Goal: Task Accomplishment & Management: Use online tool/utility

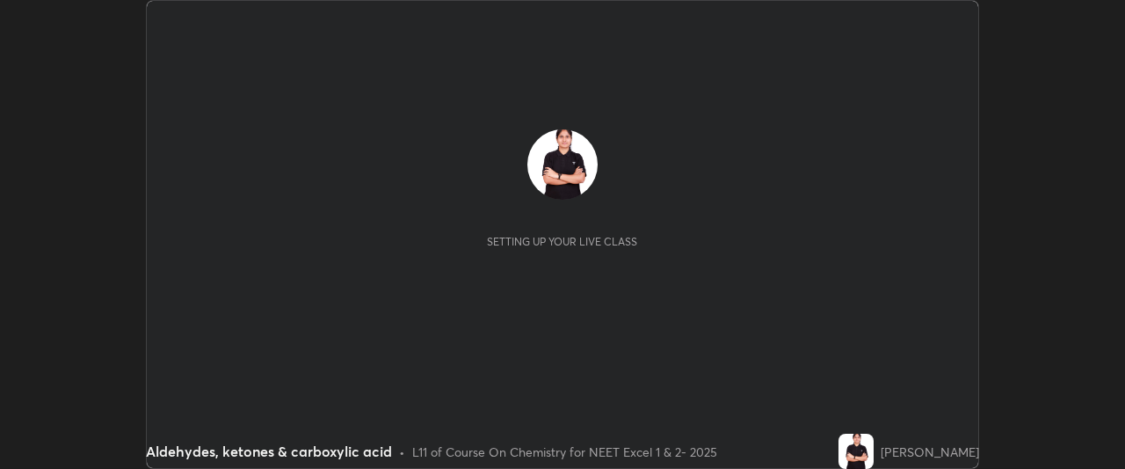
scroll to position [469, 1124]
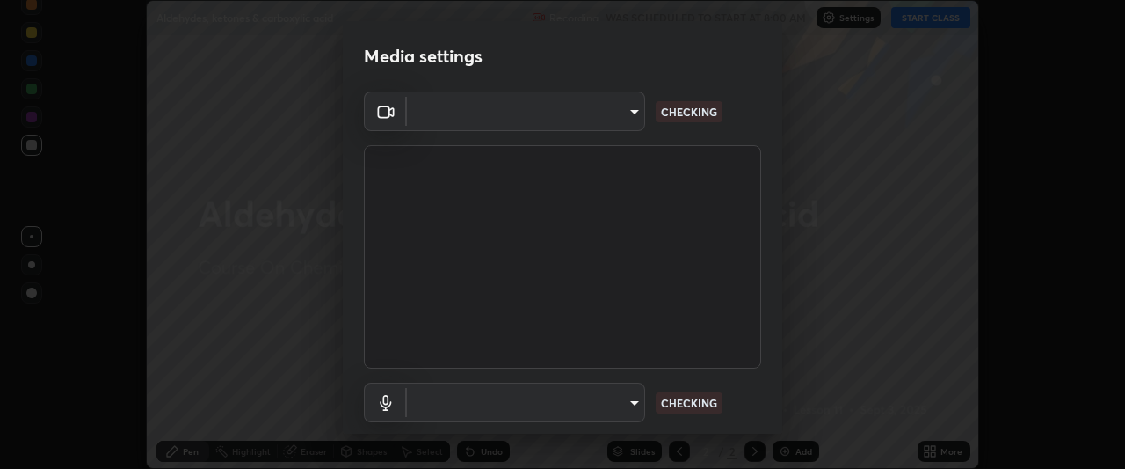
click at [608, 107] on body "Erase all Aldehydes, ketones & carboxylic acid Recording WAS SCHEDULED TO START…" at bounding box center [562, 234] width 1125 height 469
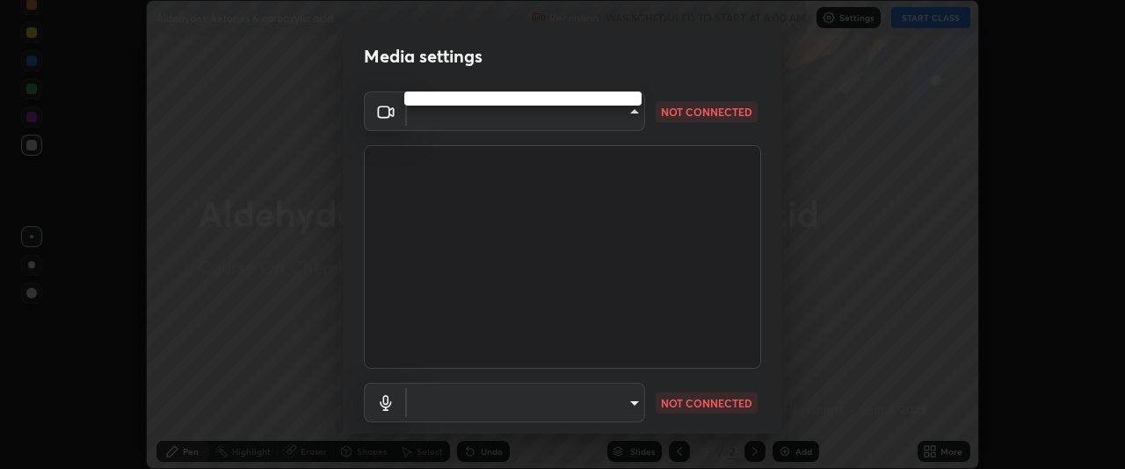
type input "ed5728659d4a2628327284da790eb6393f1623e3a82d583cb44db94038f4ead1"
type input "default"
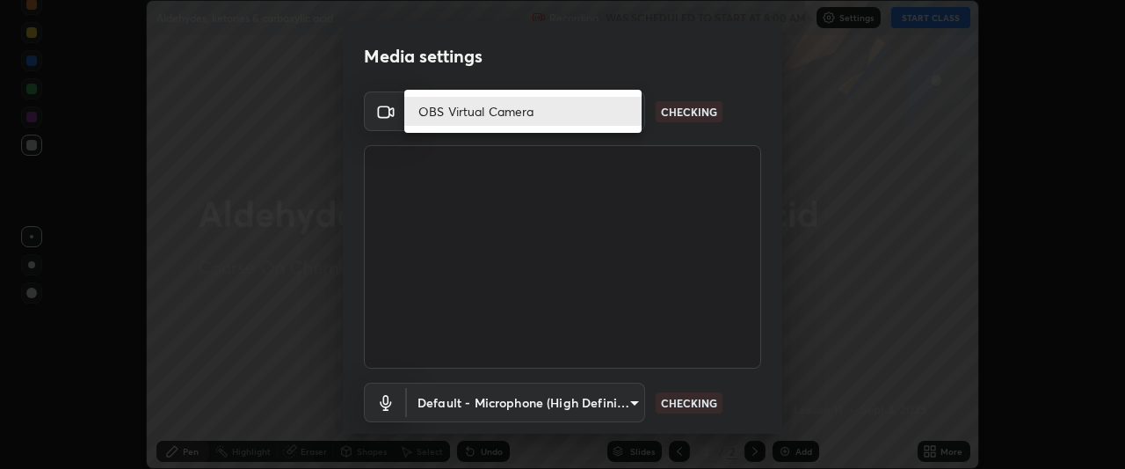
click at [571, 109] on li "OBS Virtual Camera" at bounding box center [522, 111] width 237 height 29
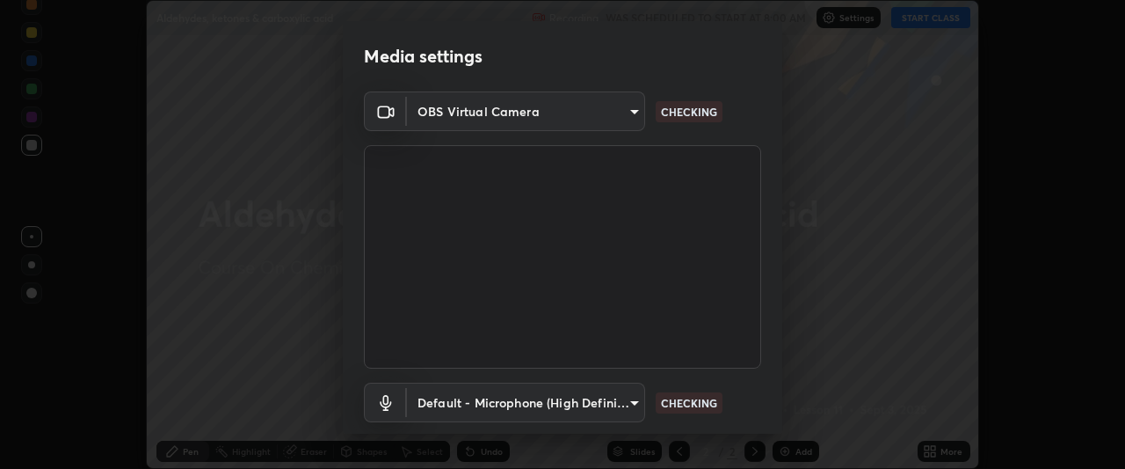
click at [593, 400] on body "Erase all Aldehydes, ketones & carboxylic acid Recording WAS SCHEDULED TO START…" at bounding box center [562, 234] width 1125 height 469
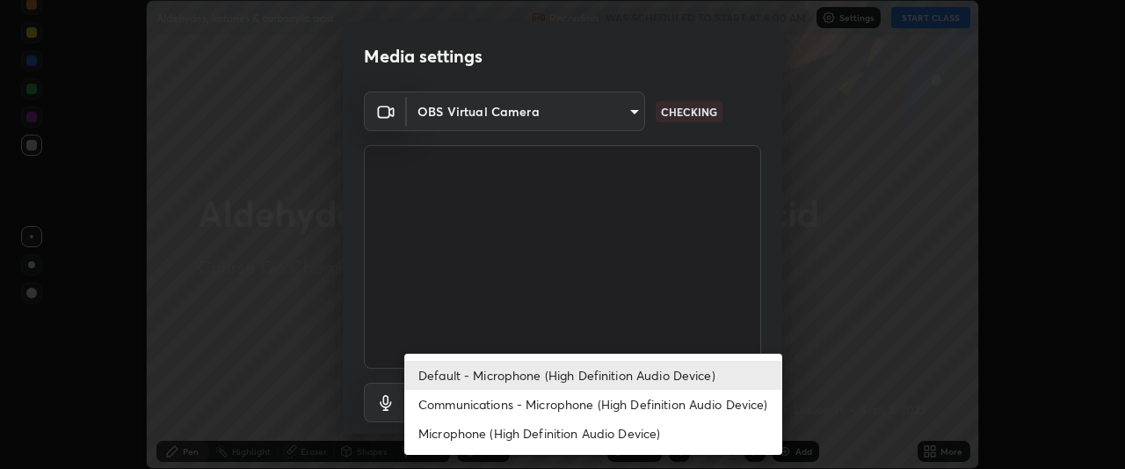
click at [583, 372] on li "Default - Microphone (High Definition Audio Device)" at bounding box center [593, 374] width 378 height 29
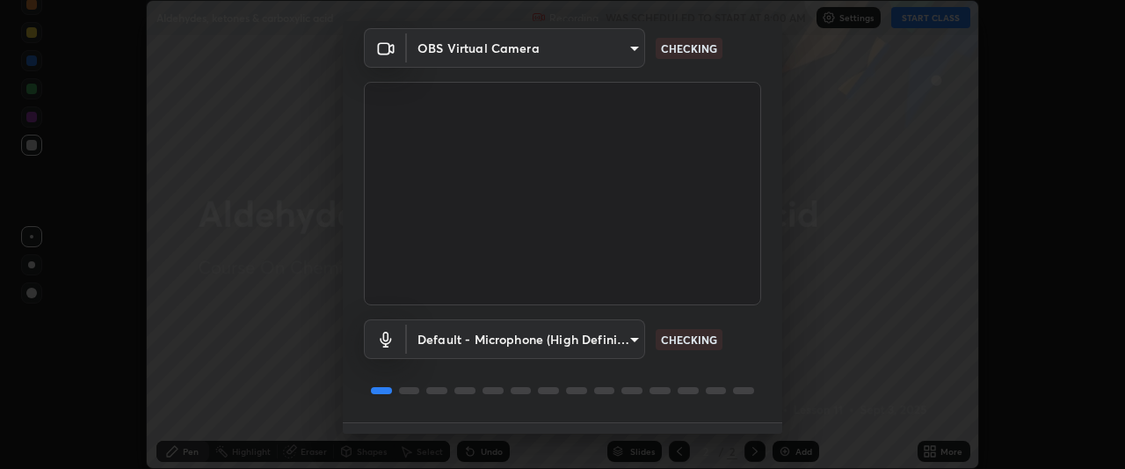
scroll to position [108, 0]
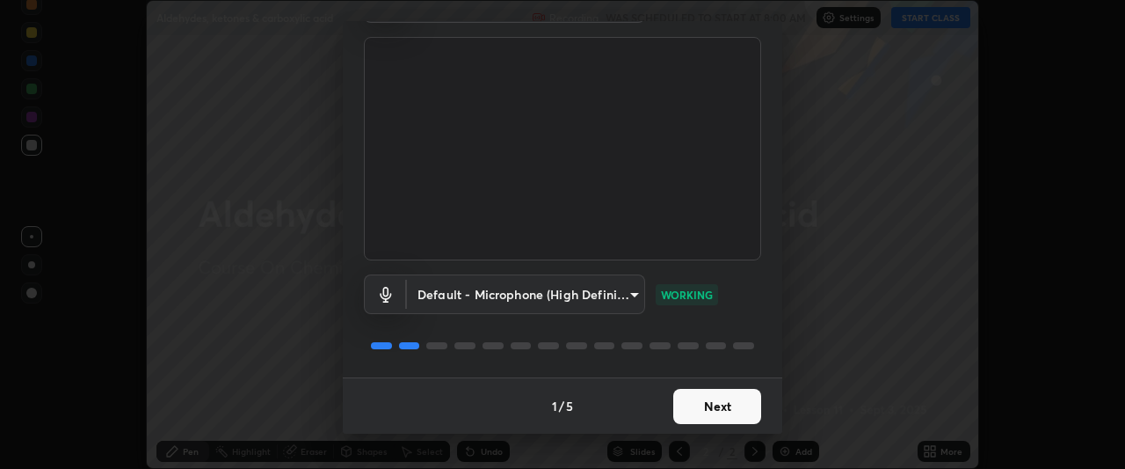
click at [725, 409] on button "Next" at bounding box center [717, 406] width 88 height 35
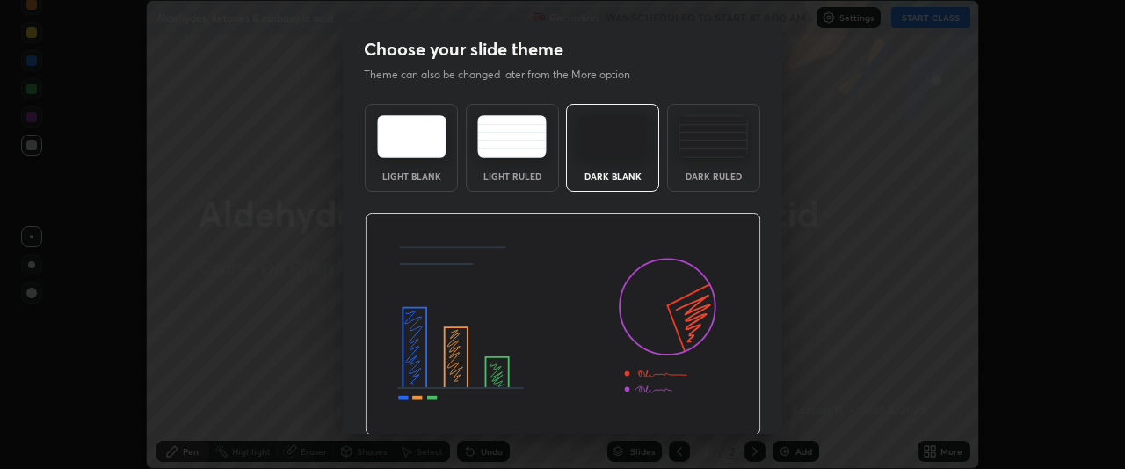
click at [727, 413] on img at bounding box center [563, 324] width 397 height 223
click at [716, 397] on img at bounding box center [563, 324] width 397 height 223
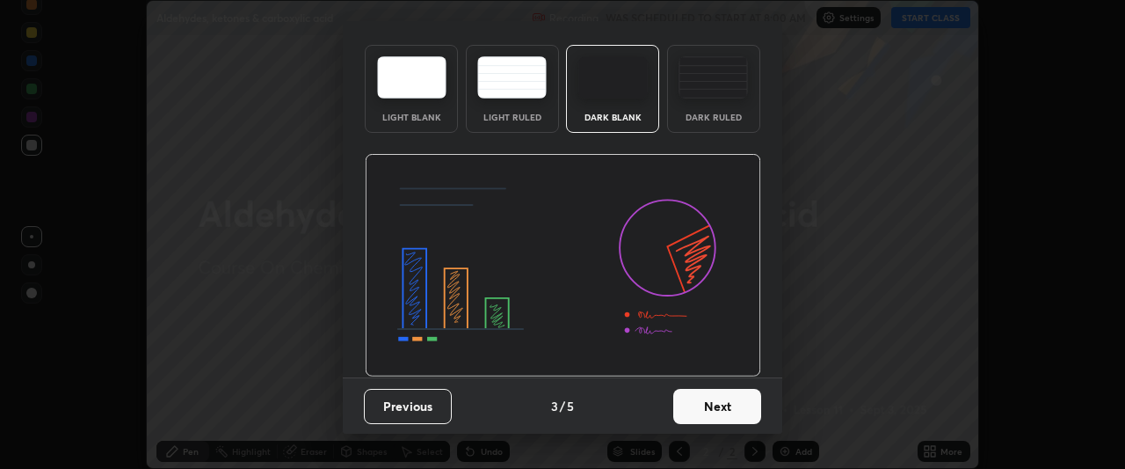
click at [436, 347] on img at bounding box center [563, 265] width 397 height 223
click at [428, 338] on img at bounding box center [563, 265] width 397 height 223
click at [715, 423] on button "Next" at bounding box center [717, 406] width 88 height 35
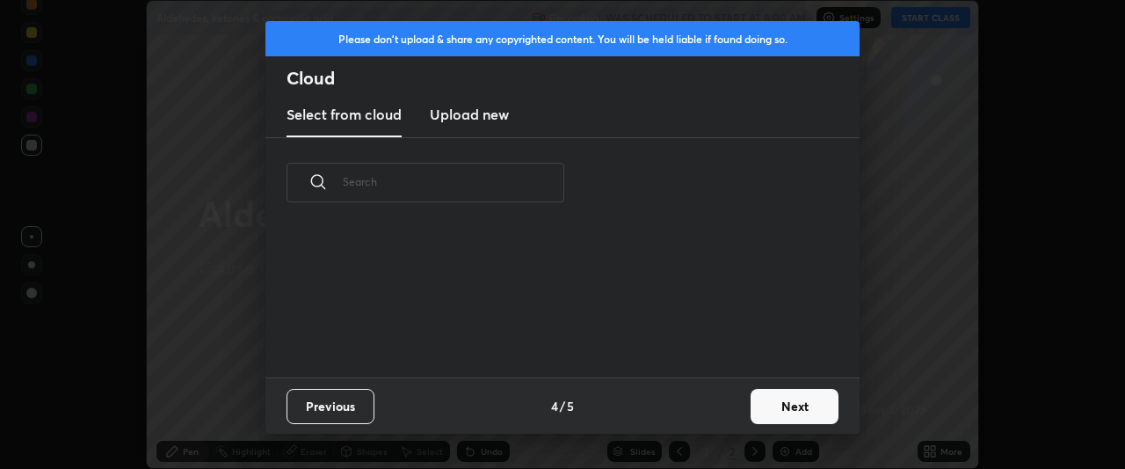
click at [723, 406] on div "Previous 4 / 5 Next" at bounding box center [563, 405] width 594 height 56
click at [733, 408] on div "Previous 4 / 5 Next" at bounding box center [563, 405] width 594 height 56
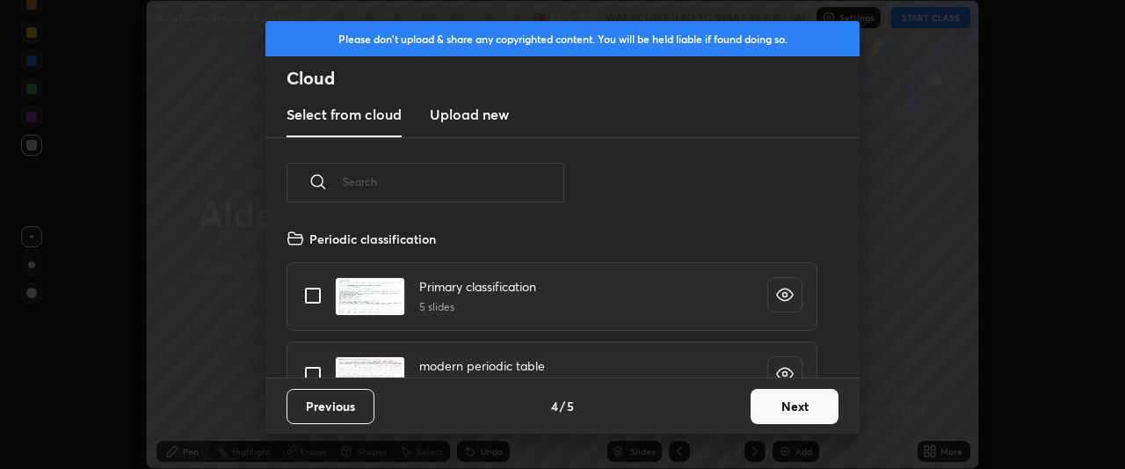
click at [798, 411] on button "Next" at bounding box center [795, 406] width 88 height 35
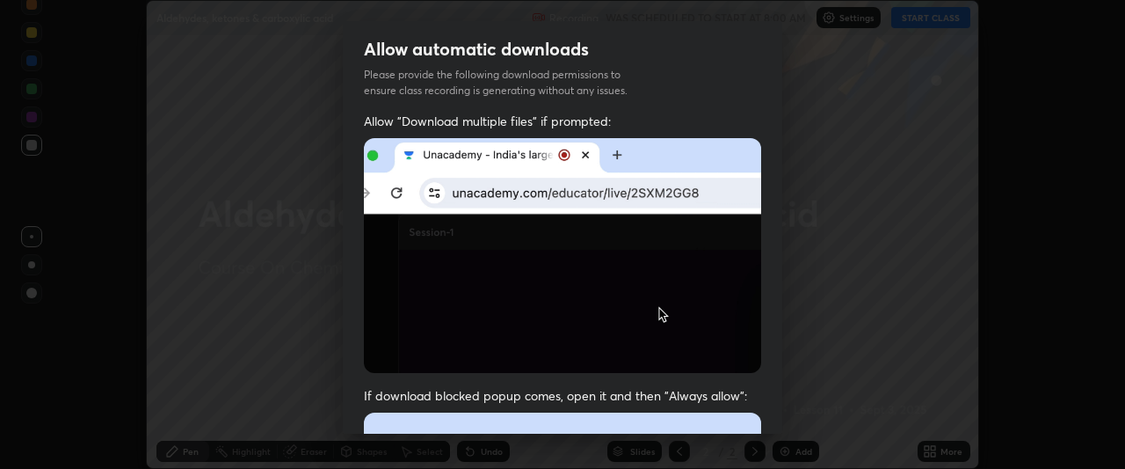
click at [538, 361] on img at bounding box center [562, 255] width 397 height 235
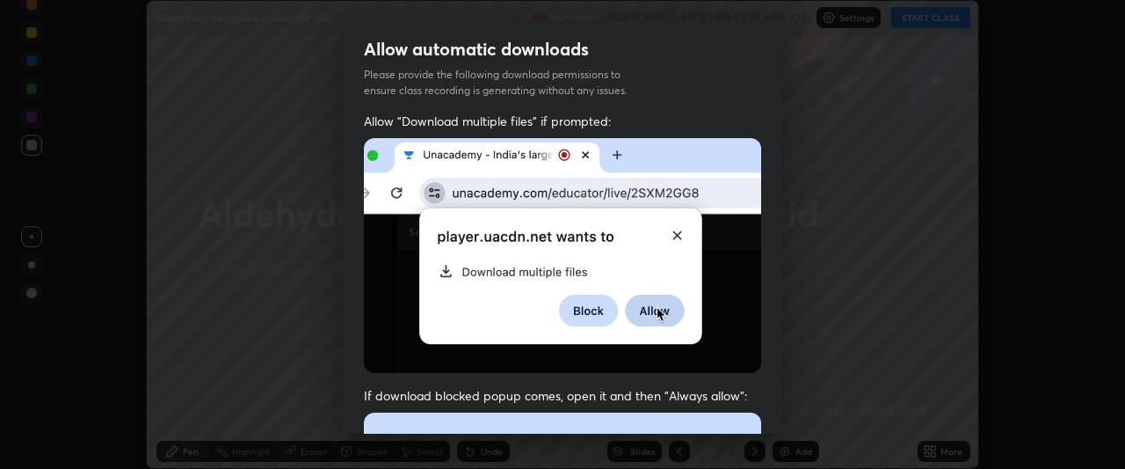
click at [457, 387] on span "If download blocked popup comes, open it and then "Always allow":" at bounding box center [562, 395] width 397 height 17
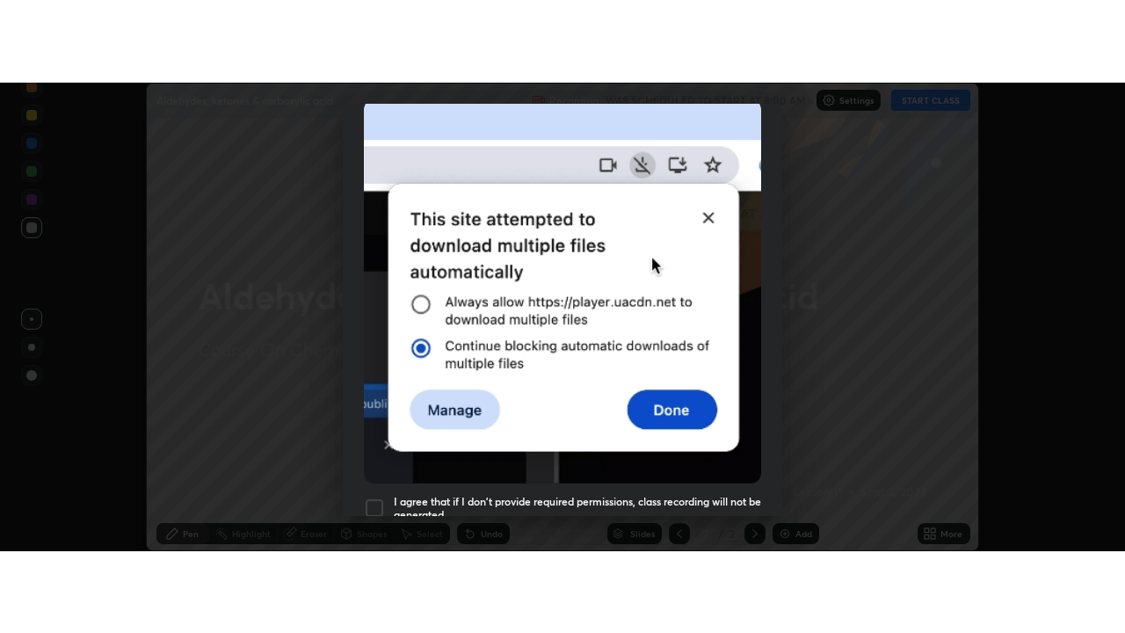
scroll to position [467, 0]
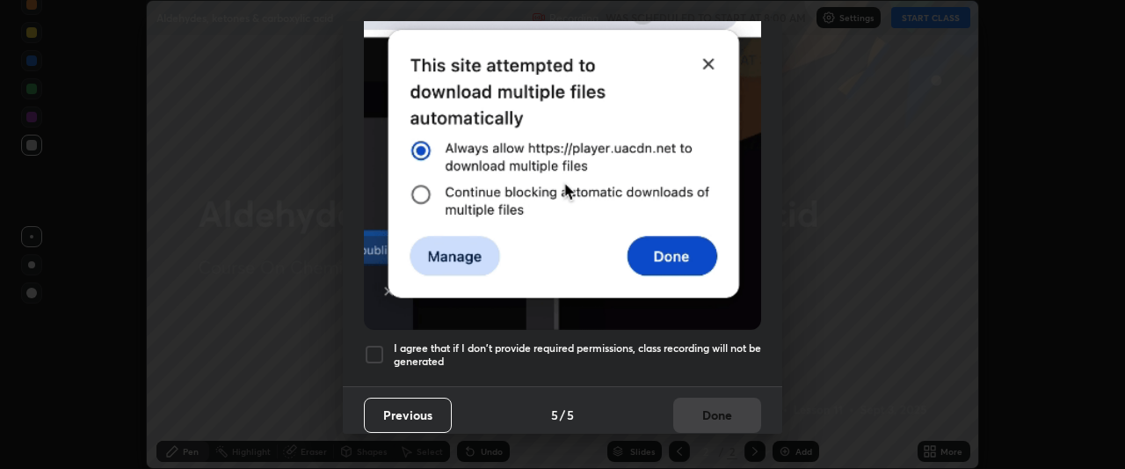
click at [374, 351] on div at bounding box center [374, 354] width 21 height 21
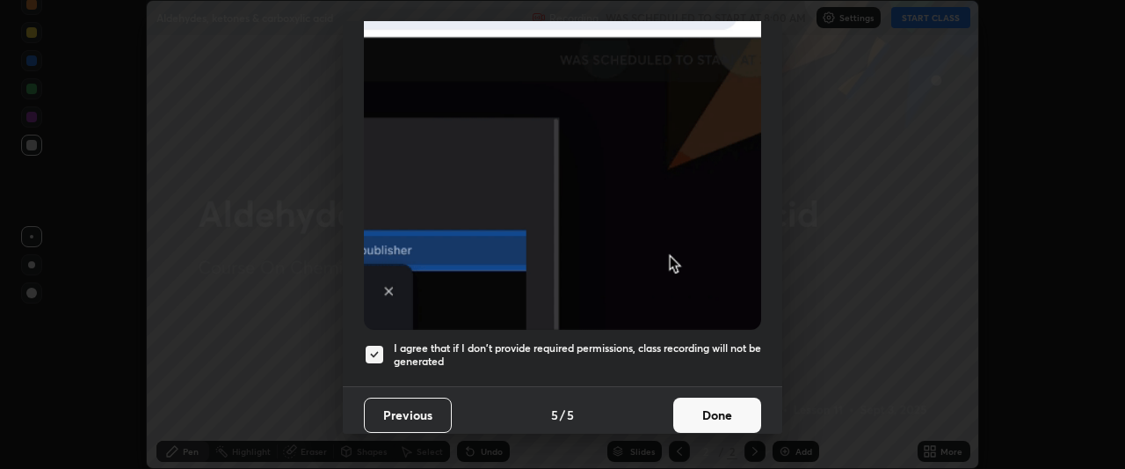
click at [727, 397] on button "Done" at bounding box center [717, 414] width 88 height 35
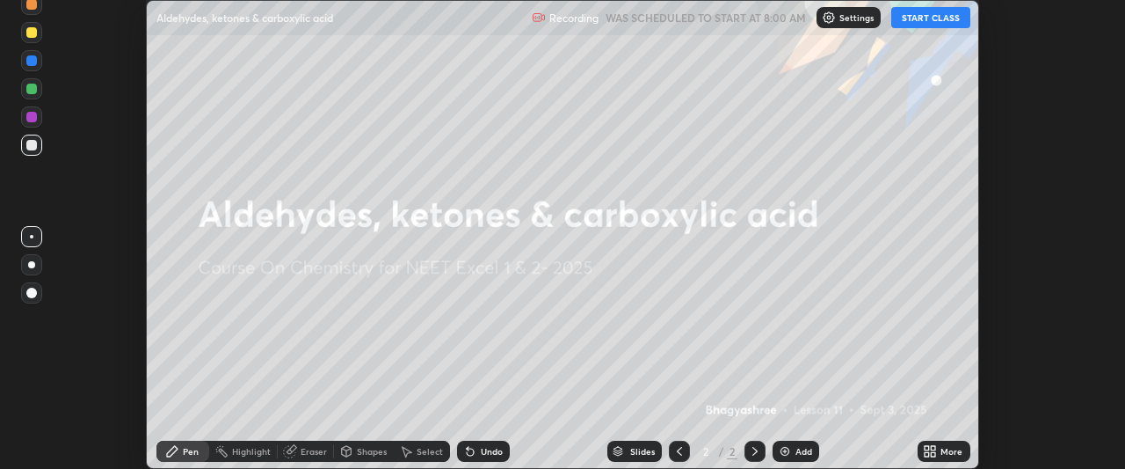
click at [961, 18] on button "START CLASS" at bounding box center [930, 17] width 79 height 21
click at [942, 452] on div "More" at bounding box center [952, 451] width 22 height 9
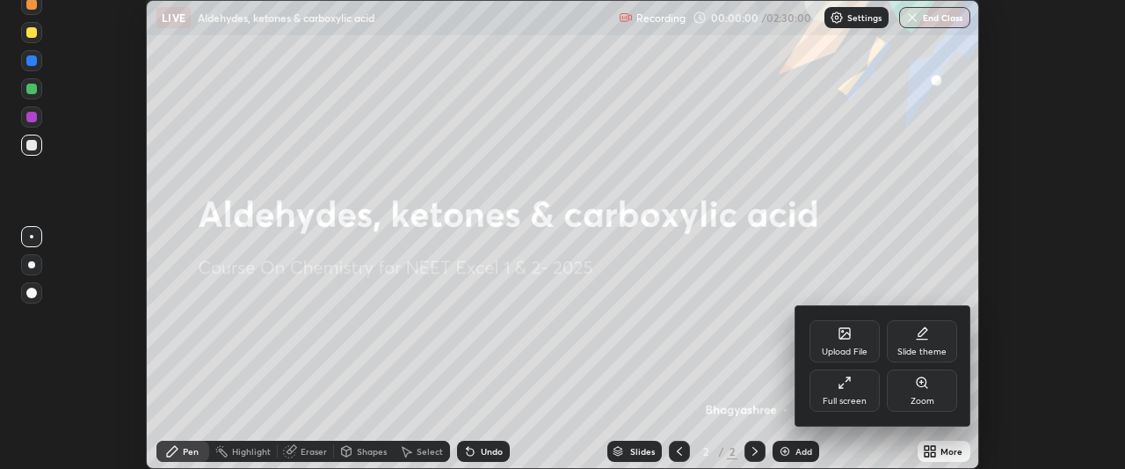
click at [853, 399] on div "Full screen" at bounding box center [845, 401] width 44 height 9
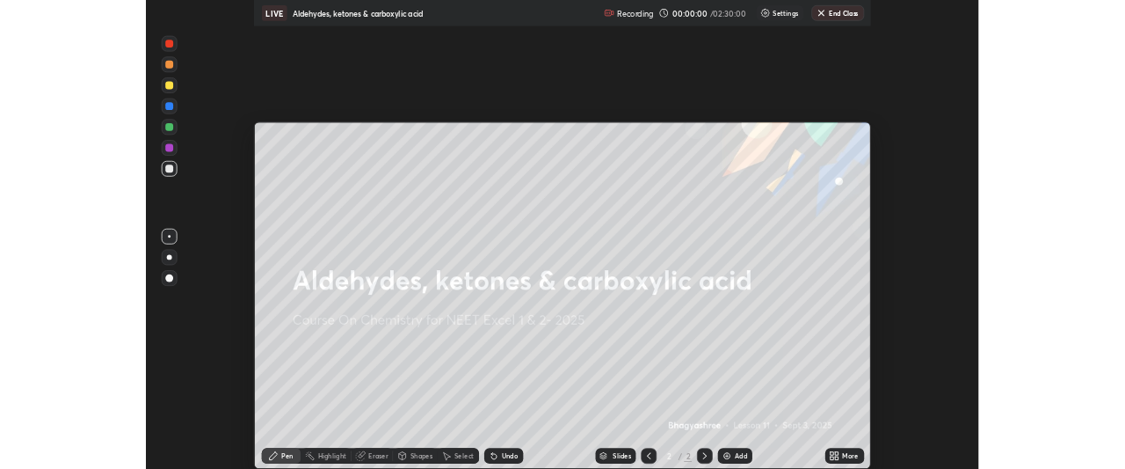
scroll to position [633, 1125]
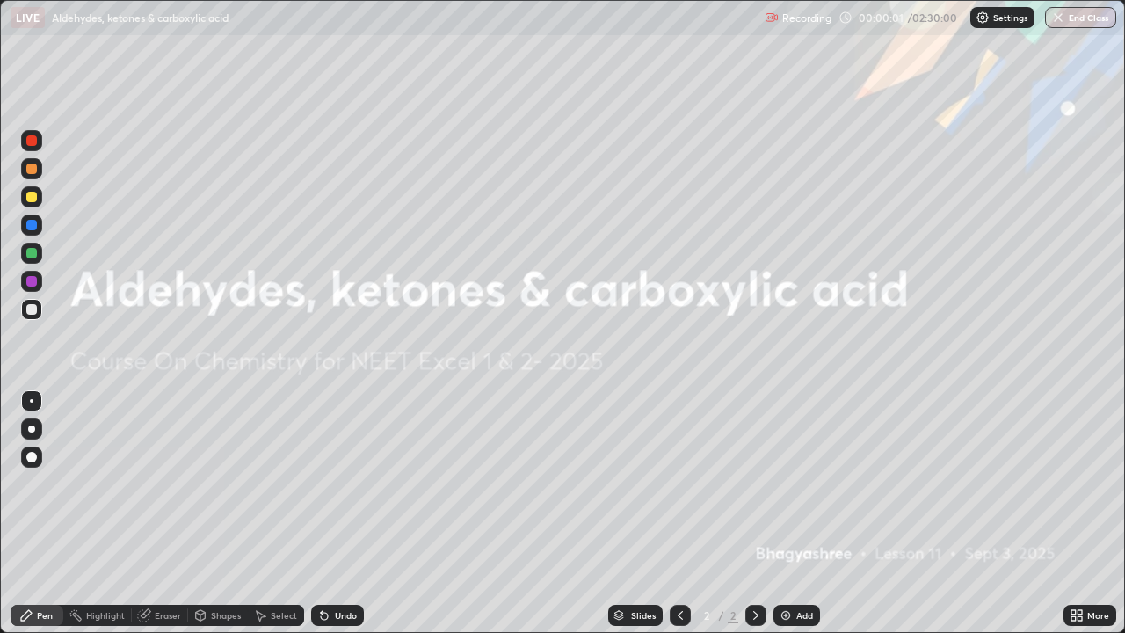
click at [800, 468] on div "Add" at bounding box center [797, 615] width 47 height 21
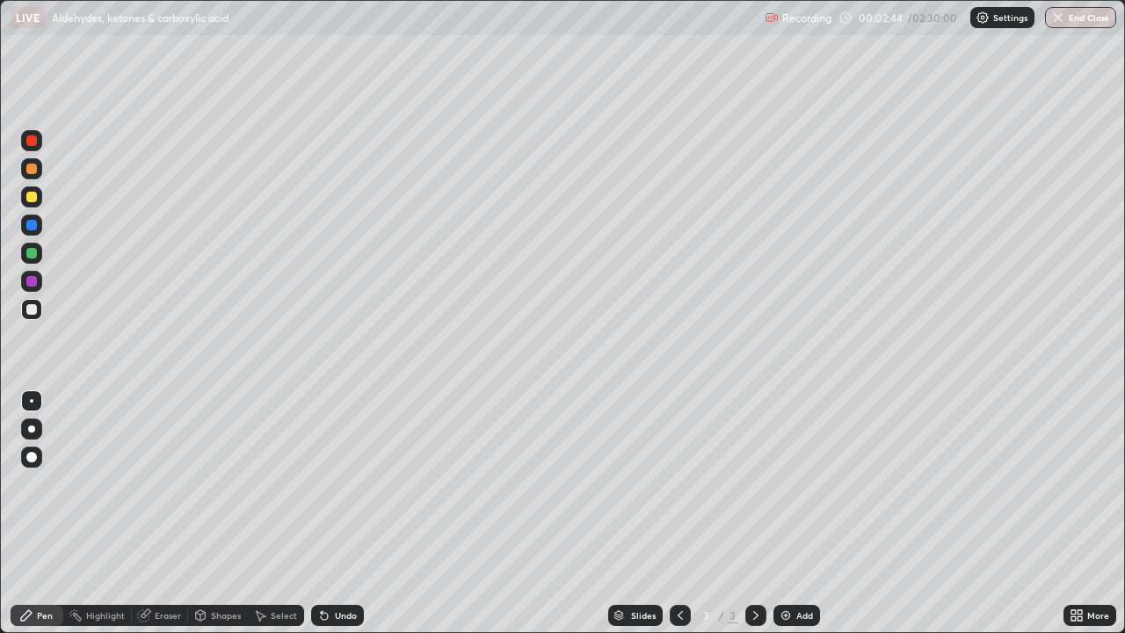
click at [35, 197] on div at bounding box center [31, 197] width 11 height 11
click at [175, 468] on div "Eraser" at bounding box center [168, 615] width 26 height 9
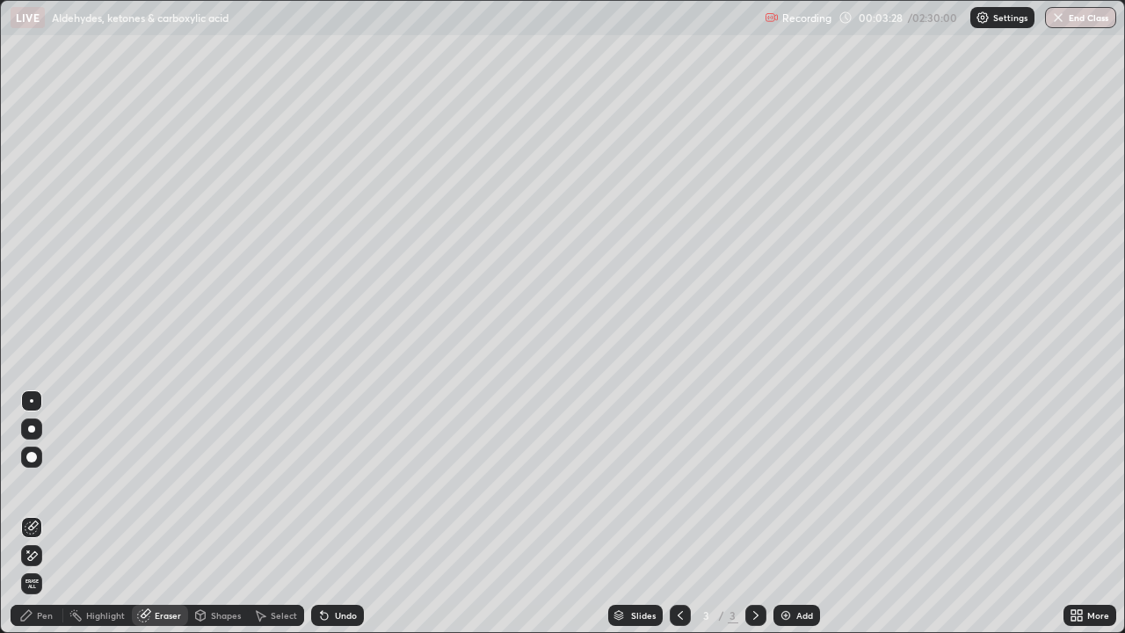
click at [40, 468] on div "Pen" at bounding box center [45, 615] width 16 height 9
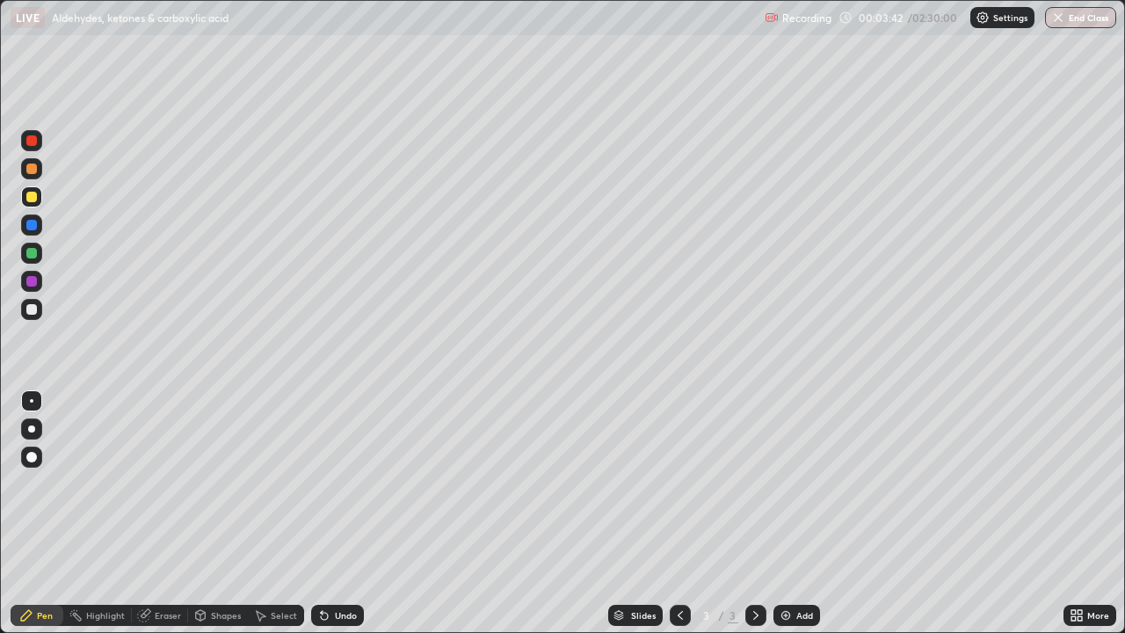
click at [338, 468] on div "Undo" at bounding box center [346, 615] width 22 height 9
click at [34, 222] on div at bounding box center [31, 225] width 11 height 11
click at [32, 310] on div at bounding box center [31, 309] width 11 height 11
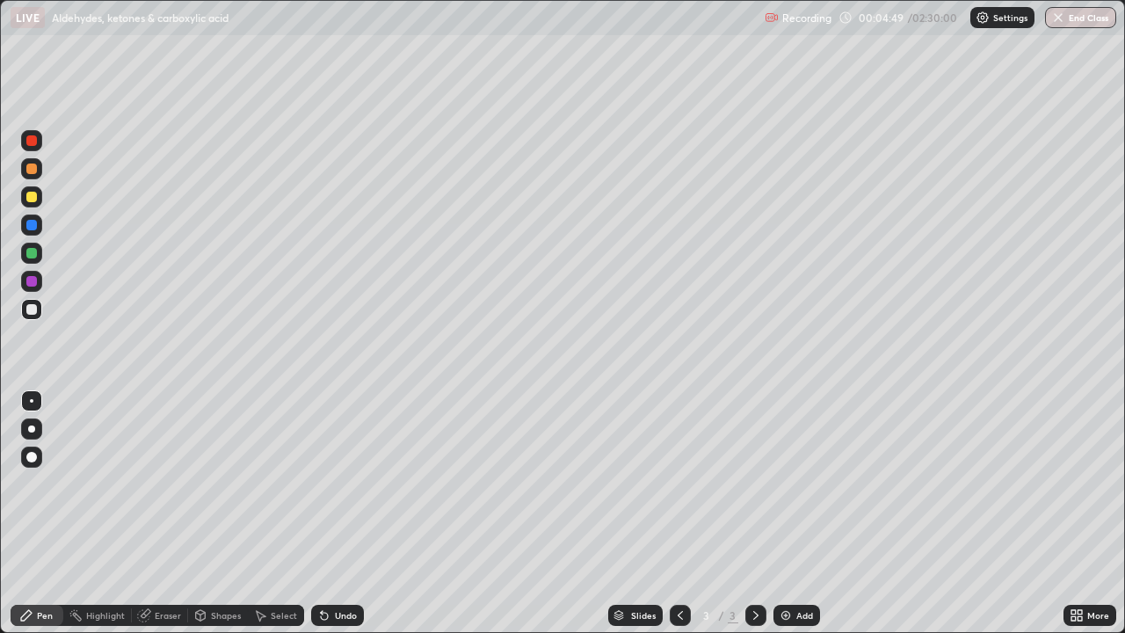
click at [787, 468] on img at bounding box center [786, 615] width 14 height 14
click at [21, 200] on div at bounding box center [31, 196] width 21 height 21
click at [41, 135] on div at bounding box center [31, 140] width 21 height 21
click at [679, 468] on icon at bounding box center [680, 615] width 5 height 9
click at [753, 468] on div at bounding box center [756, 615] width 21 height 21
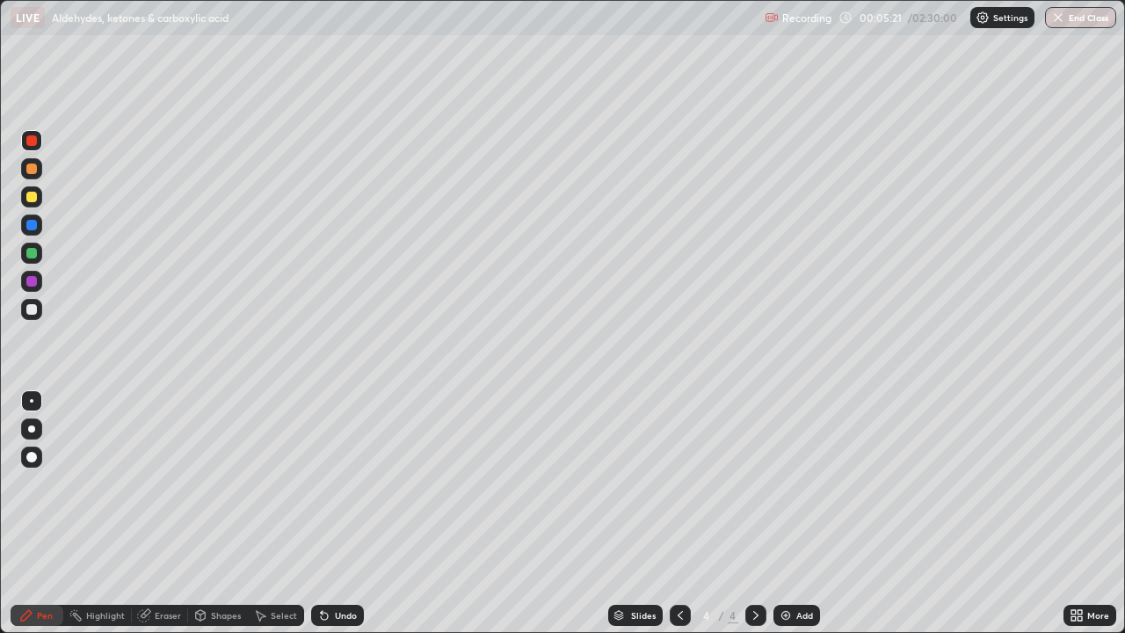
click at [39, 311] on div at bounding box center [31, 309] width 21 height 21
click at [33, 198] on div at bounding box center [31, 197] width 11 height 11
click at [26, 310] on div at bounding box center [31, 309] width 11 height 11
click at [327, 468] on div "Undo" at bounding box center [337, 615] width 53 height 21
click at [322, 468] on icon at bounding box center [324, 616] width 7 height 7
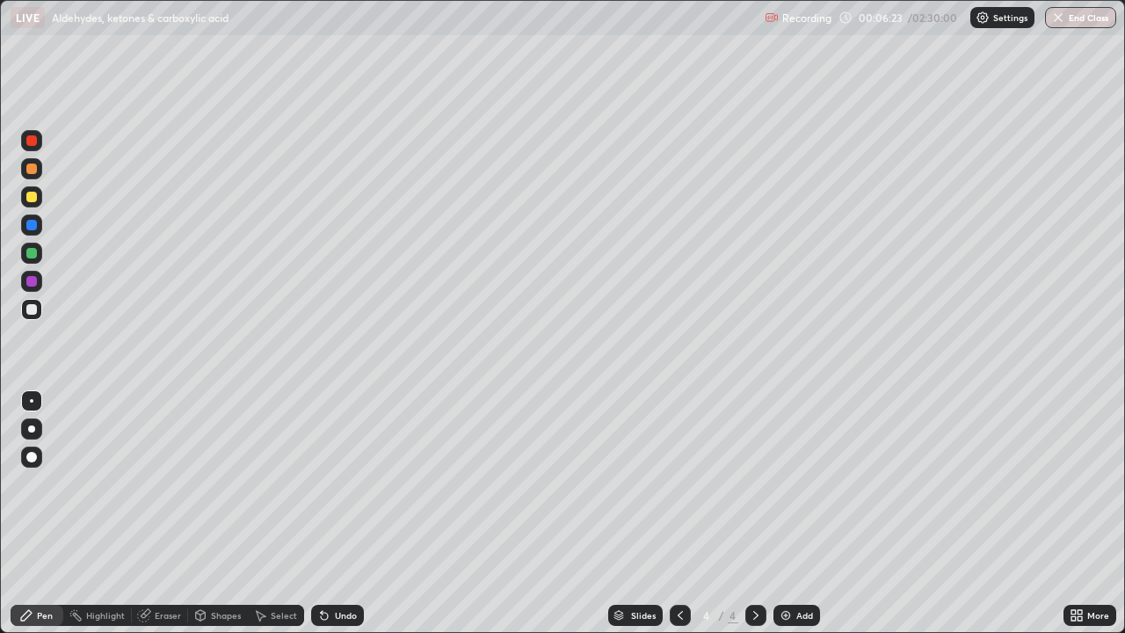
click at [31, 201] on div at bounding box center [31, 197] width 11 height 11
click at [33, 308] on div at bounding box center [31, 309] width 11 height 11
click at [28, 286] on div at bounding box center [31, 281] width 11 height 11
click at [34, 308] on div at bounding box center [31, 309] width 11 height 11
click at [26, 284] on div at bounding box center [31, 281] width 11 height 11
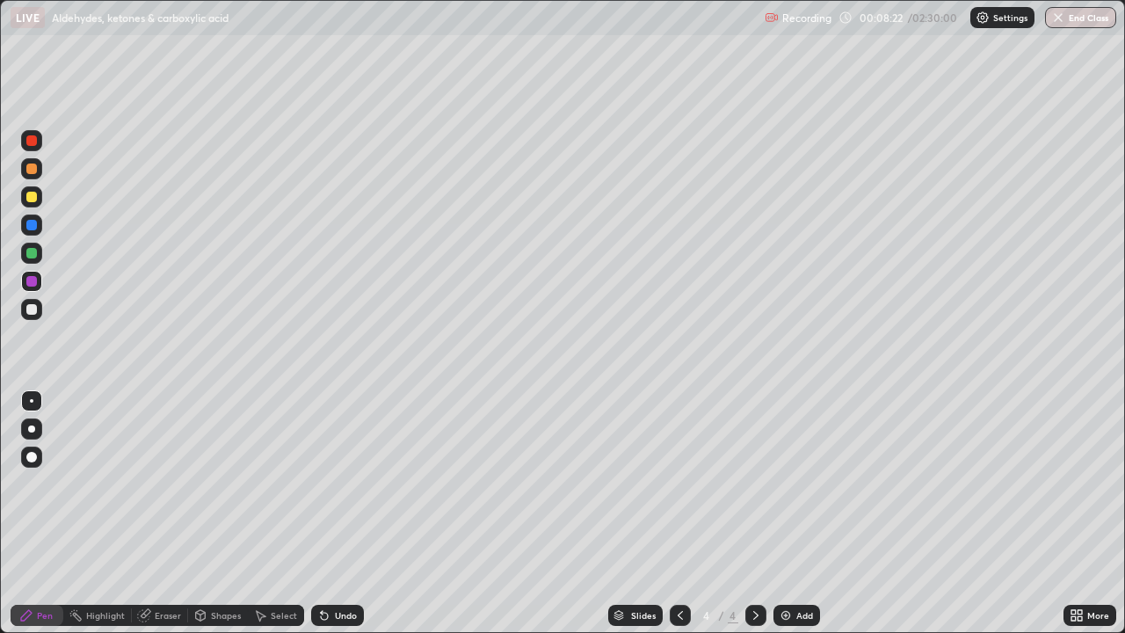
click at [29, 313] on div at bounding box center [31, 309] width 11 height 11
click at [679, 468] on icon at bounding box center [680, 615] width 14 height 14
click at [746, 468] on div at bounding box center [756, 615] width 21 height 21
click at [680, 468] on icon at bounding box center [680, 615] width 14 height 14
click at [155, 468] on div "Eraser" at bounding box center [168, 615] width 26 height 9
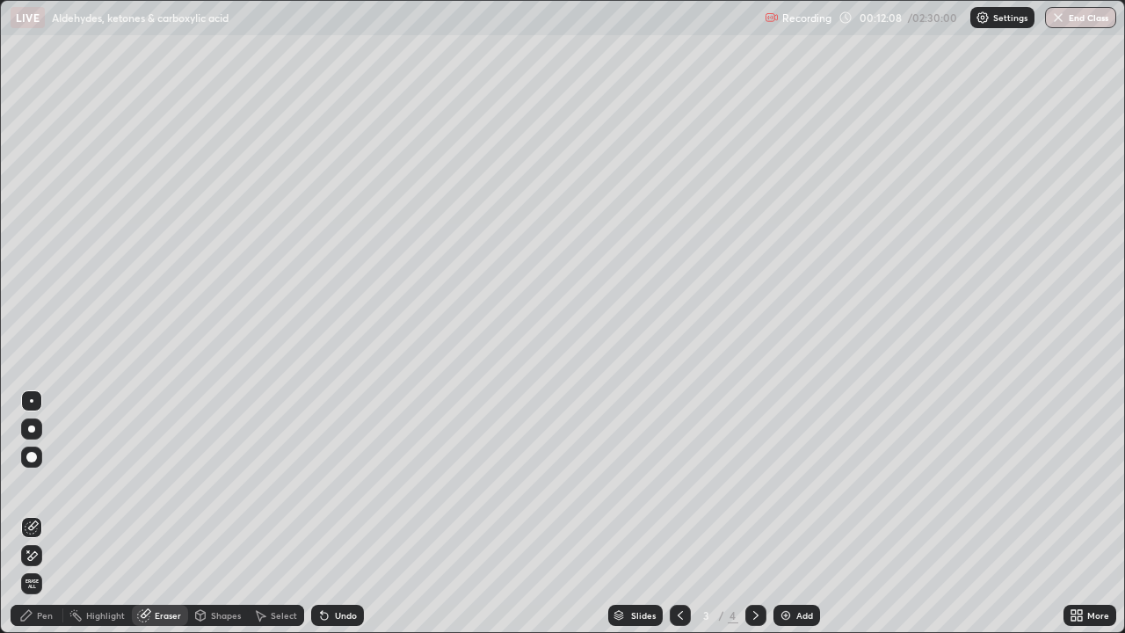
click at [34, 468] on div "Pen" at bounding box center [37, 615] width 53 height 21
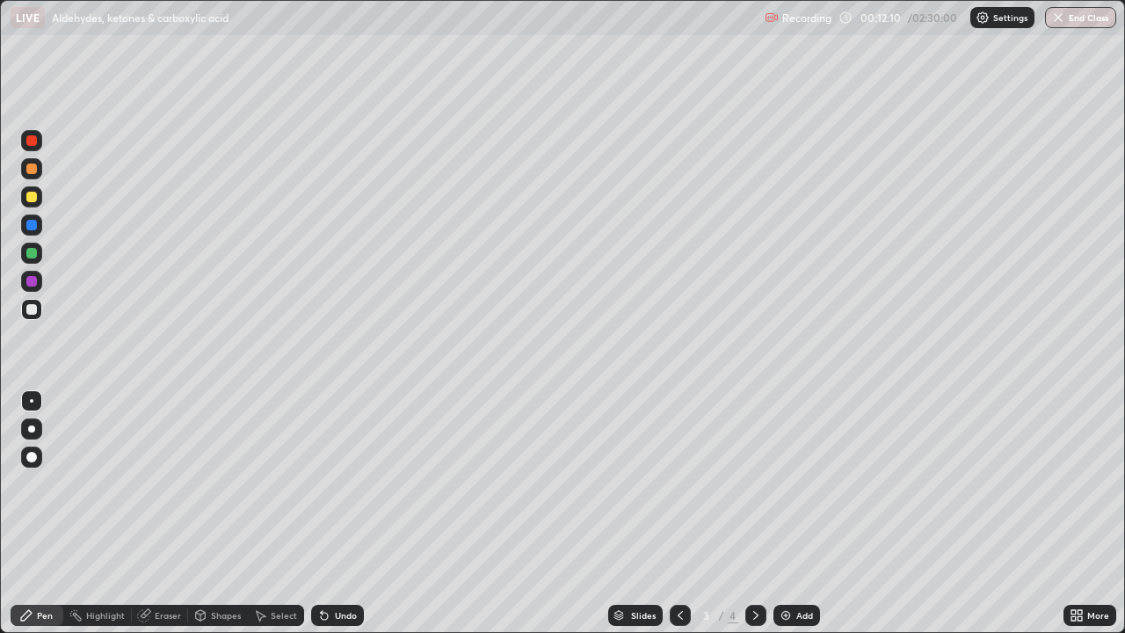
click at [54, 468] on div "Pen" at bounding box center [37, 615] width 53 height 21
click at [177, 468] on div "Eraser" at bounding box center [168, 615] width 26 height 9
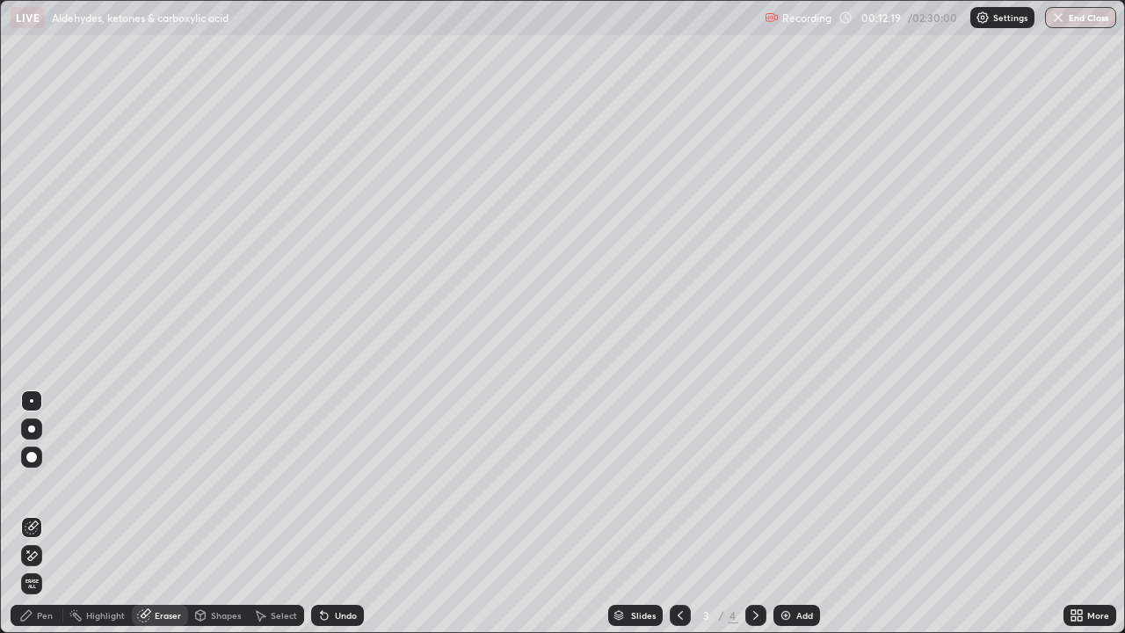
click at [47, 468] on div "Pen" at bounding box center [45, 615] width 16 height 9
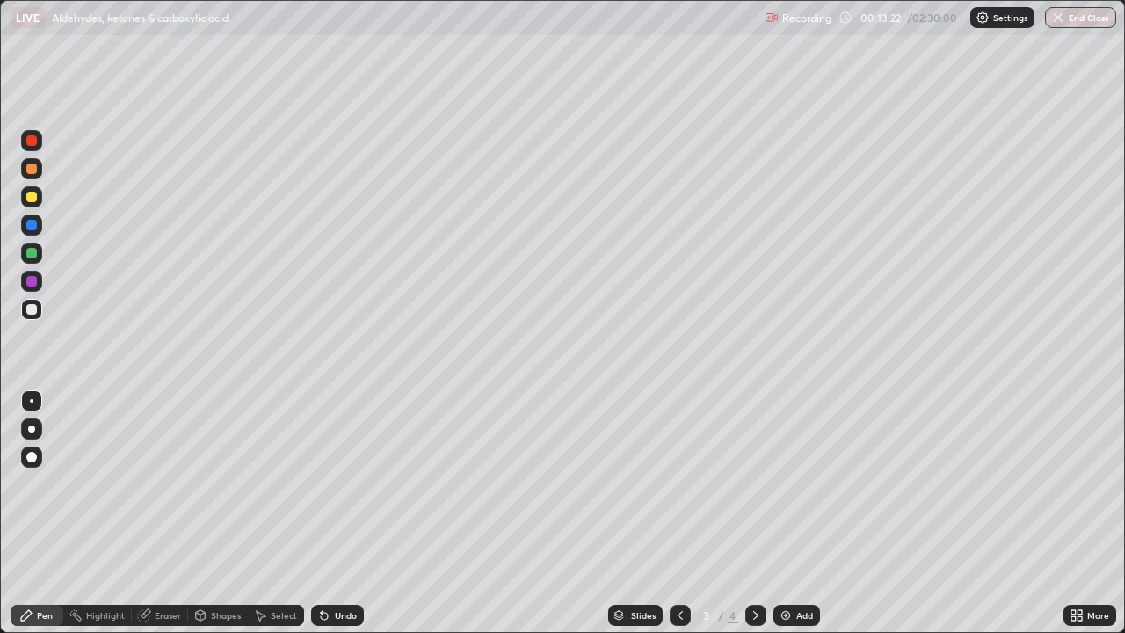
click at [161, 468] on div "Eraser" at bounding box center [160, 615] width 56 height 21
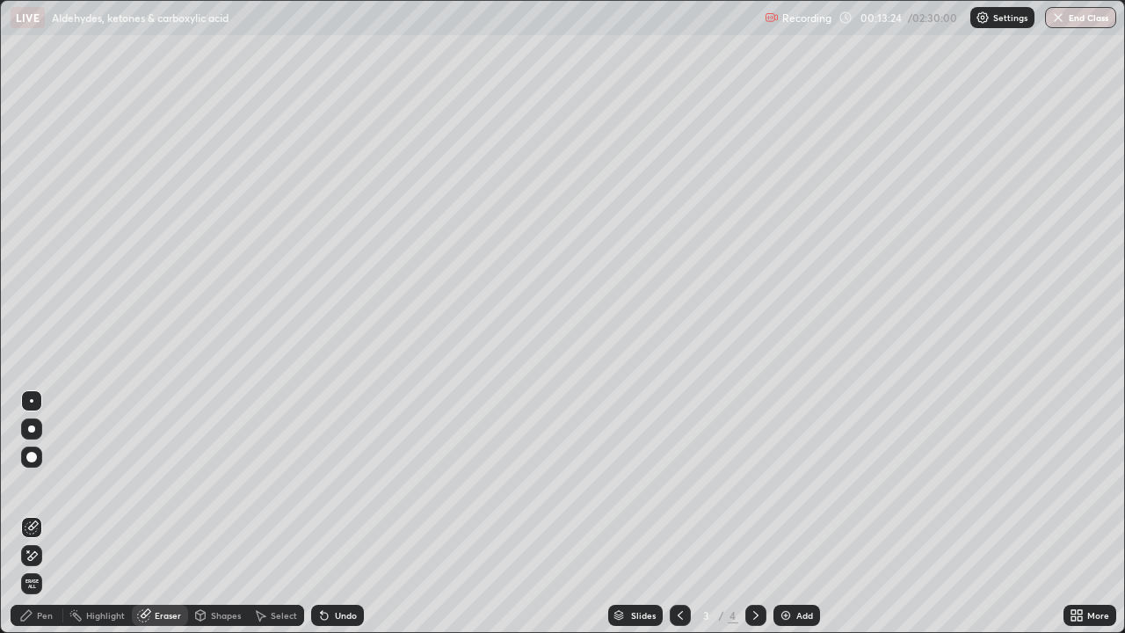
click at [45, 468] on div "Pen" at bounding box center [45, 615] width 16 height 9
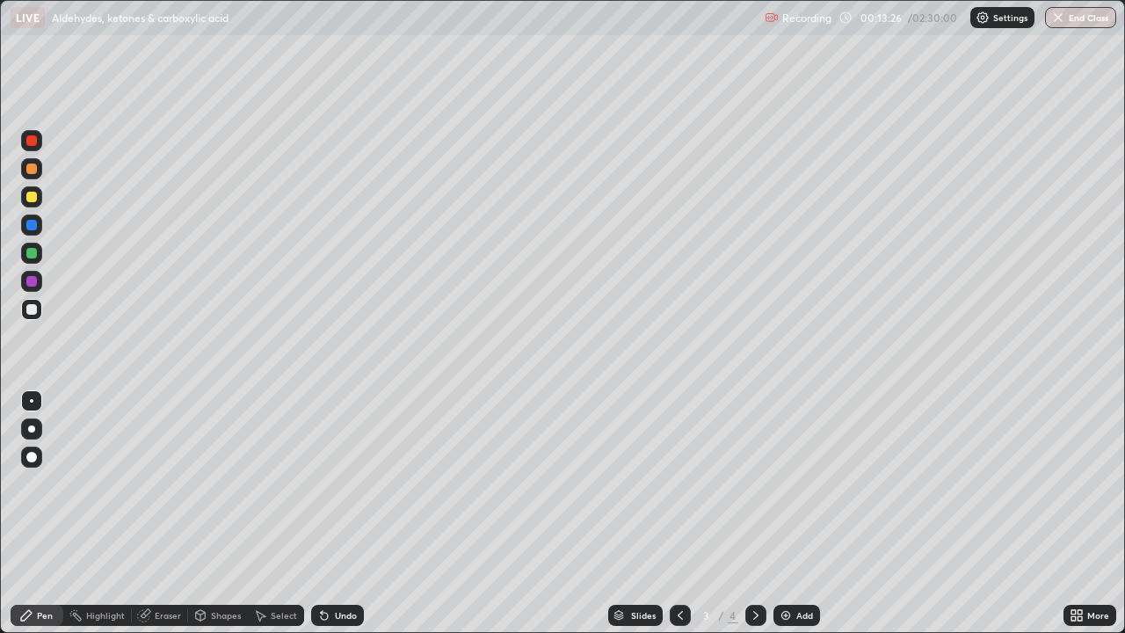
click at [29, 201] on div at bounding box center [31, 197] width 11 height 11
click at [746, 468] on div at bounding box center [756, 615] width 21 height 21
click at [790, 468] on img at bounding box center [786, 615] width 14 height 14
click at [30, 196] on div at bounding box center [31, 197] width 11 height 11
click at [36, 308] on div at bounding box center [31, 309] width 11 height 11
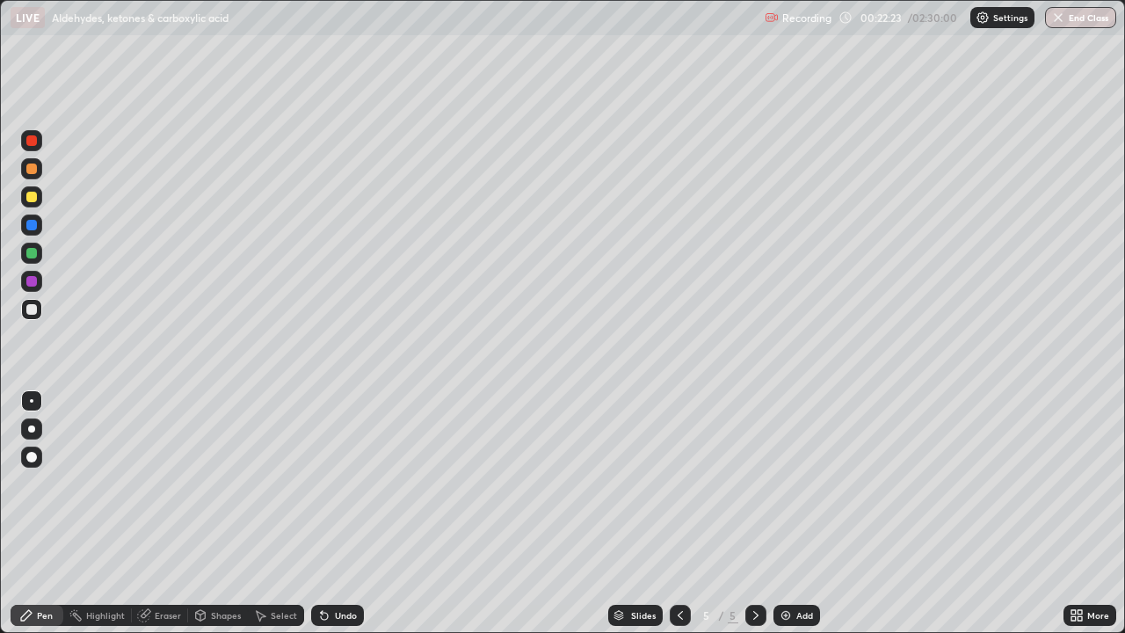
click at [28, 142] on div at bounding box center [31, 140] width 11 height 11
click at [32, 308] on div at bounding box center [31, 309] width 11 height 11
click at [33, 311] on div at bounding box center [31, 309] width 11 height 11
click at [329, 468] on div "Undo" at bounding box center [337, 615] width 53 height 21
click at [33, 229] on div at bounding box center [31, 225] width 11 height 11
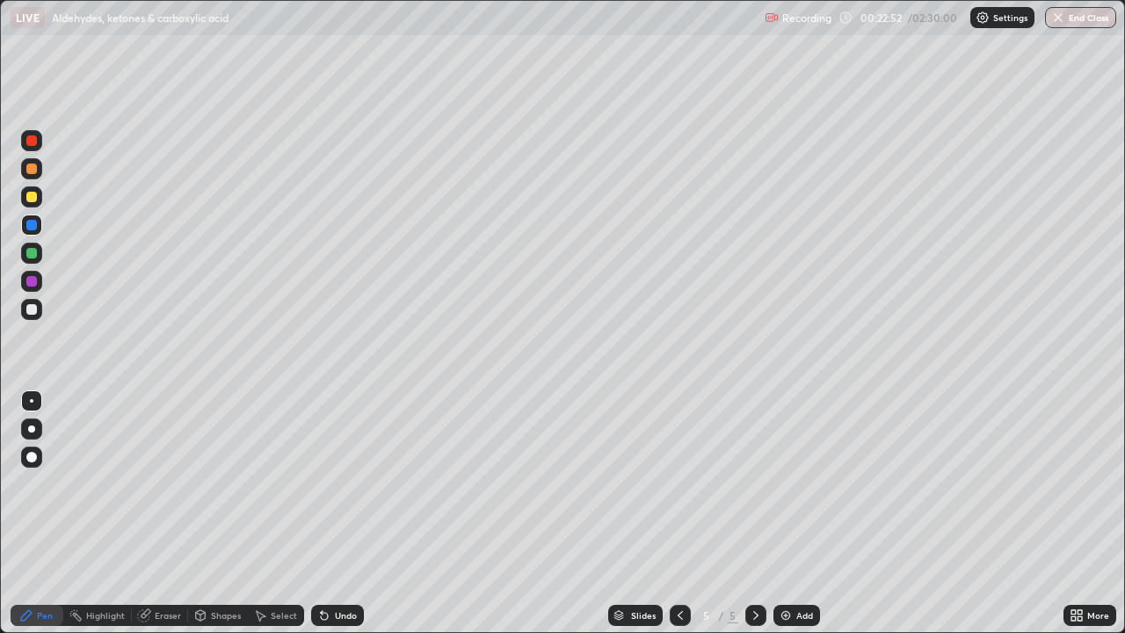
click at [35, 311] on div at bounding box center [31, 309] width 11 height 11
click at [33, 311] on div at bounding box center [31, 309] width 11 height 11
click at [32, 198] on div at bounding box center [31, 197] width 11 height 11
click at [278, 468] on div "Select" at bounding box center [284, 615] width 26 height 9
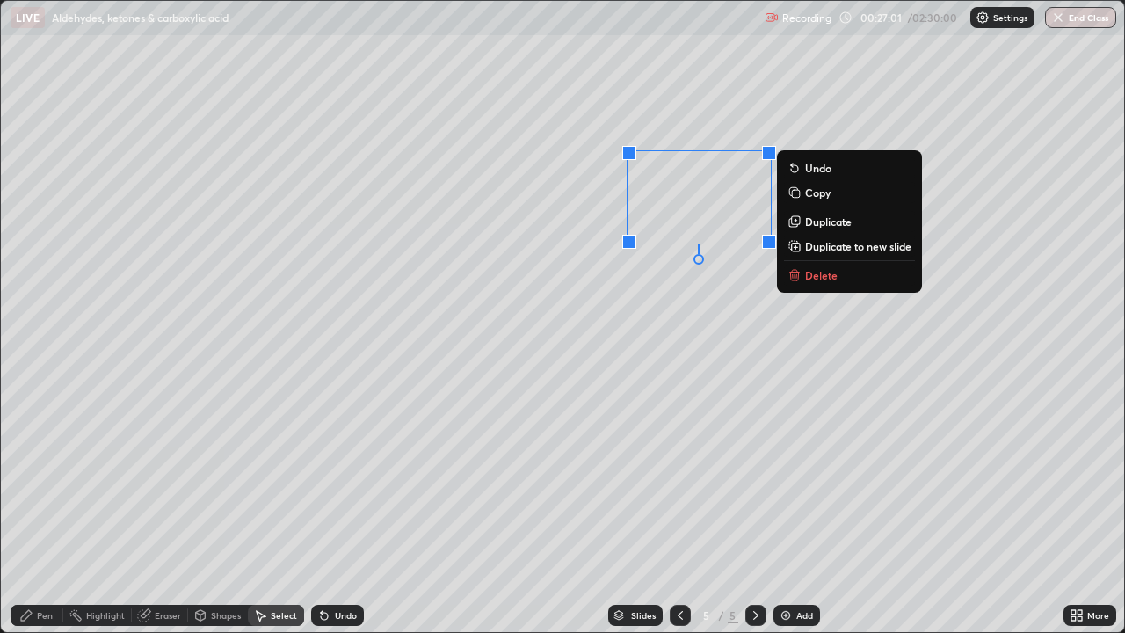
click at [826, 280] on p "Delete" at bounding box center [821, 275] width 33 height 14
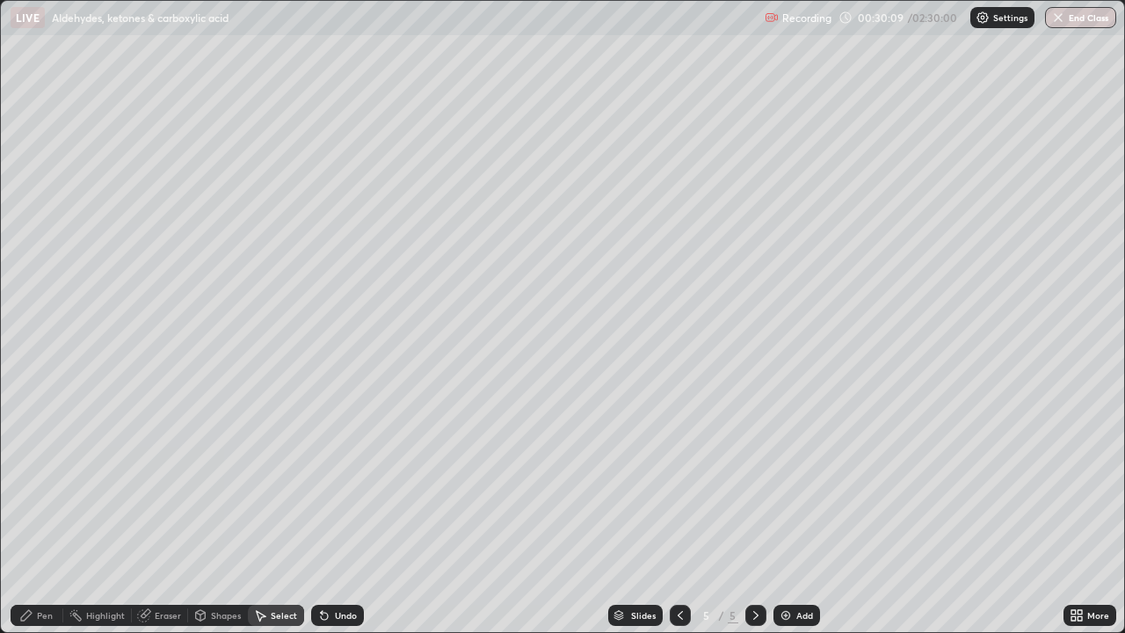
click at [43, 468] on div "Pen" at bounding box center [37, 615] width 53 height 21
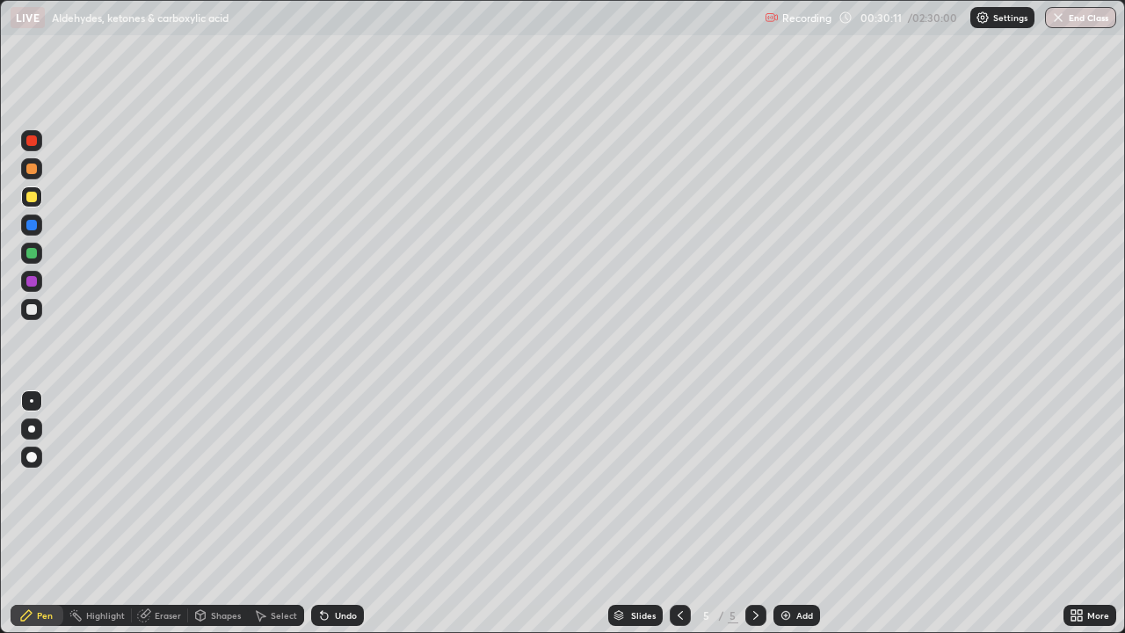
click at [33, 284] on div at bounding box center [31, 281] width 11 height 11
click at [253, 468] on icon at bounding box center [260, 615] width 14 height 14
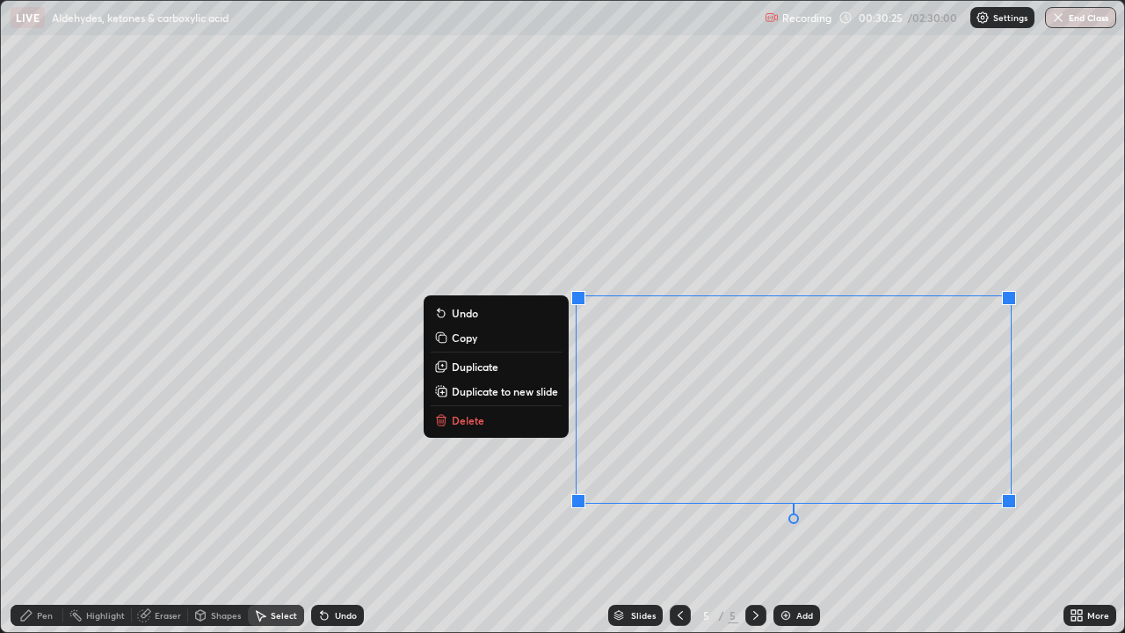
click at [472, 422] on p "Delete" at bounding box center [468, 420] width 33 height 14
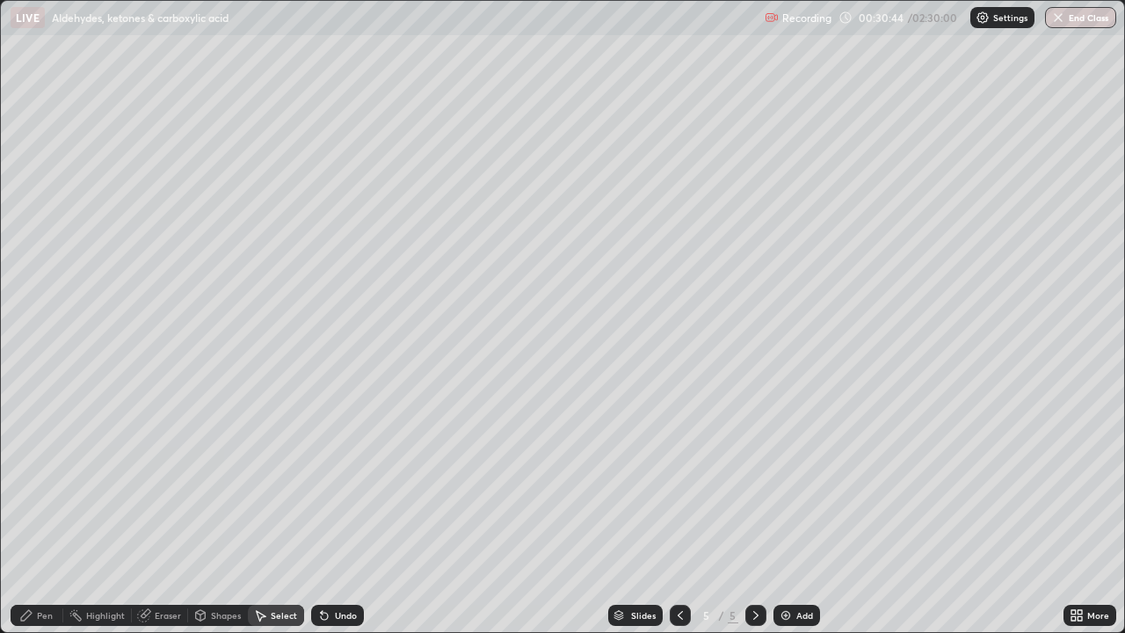
click at [789, 468] on img at bounding box center [786, 615] width 14 height 14
click at [61, 468] on div "Pen" at bounding box center [37, 615] width 53 height 21
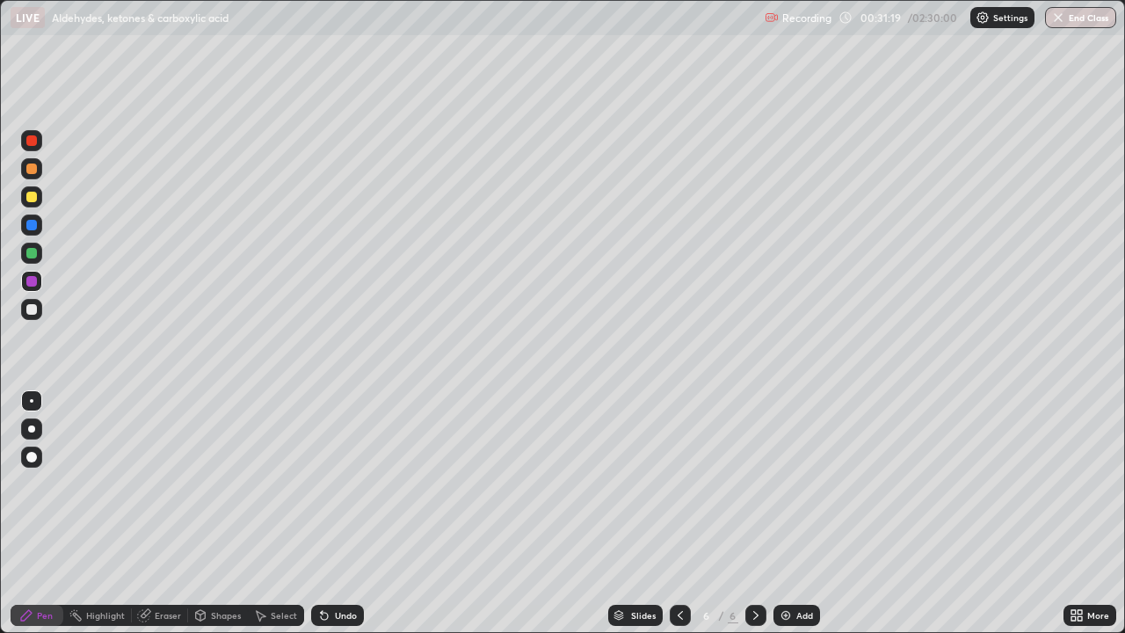
click at [33, 308] on div at bounding box center [31, 309] width 11 height 11
click at [26, 225] on div at bounding box center [31, 225] width 11 height 11
click at [790, 468] on img at bounding box center [786, 615] width 14 height 14
click at [40, 315] on div at bounding box center [31, 309] width 21 height 21
click at [322, 468] on icon at bounding box center [324, 616] width 7 height 7
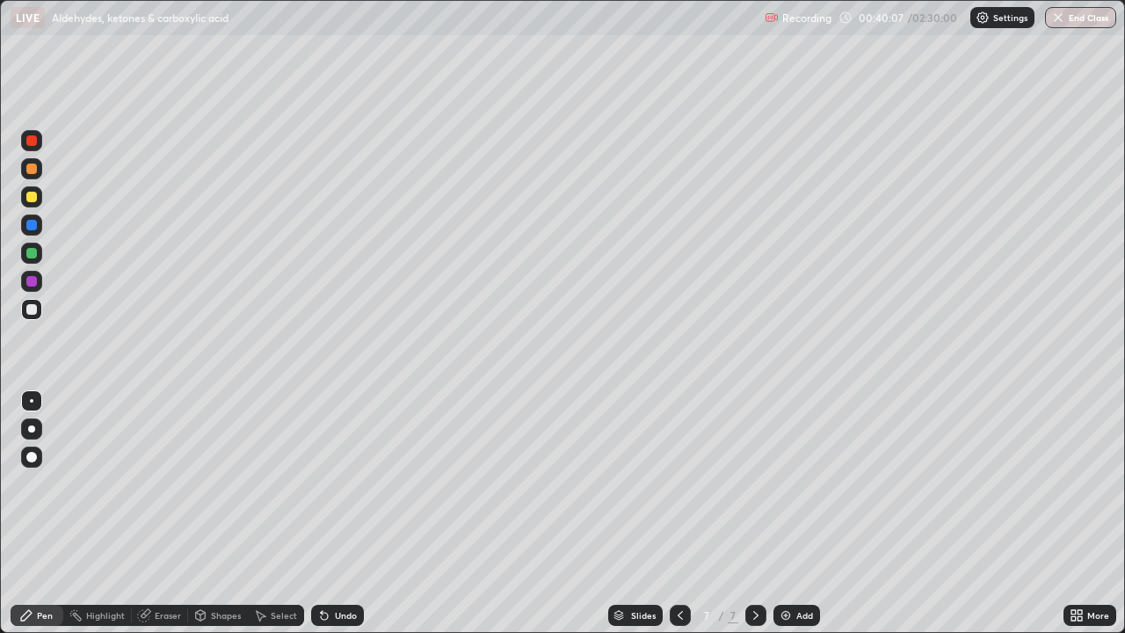
click at [333, 468] on div "Undo" at bounding box center [337, 615] width 53 height 21
click at [334, 468] on div "Undo" at bounding box center [337, 615] width 53 height 21
click at [332, 468] on div "Undo" at bounding box center [337, 615] width 53 height 21
click at [151, 468] on div "Eraser" at bounding box center [160, 615] width 56 height 21
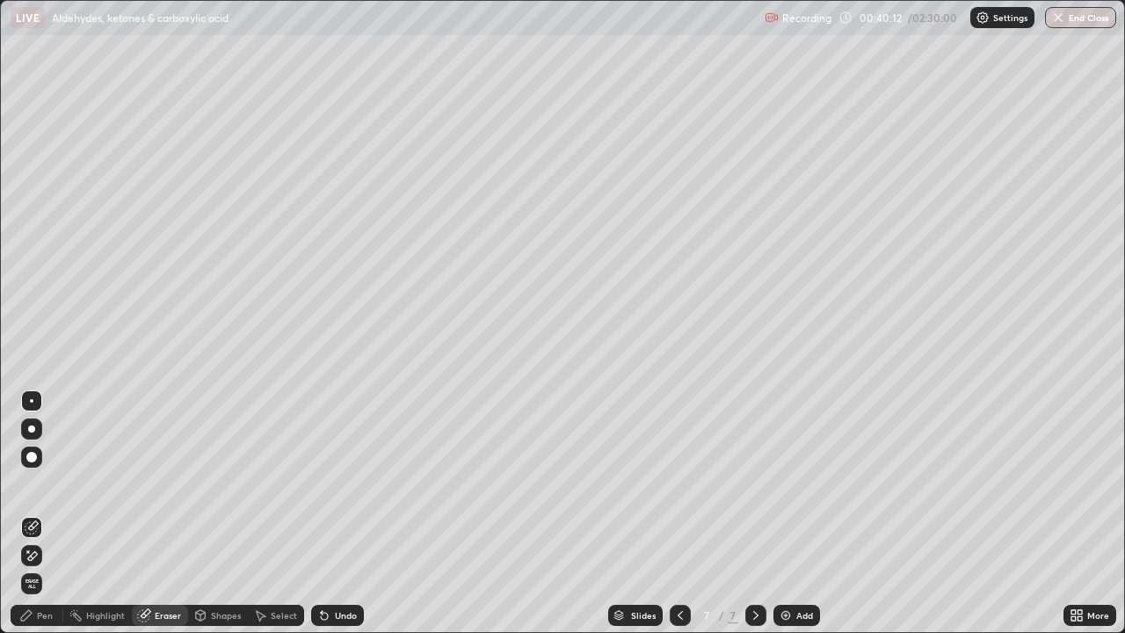
click at [31, 468] on icon at bounding box center [26, 615] width 14 height 14
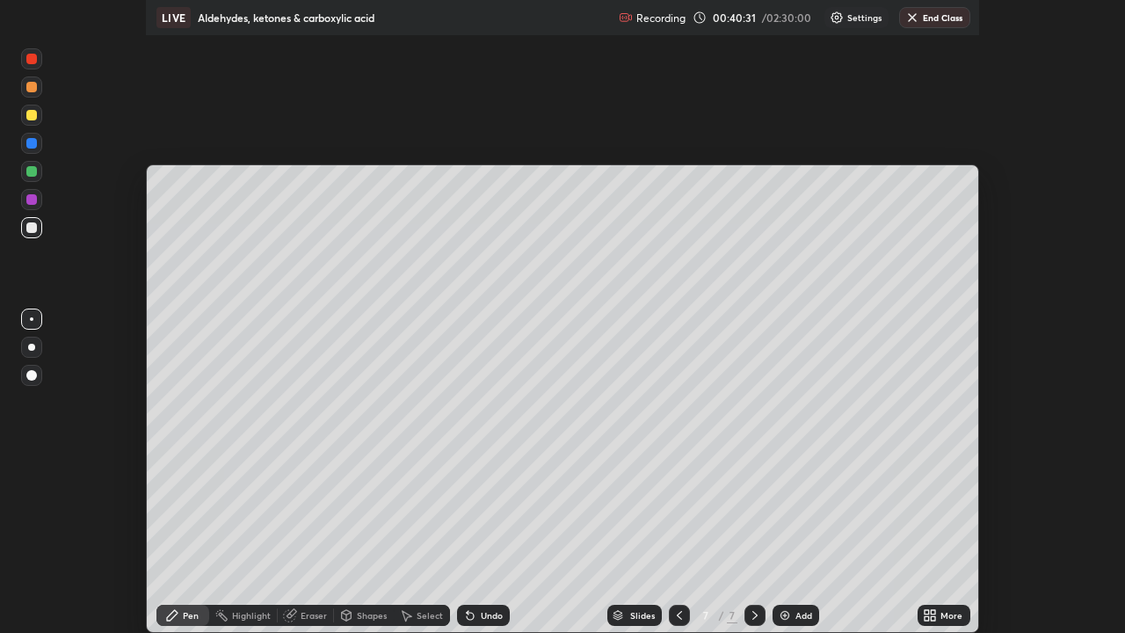
scroll to position [87449, 86793]
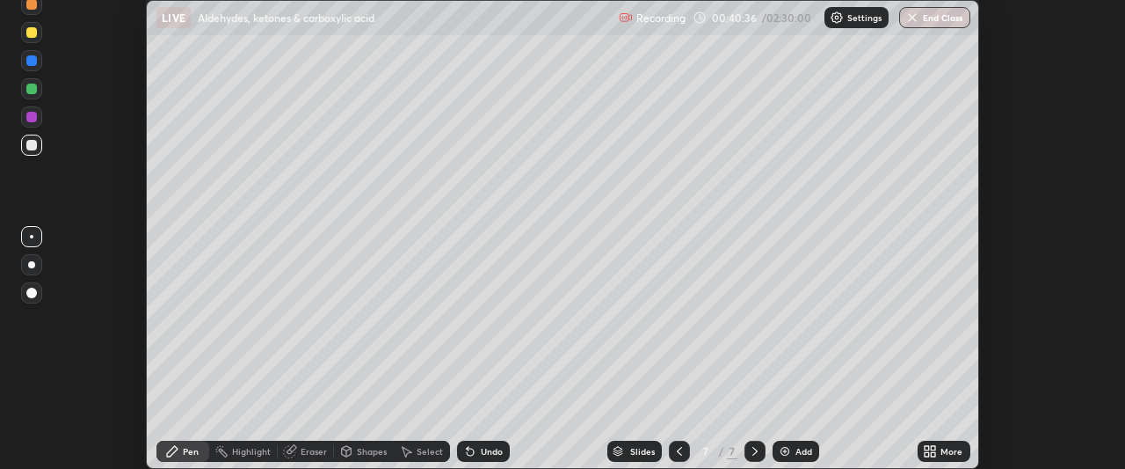
click at [475, 455] on div "Undo" at bounding box center [483, 450] width 53 height 21
click at [302, 443] on div "Eraser" at bounding box center [306, 450] width 56 height 21
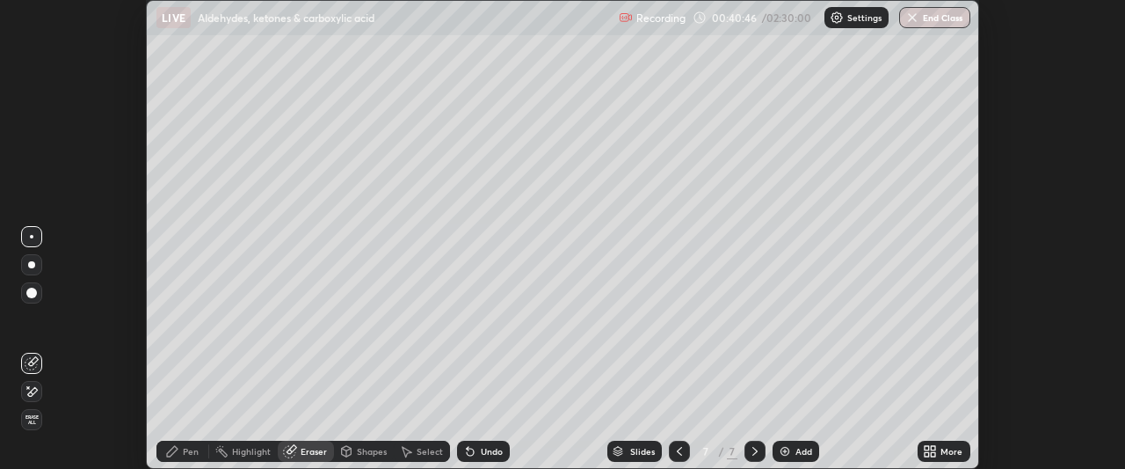
click at [929, 452] on icon at bounding box center [927, 454] width 4 height 4
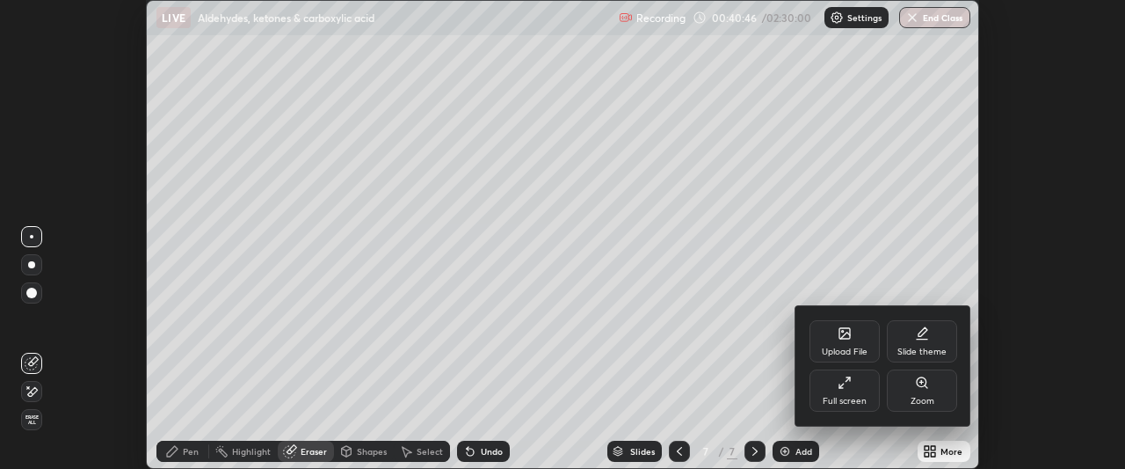
click at [855, 399] on div "Full screen" at bounding box center [845, 401] width 44 height 9
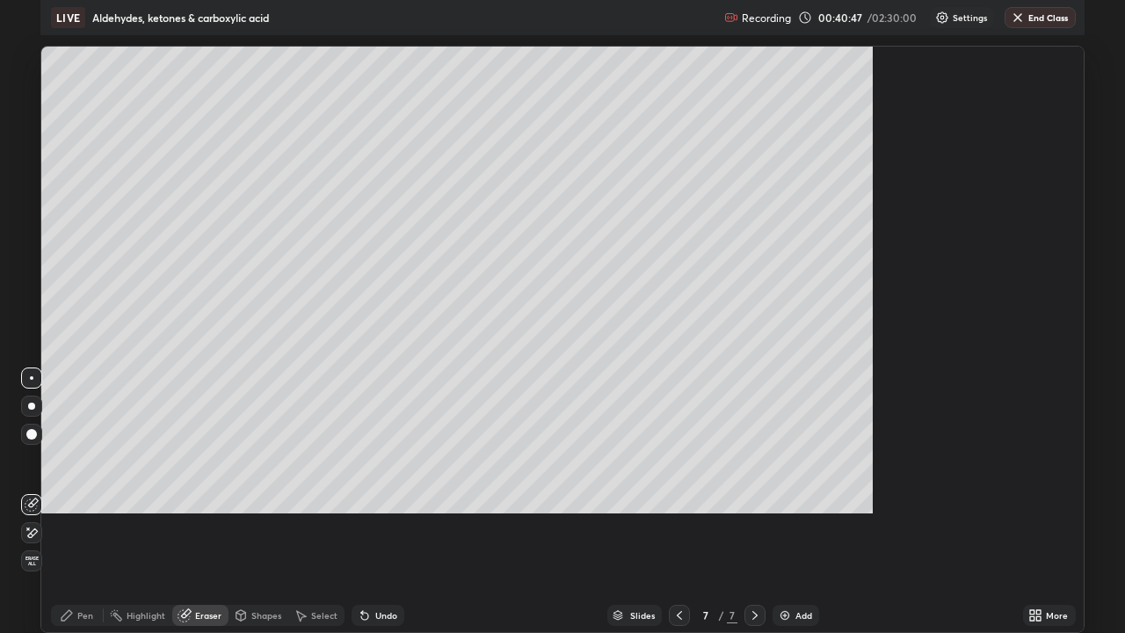
scroll to position [633, 1125]
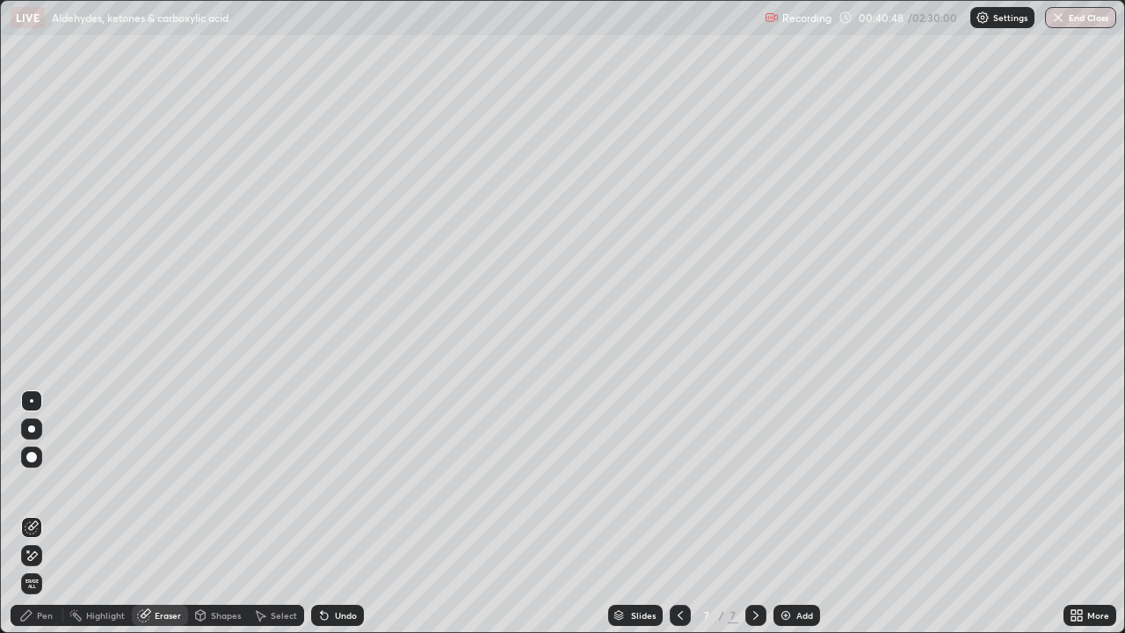
click at [33, 468] on icon at bounding box center [26, 615] width 14 height 14
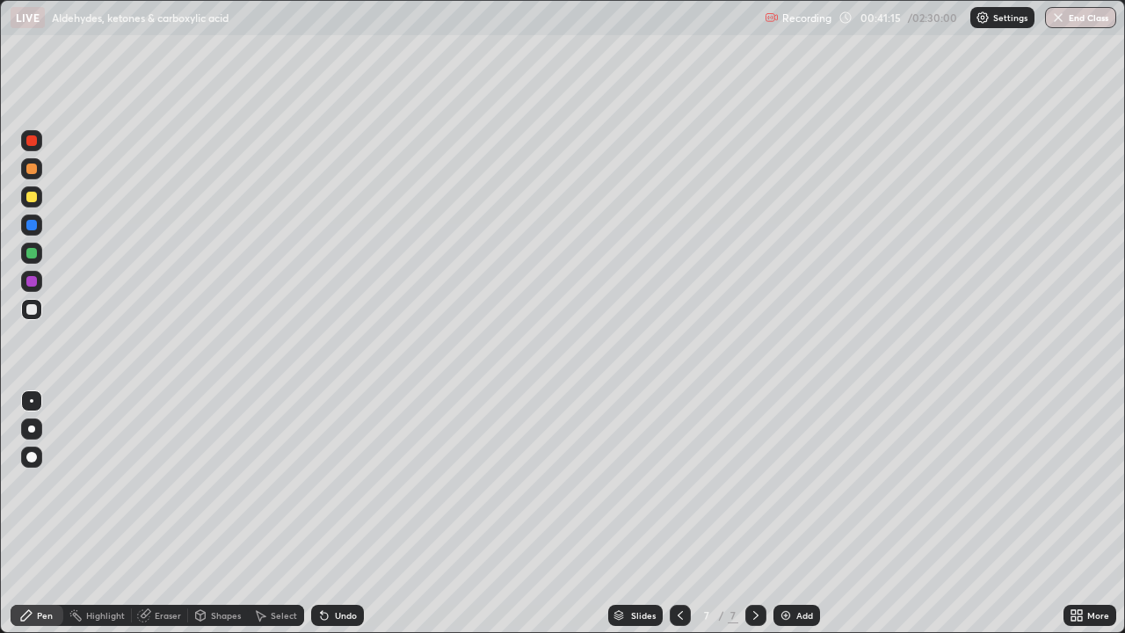
click at [29, 278] on div at bounding box center [31, 281] width 11 height 11
click at [33, 143] on div at bounding box center [31, 140] width 11 height 11
click at [26, 167] on div at bounding box center [31, 169] width 11 height 11
click at [791, 468] on div "Add" at bounding box center [797, 615] width 47 height 21
click at [26, 308] on div at bounding box center [31, 309] width 11 height 11
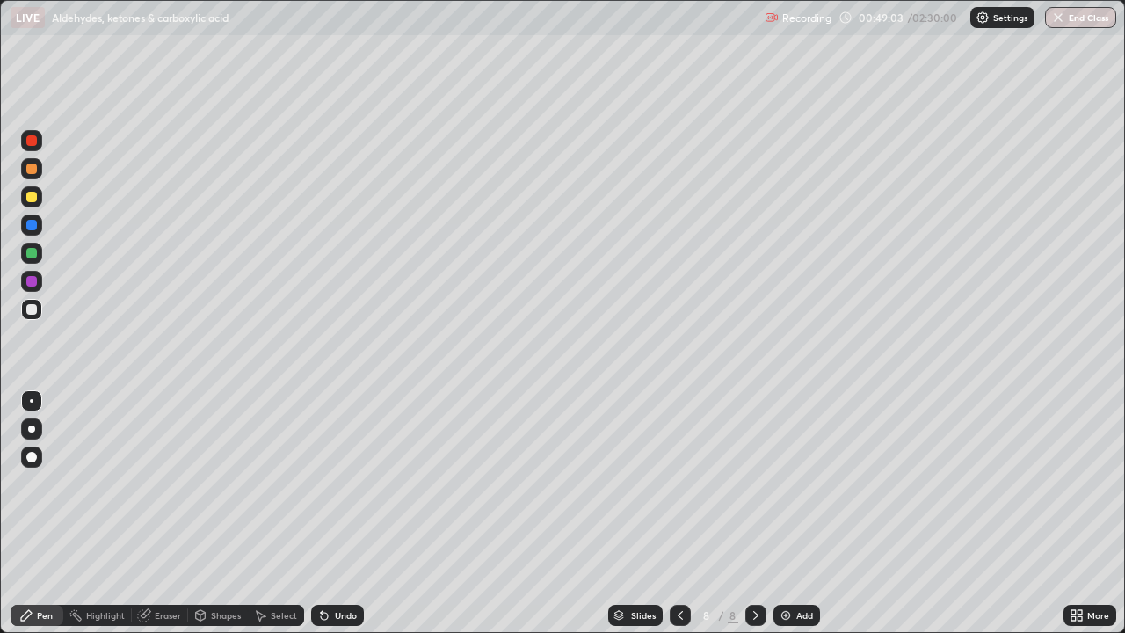
click at [33, 306] on div at bounding box center [31, 309] width 11 height 11
click at [33, 253] on div at bounding box center [31, 253] width 11 height 11
click at [338, 468] on div "Undo" at bounding box center [346, 615] width 22 height 9
click at [35, 309] on div at bounding box center [31, 309] width 11 height 11
click at [32, 282] on div at bounding box center [31, 281] width 11 height 11
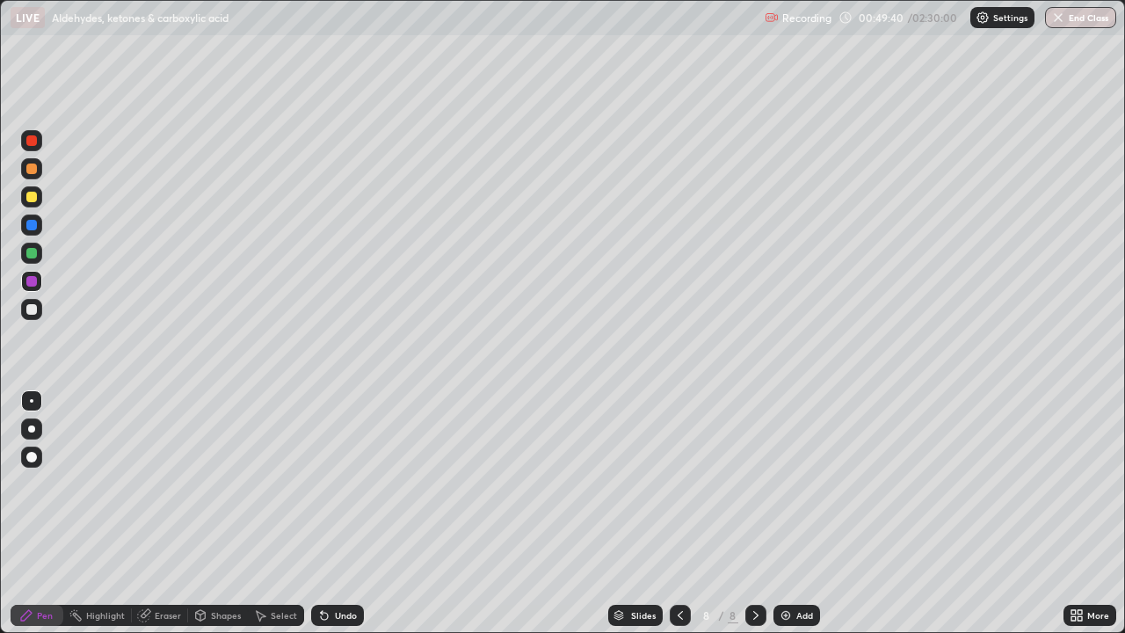
click at [321, 468] on icon at bounding box center [324, 616] width 7 height 7
click at [327, 468] on icon at bounding box center [324, 615] width 14 height 14
click at [33, 309] on div at bounding box center [31, 309] width 11 height 11
click at [158, 468] on div "Eraser" at bounding box center [168, 615] width 26 height 9
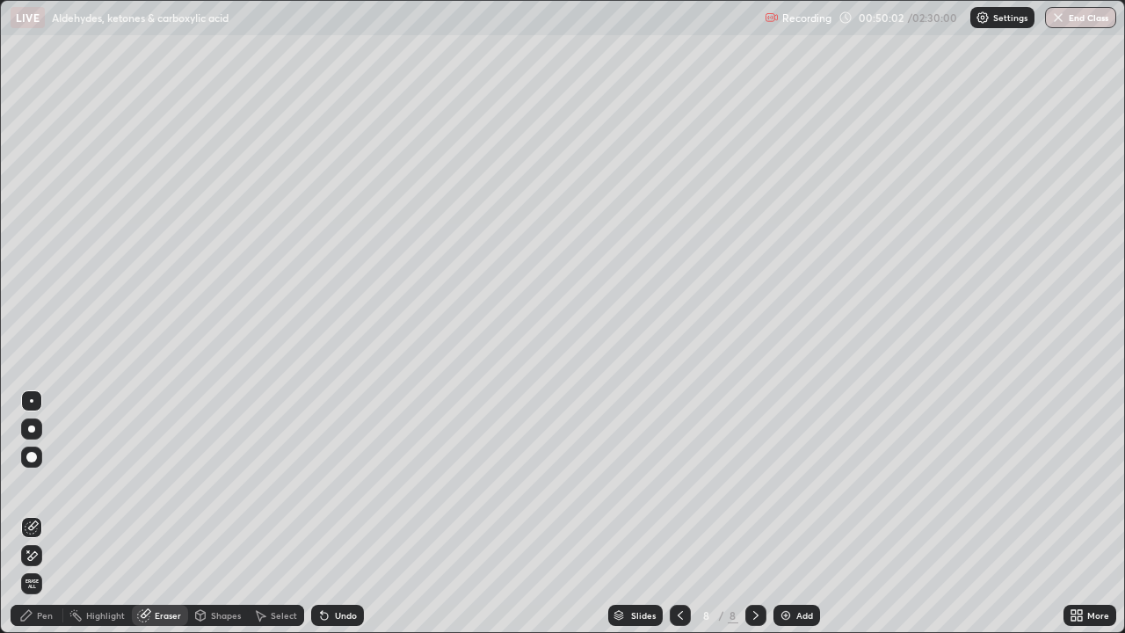
click at [47, 468] on div "Pen" at bounding box center [45, 615] width 16 height 9
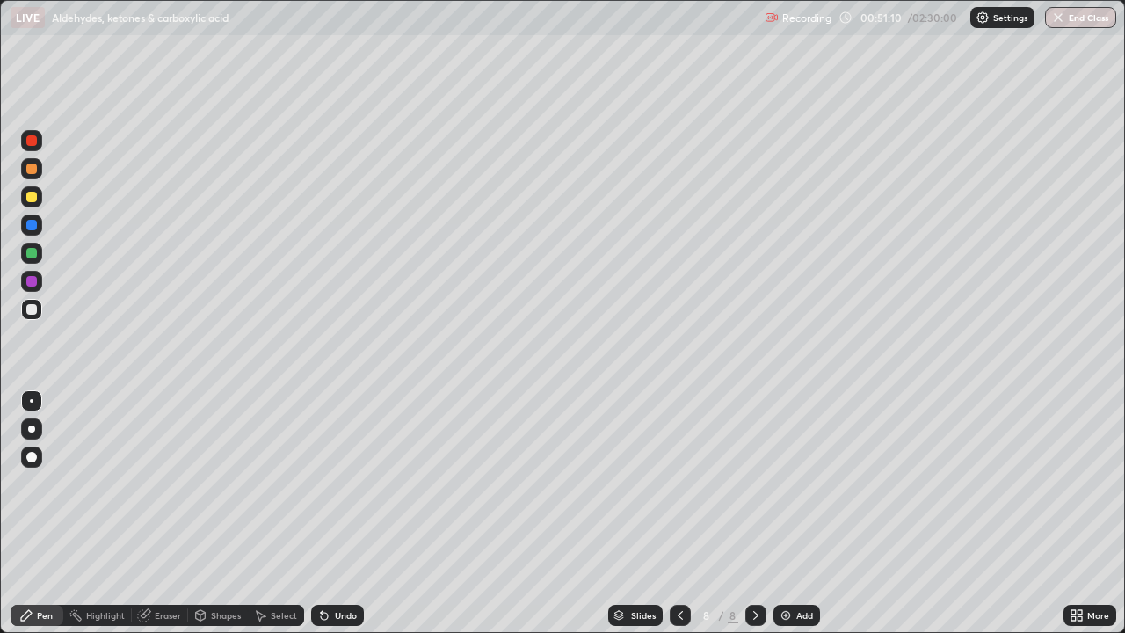
click at [262, 468] on icon at bounding box center [262, 616] width 10 height 11
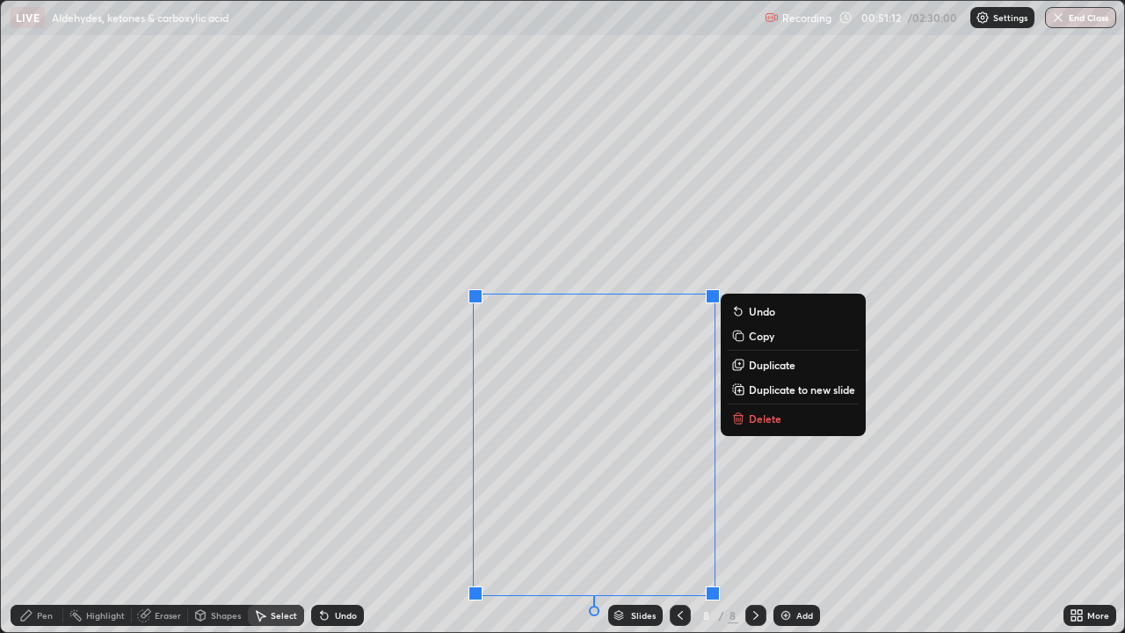
click at [767, 420] on p "Delete" at bounding box center [765, 418] width 33 height 14
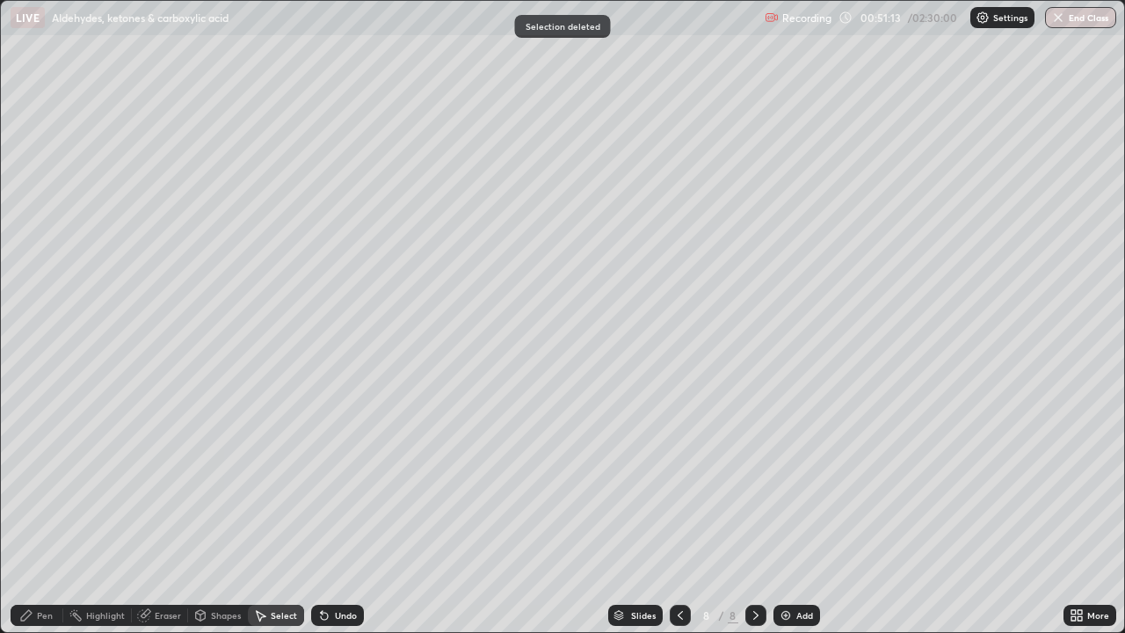
click at [49, 468] on div "Pen" at bounding box center [45, 615] width 16 height 9
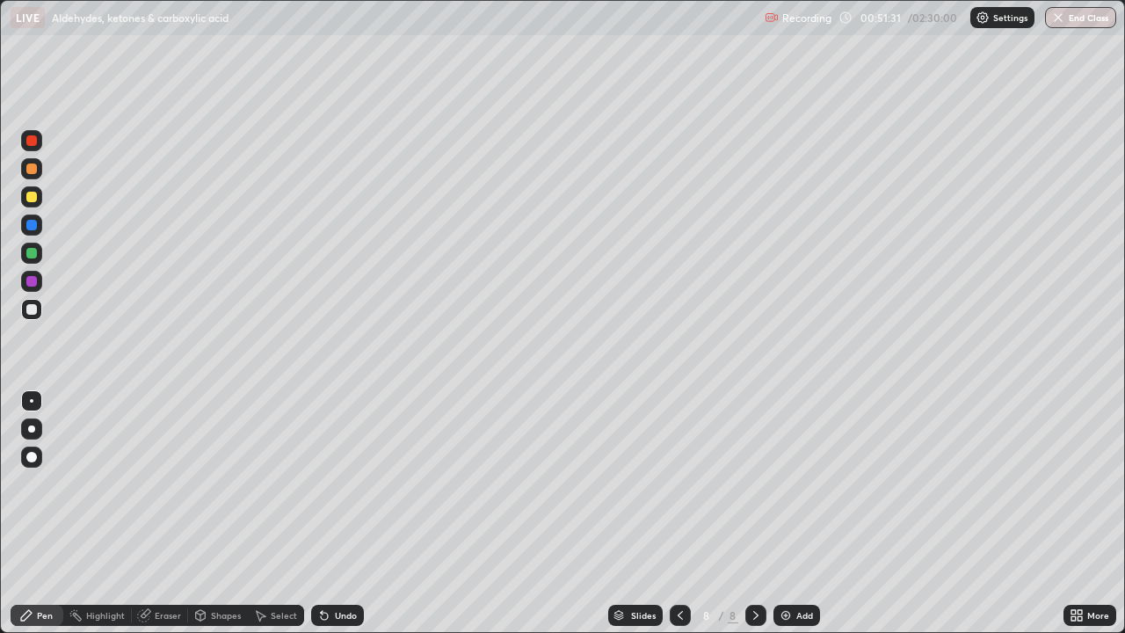
click at [336, 468] on div "Undo" at bounding box center [346, 615] width 22 height 9
click at [335, 468] on div "Undo" at bounding box center [346, 615] width 22 height 9
click at [34, 277] on div at bounding box center [31, 281] width 11 height 11
click at [326, 468] on div "Undo" at bounding box center [337, 615] width 53 height 21
click at [330, 468] on div "Undo" at bounding box center [337, 615] width 53 height 21
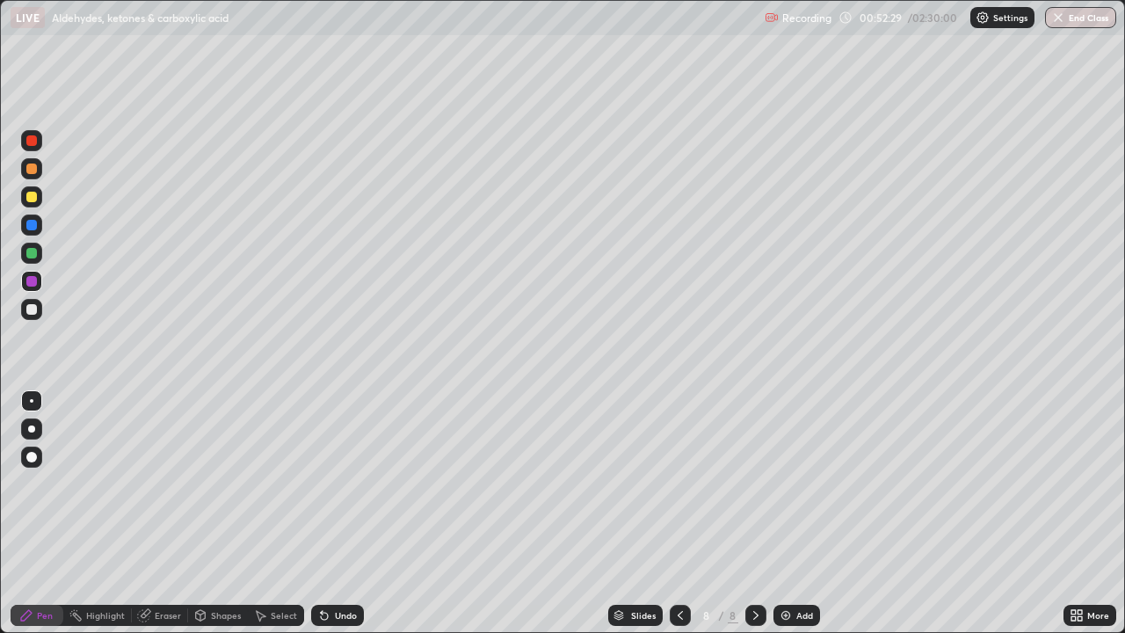
click at [330, 468] on div "Undo" at bounding box center [337, 615] width 53 height 21
click at [331, 468] on div "Undo" at bounding box center [337, 615] width 53 height 21
click at [326, 468] on div "Undo" at bounding box center [337, 615] width 53 height 21
click at [319, 468] on div "Undo" at bounding box center [337, 615] width 53 height 21
click at [318, 468] on div "Undo" at bounding box center [337, 615] width 53 height 21
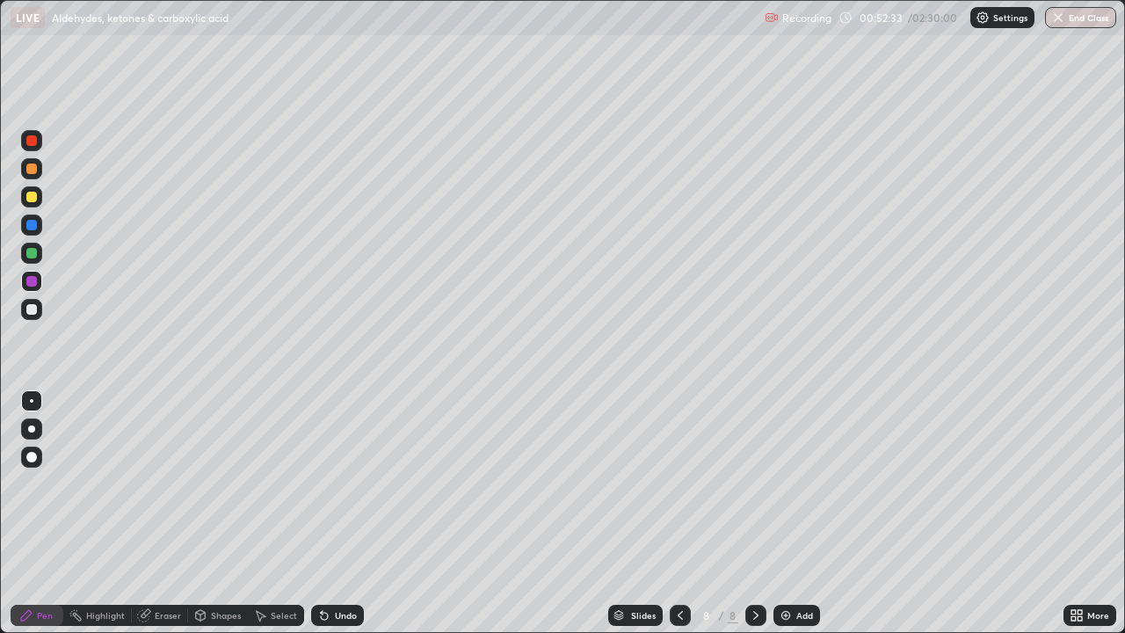
click at [33, 307] on div at bounding box center [31, 309] width 11 height 11
click at [33, 225] on div at bounding box center [31, 225] width 11 height 11
click at [164, 468] on div "Eraser" at bounding box center [168, 615] width 26 height 9
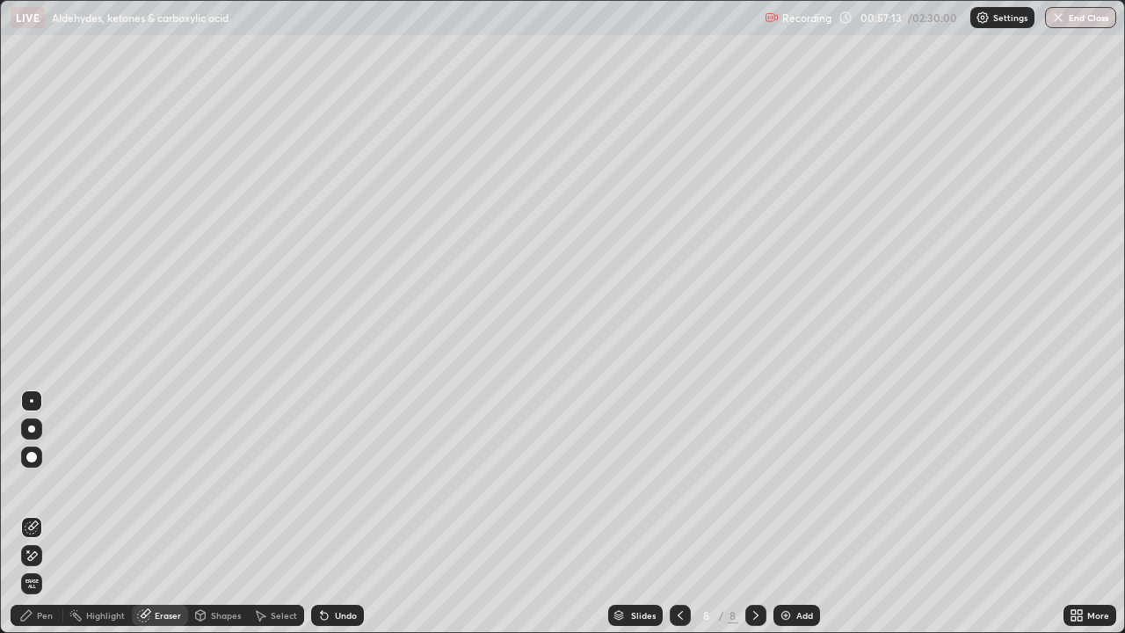
click at [45, 468] on div "Pen" at bounding box center [45, 615] width 16 height 9
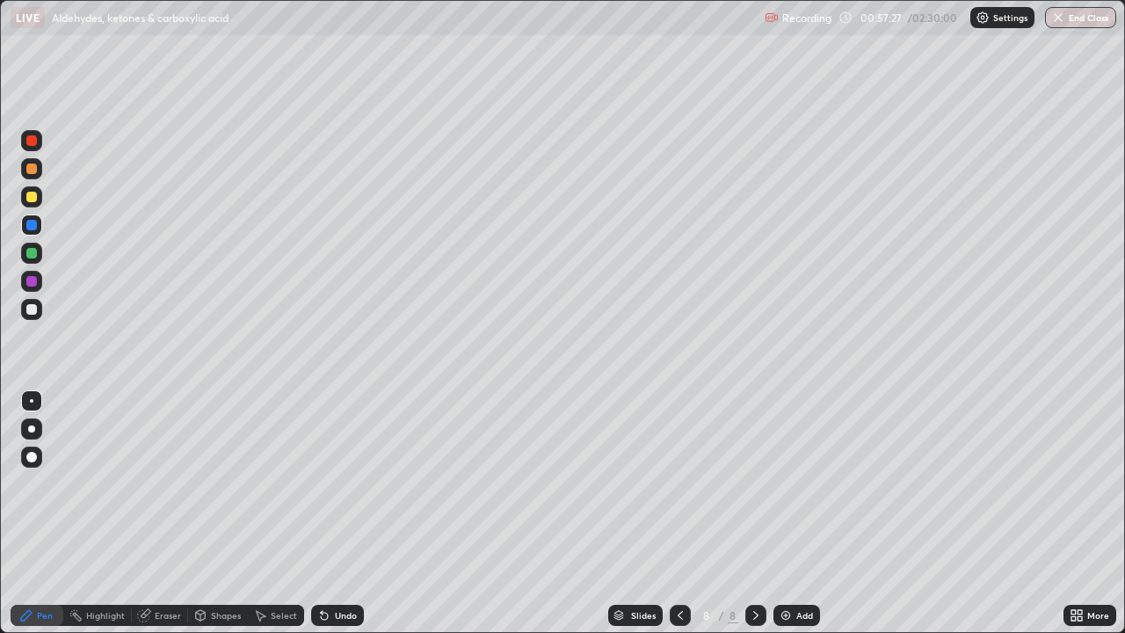
click at [27, 284] on div at bounding box center [31, 281] width 11 height 11
click at [258, 468] on icon at bounding box center [262, 616] width 10 height 11
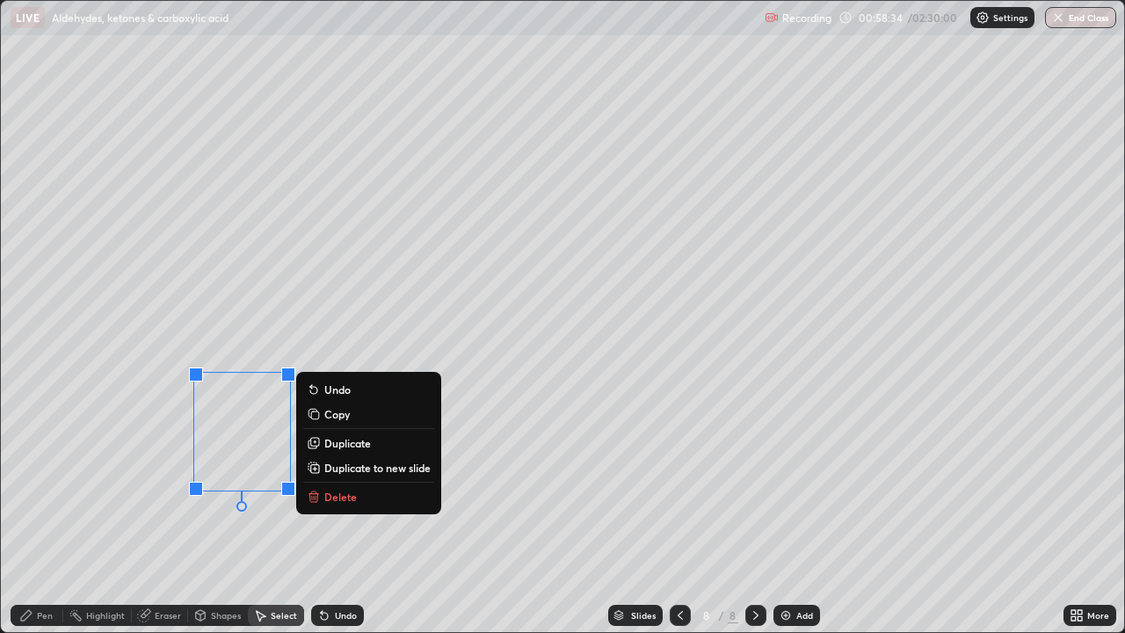
click at [332, 468] on p "Delete" at bounding box center [340, 497] width 33 height 14
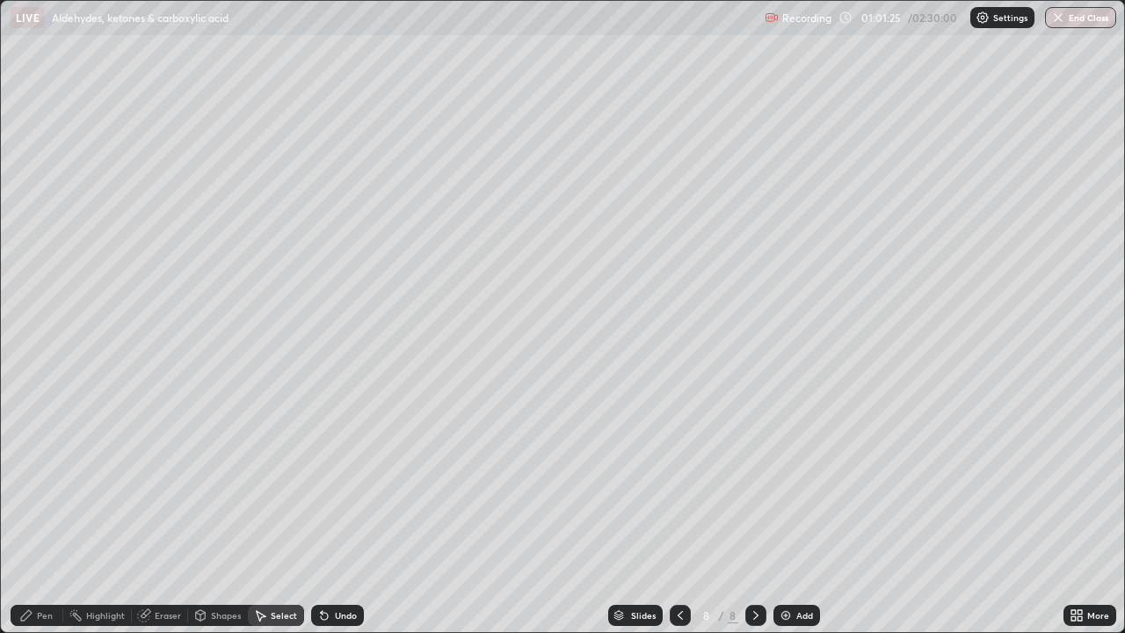
click at [42, 468] on div "Pen" at bounding box center [37, 615] width 53 height 21
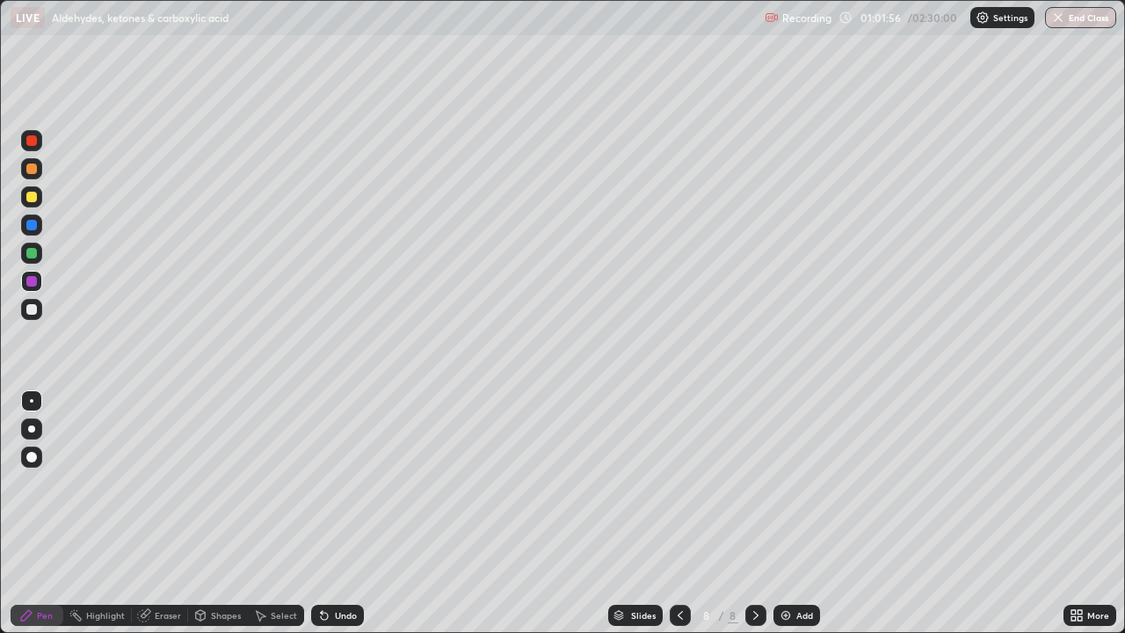
click at [791, 468] on div "Add" at bounding box center [797, 615] width 47 height 21
click at [32, 195] on div at bounding box center [31, 197] width 11 height 11
click at [30, 308] on div at bounding box center [31, 309] width 11 height 11
click at [34, 200] on div at bounding box center [31, 197] width 11 height 11
click at [33, 313] on div at bounding box center [31, 309] width 11 height 11
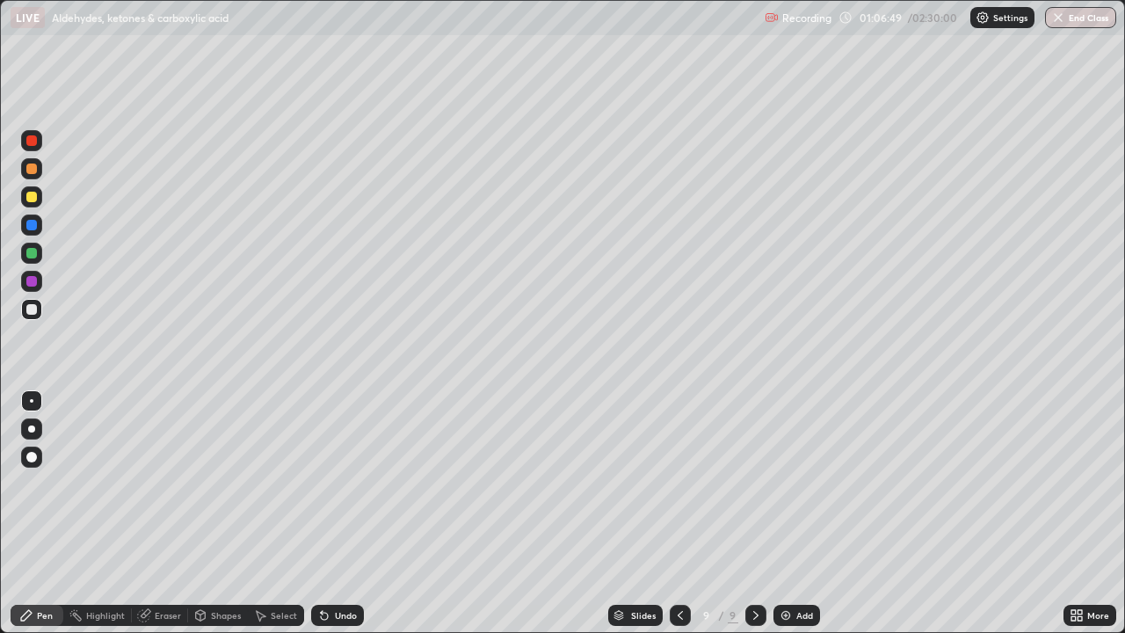
click at [32, 256] on div at bounding box center [31, 253] width 11 height 11
click at [35, 312] on div at bounding box center [31, 309] width 11 height 11
click at [30, 228] on div at bounding box center [31, 225] width 11 height 11
click at [157, 468] on div "Eraser" at bounding box center [168, 615] width 26 height 9
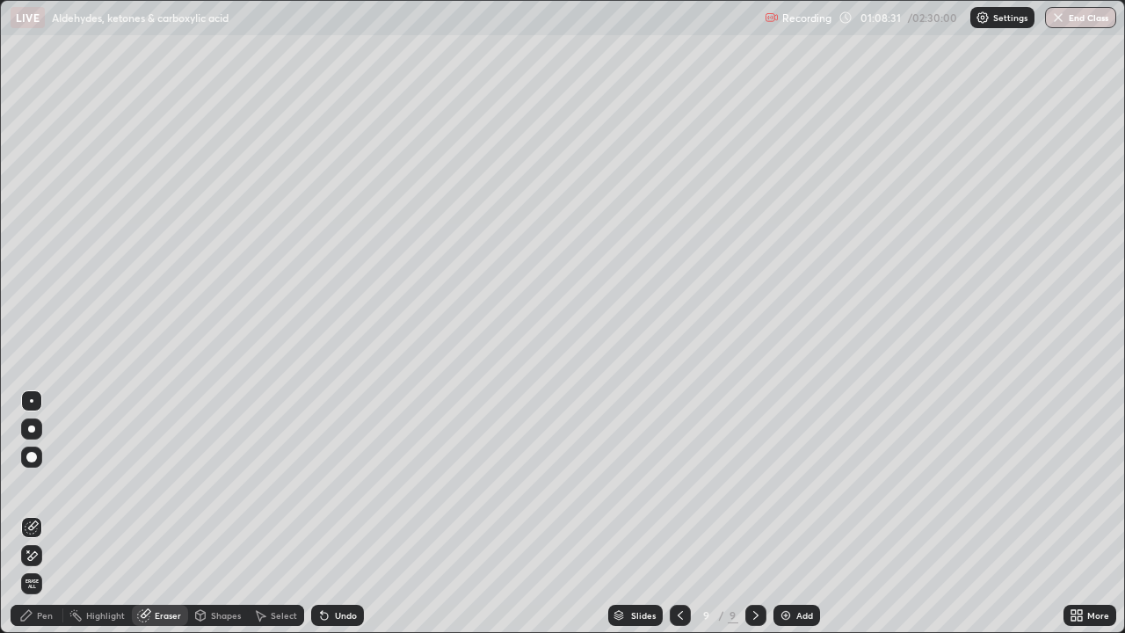
click at [51, 468] on div "Pen" at bounding box center [37, 615] width 53 height 21
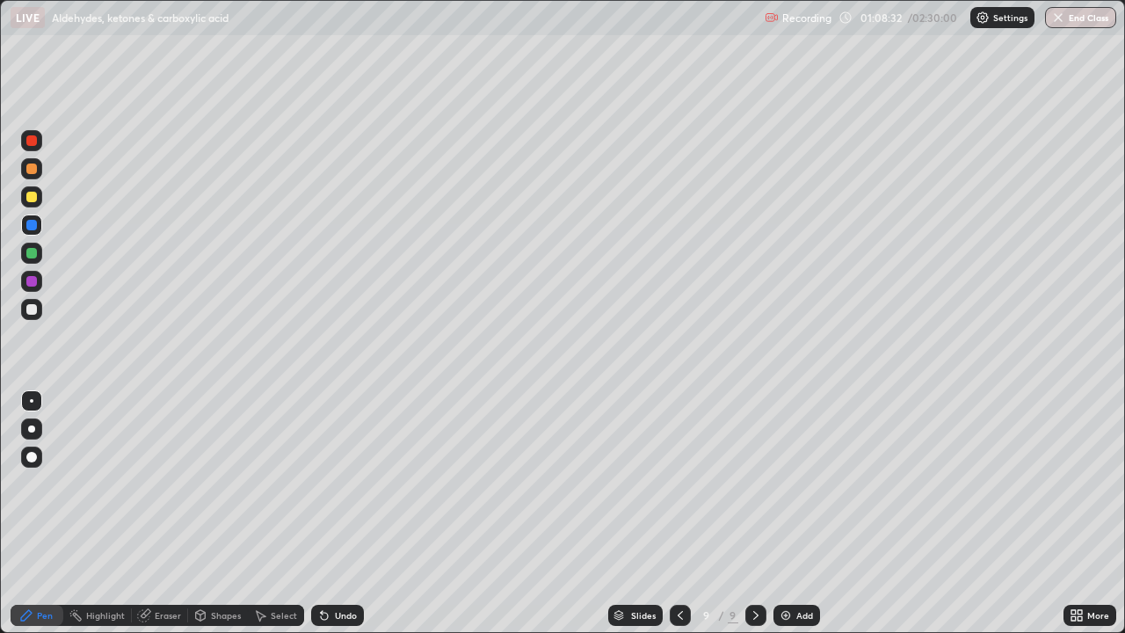
click at [31, 260] on div at bounding box center [31, 253] width 21 height 21
click at [30, 254] on div at bounding box center [31, 253] width 11 height 11
click at [32, 310] on div at bounding box center [31, 309] width 11 height 11
click at [34, 227] on div at bounding box center [31, 225] width 11 height 11
click at [327, 468] on icon at bounding box center [324, 615] width 14 height 14
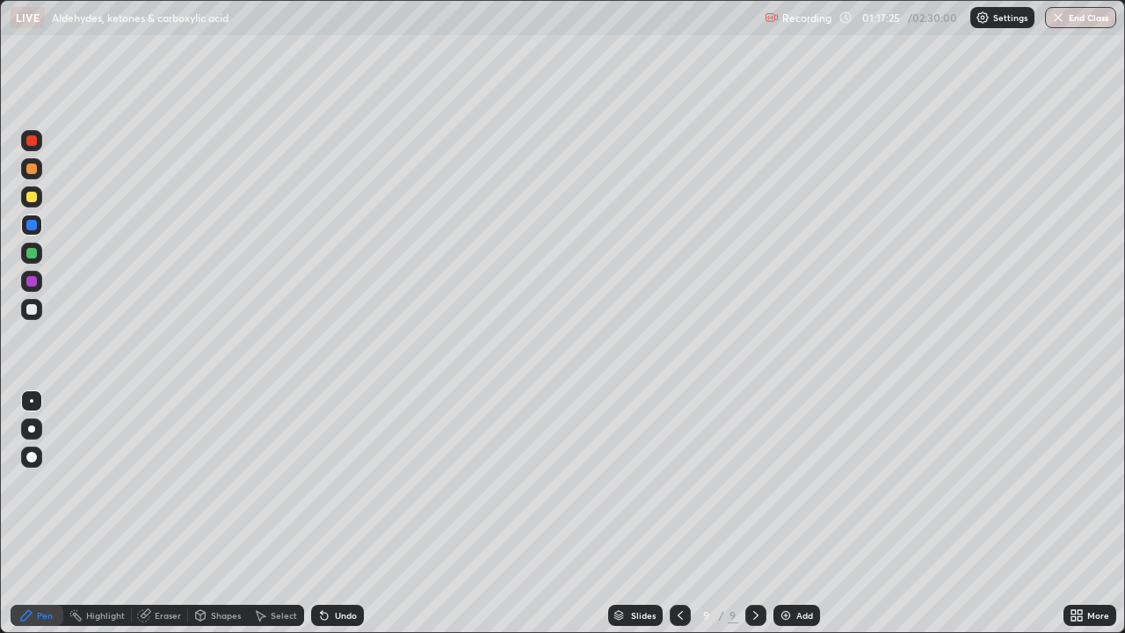
click at [793, 468] on div "Add" at bounding box center [797, 615] width 47 height 21
click at [33, 309] on div at bounding box center [31, 309] width 11 height 11
click at [31, 200] on div at bounding box center [31, 197] width 11 height 11
click at [36, 223] on div at bounding box center [31, 225] width 11 height 11
click at [33, 308] on div at bounding box center [31, 309] width 11 height 11
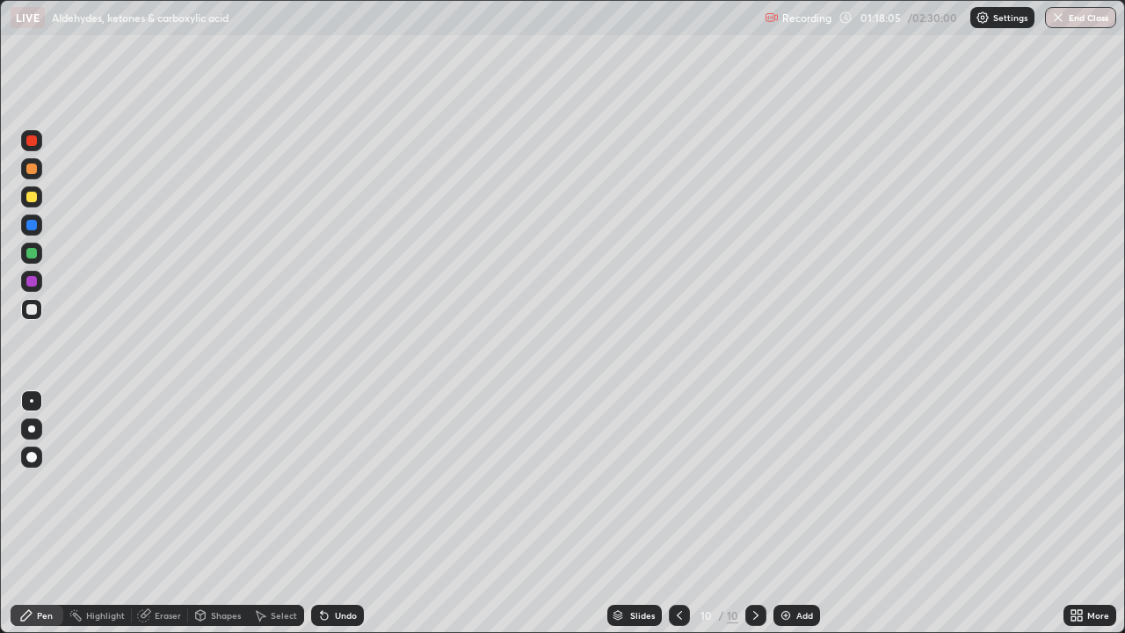
click at [333, 468] on div "Undo" at bounding box center [337, 615] width 53 height 21
click at [335, 468] on div "Undo" at bounding box center [346, 615] width 22 height 9
click at [29, 172] on div at bounding box center [31, 169] width 11 height 11
click at [790, 468] on img at bounding box center [786, 615] width 14 height 14
click at [679, 468] on icon at bounding box center [680, 615] width 14 height 14
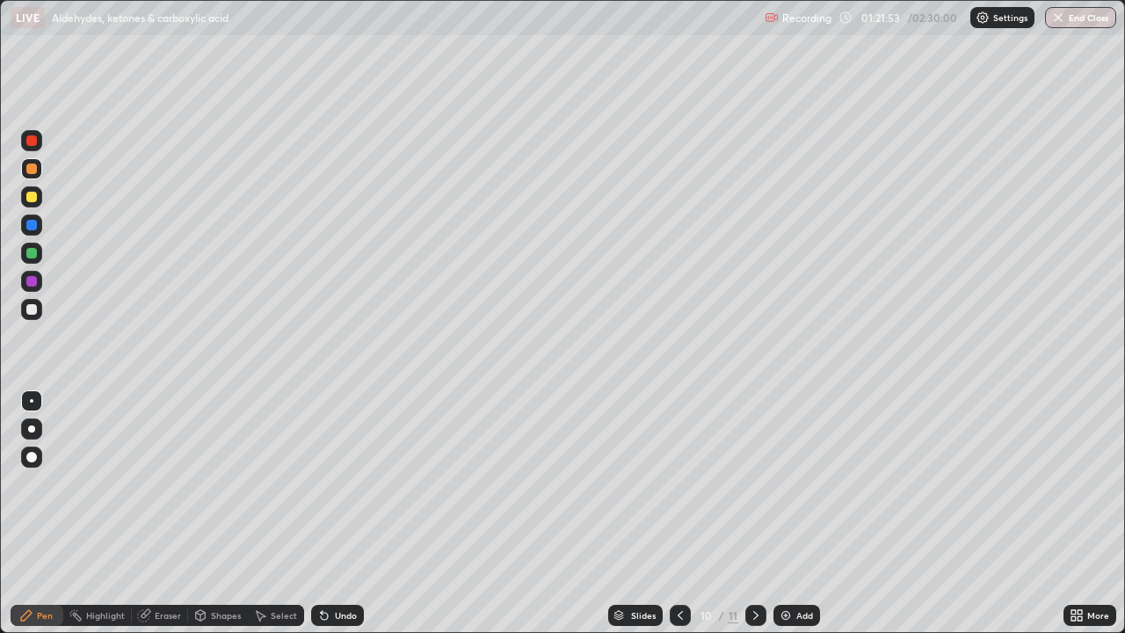
click at [757, 468] on div at bounding box center [756, 615] width 21 height 21
click at [32, 310] on div at bounding box center [31, 309] width 11 height 11
click at [35, 228] on div at bounding box center [31, 225] width 11 height 11
click at [33, 305] on div at bounding box center [31, 309] width 11 height 11
click at [328, 468] on icon at bounding box center [324, 615] width 14 height 14
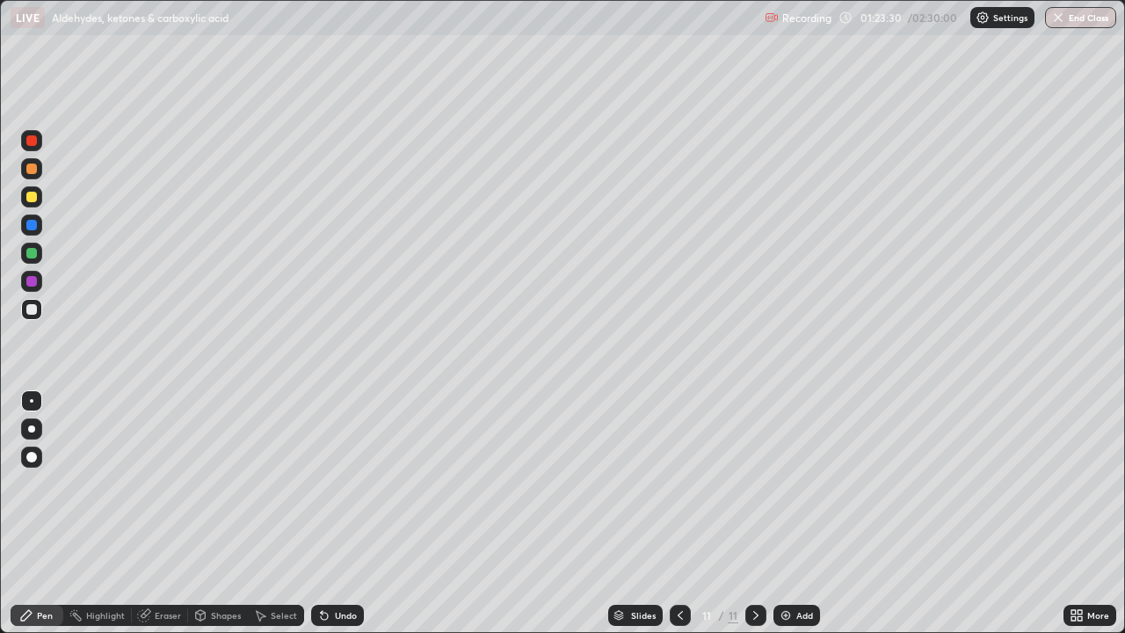
click at [324, 468] on icon at bounding box center [324, 615] width 14 height 14
click at [331, 468] on div "Undo" at bounding box center [337, 615] width 53 height 21
click at [36, 251] on div at bounding box center [31, 253] width 11 height 11
click at [34, 310] on div at bounding box center [31, 309] width 11 height 11
click at [38, 253] on div at bounding box center [31, 253] width 21 height 21
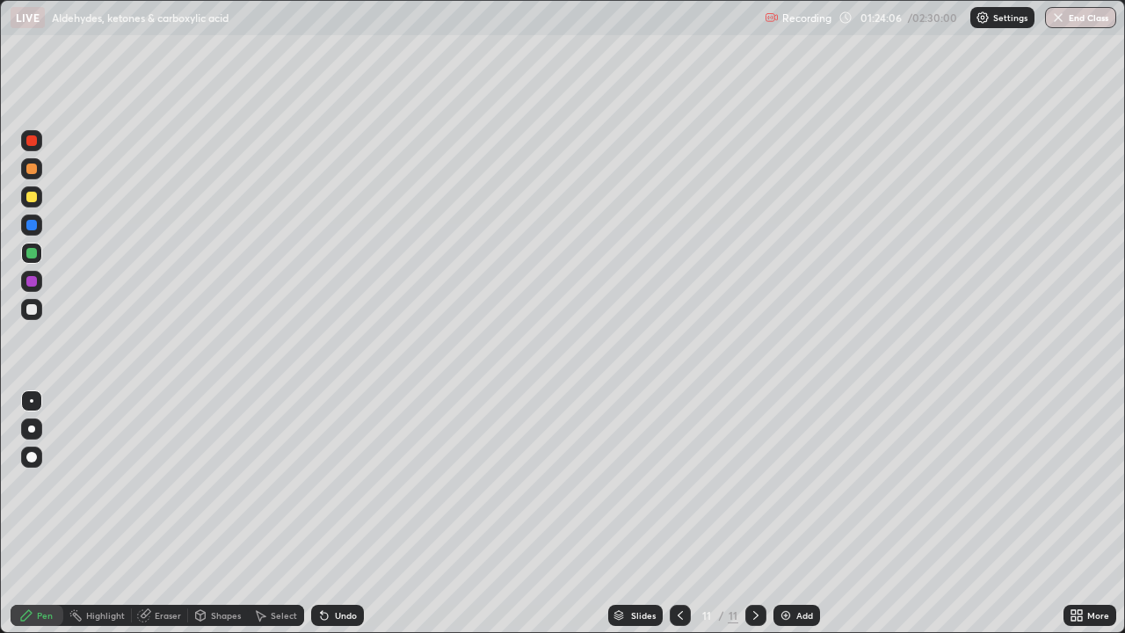
click at [31, 312] on div at bounding box center [31, 309] width 11 height 11
click at [32, 286] on div at bounding box center [31, 281] width 11 height 11
click at [329, 468] on div "Undo" at bounding box center [337, 615] width 53 height 21
click at [31, 307] on div at bounding box center [31, 309] width 11 height 11
click at [33, 309] on div at bounding box center [31, 309] width 11 height 11
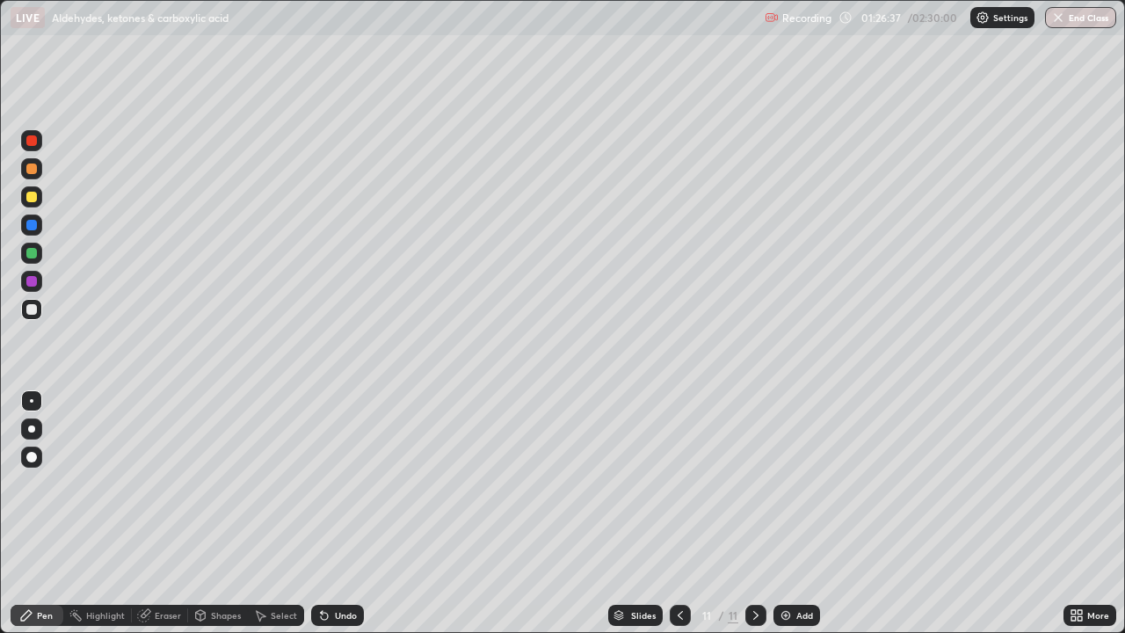
click at [38, 196] on div at bounding box center [31, 196] width 21 height 21
click at [321, 468] on icon at bounding box center [322, 612] width 2 height 2
click at [323, 468] on icon at bounding box center [324, 616] width 7 height 7
click at [321, 468] on icon at bounding box center [322, 612] width 2 height 2
click at [323, 468] on icon at bounding box center [324, 616] width 7 height 7
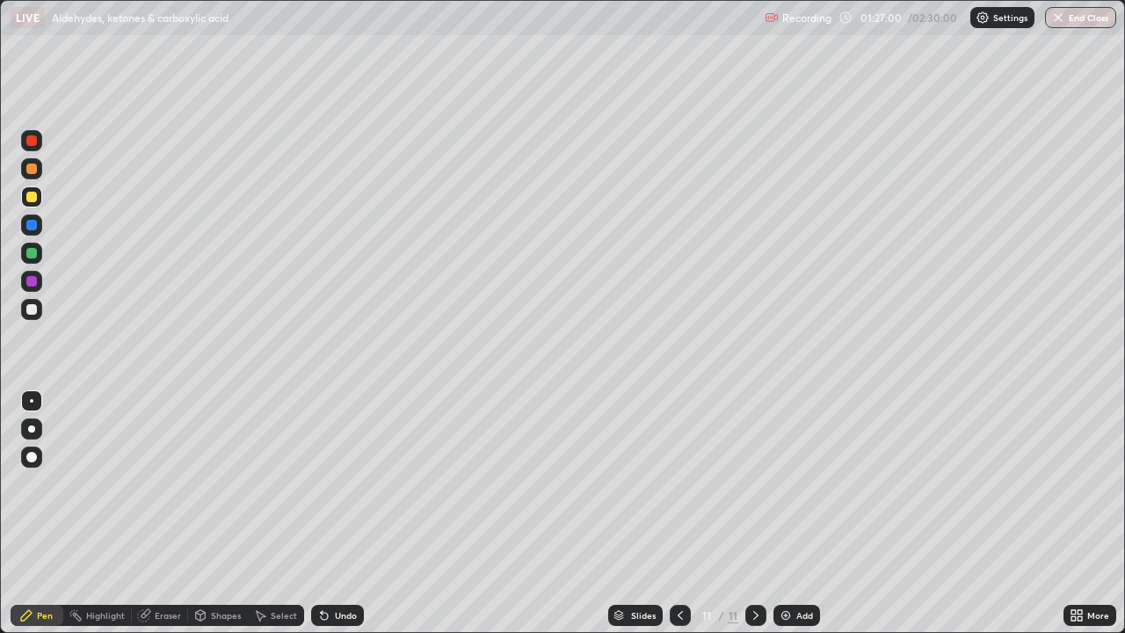
click at [30, 308] on div at bounding box center [31, 309] width 11 height 11
click at [338, 468] on div "Undo" at bounding box center [346, 615] width 22 height 9
click at [25, 149] on div at bounding box center [31, 140] width 21 height 21
click at [36, 198] on div at bounding box center [31, 197] width 11 height 11
click at [39, 317] on div at bounding box center [31, 309] width 21 height 21
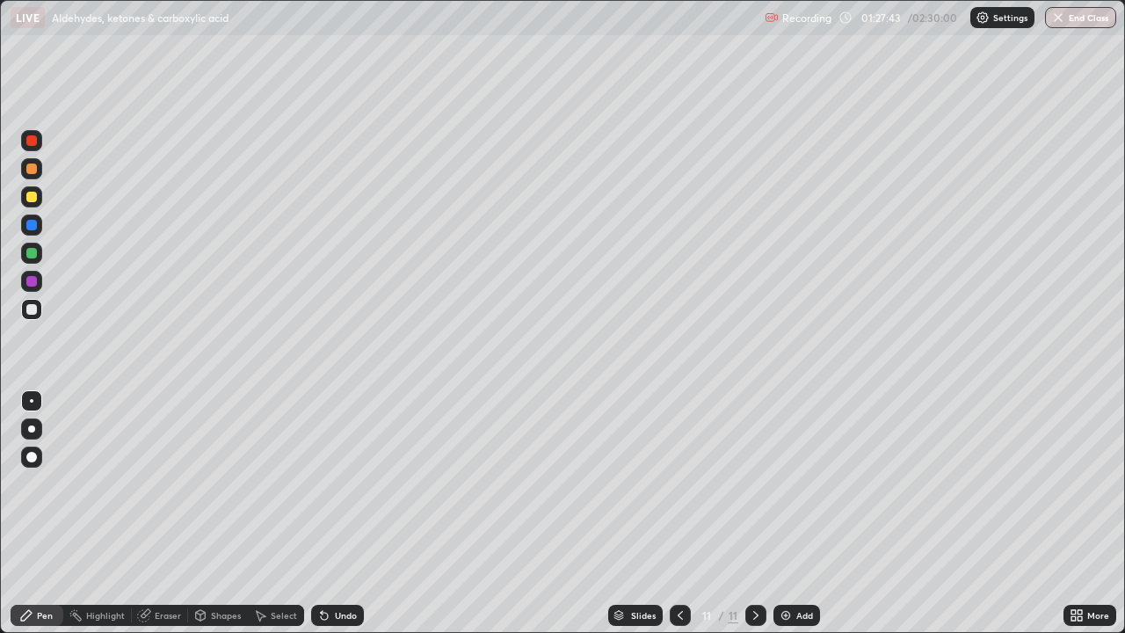
click at [35, 138] on div at bounding box center [31, 140] width 11 height 11
click at [29, 201] on div at bounding box center [31, 197] width 11 height 11
click at [28, 306] on div at bounding box center [31, 309] width 11 height 11
click at [32, 199] on div at bounding box center [31, 197] width 11 height 11
click at [34, 143] on div at bounding box center [31, 140] width 11 height 11
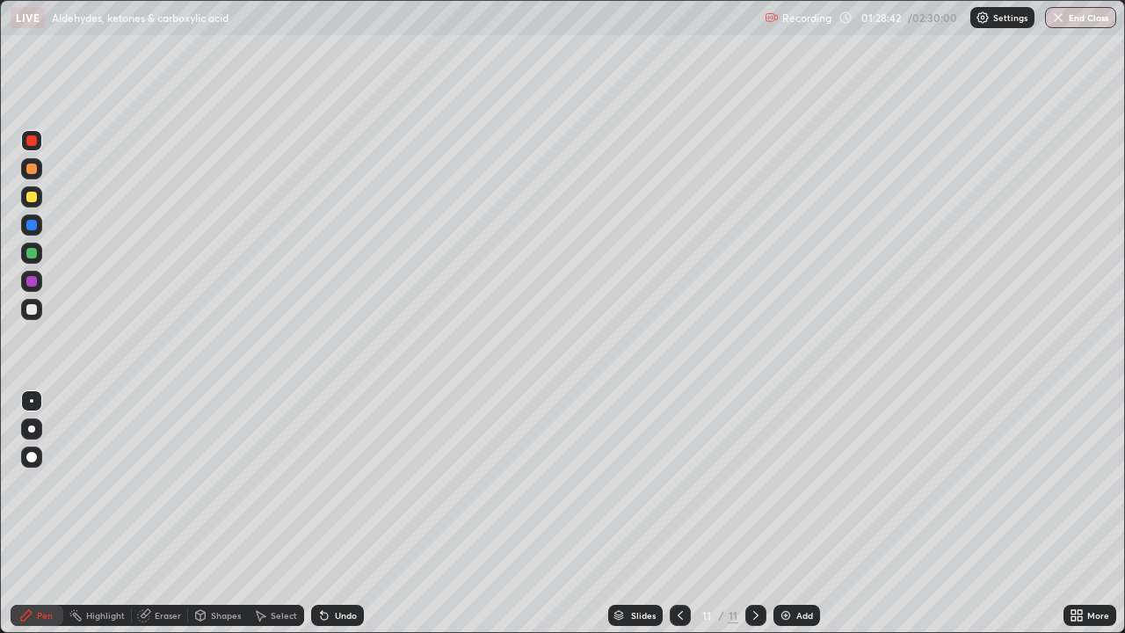
click at [27, 194] on div at bounding box center [31, 197] width 11 height 11
click at [796, 468] on div "Add" at bounding box center [797, 615] width 47 height 21
click at [39, 317] on div at bounding box center [31, 309] width 21 height 21
click at [317, 468] on div "Undo" at bounding box center [337, 615] width 53 height 21
click at [331, 468] on div "Undo" at bounding box center [337, 615] width 53 height 21
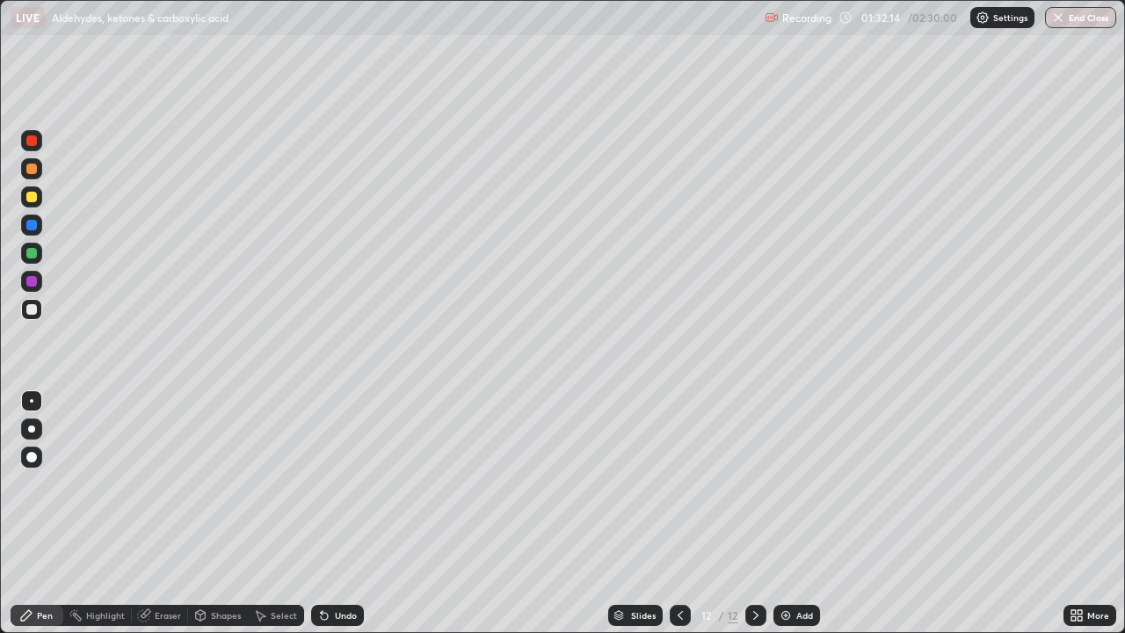
click at [35, 229] on div at bounding box center [31, 225] width 11 height 11
click at [33, 226] on div at bounding box center [31, 225] width 11 height 11
click at [32, 196] on div at bounding box center [31, 197] width 11 height 11
click at [679, 468] on icon at bounding box center [680, 615] width 5 height 9
click at [753, 468] on icon at bounding box center [756, 615] width 14 height 14
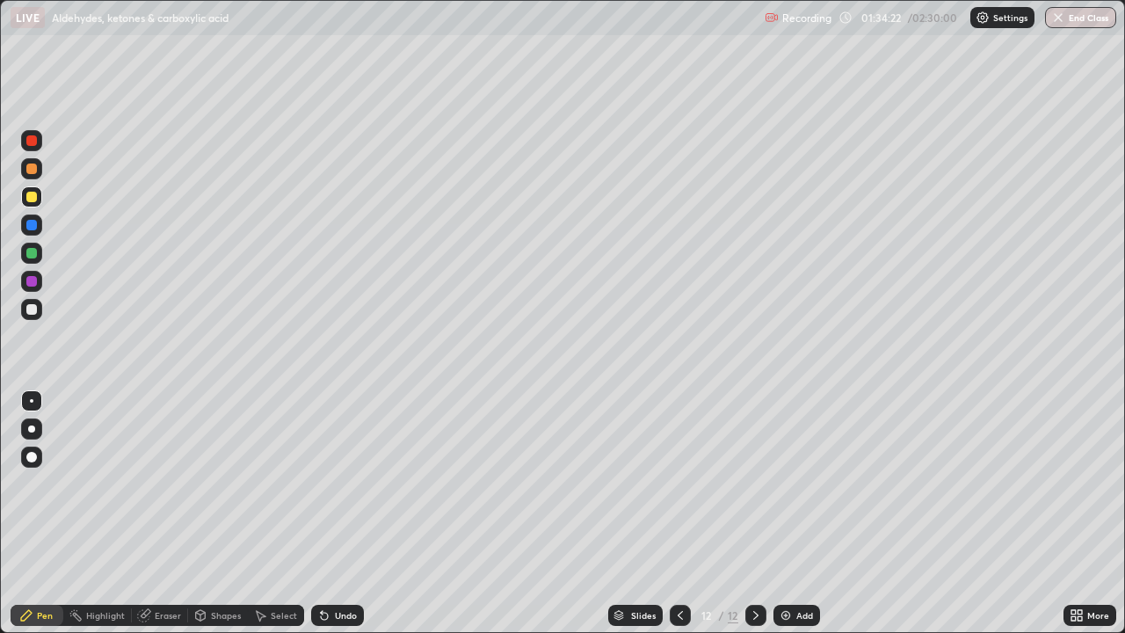
click at [32, 313] on div at bounding box center [31, 309] width 11 height 11
click at [329, 468] on icon at bounding box center [324, 615] width 14 height 14
click at [324, 468] on icon at bounding box center [324, 616] width 7 height 7
click at [165, 468] on div "Eraser" at bounding box center [160, 615] width 56 height 21
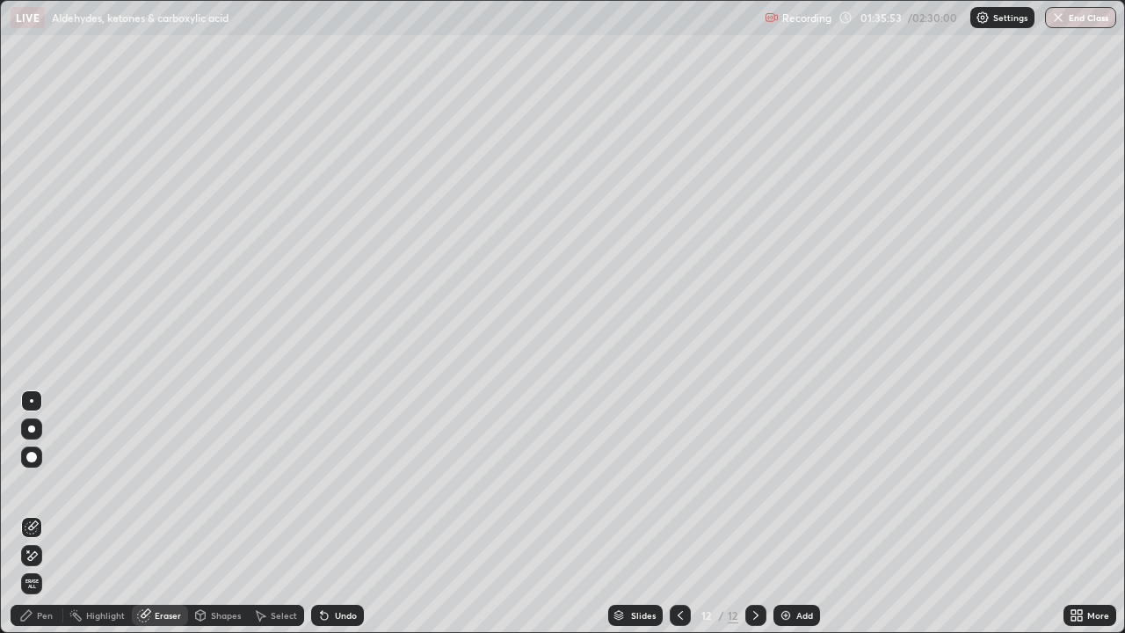
click at [41, 468] on div "Pen" at bounding box center [37, 615] width 53 height 21
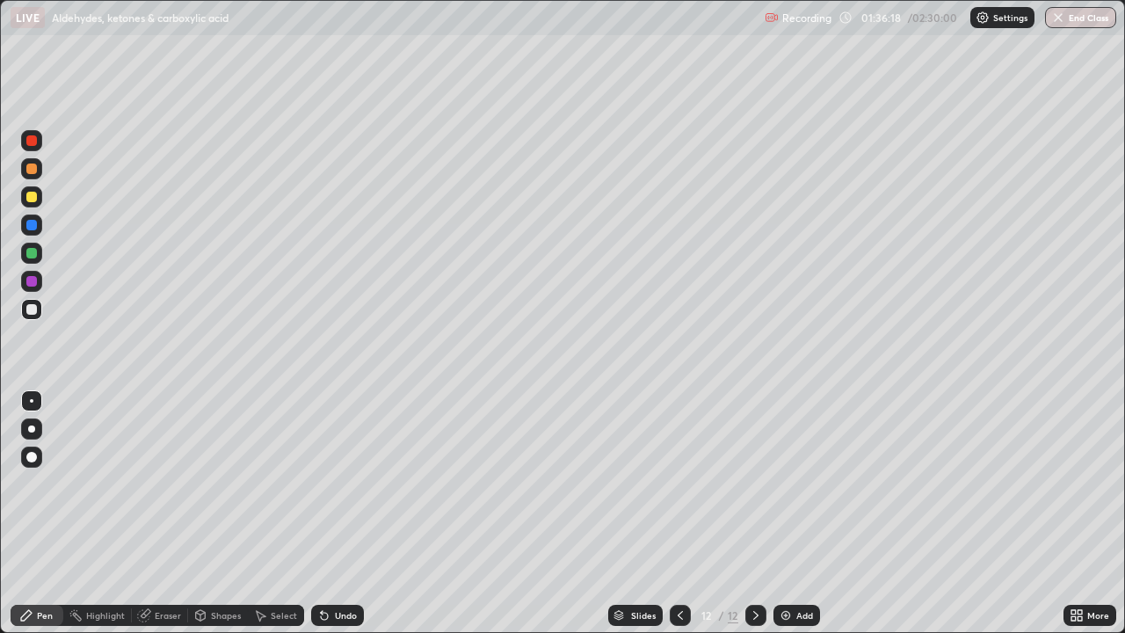
click at [36, 278] on div at bounding box center [31, 281] width 11 height 11
click at [33, 309] on div at bounding box center [31, 309] width 11 height 11
click at [34, 279] on div at bounding box center [31, 281] width 11 height 11
click at [790, 468] on div "Add" at bounding box center [797, 615] width 47 height 21
click at [34, 308] on div at bounding box center [31, 309] width 11 height 11
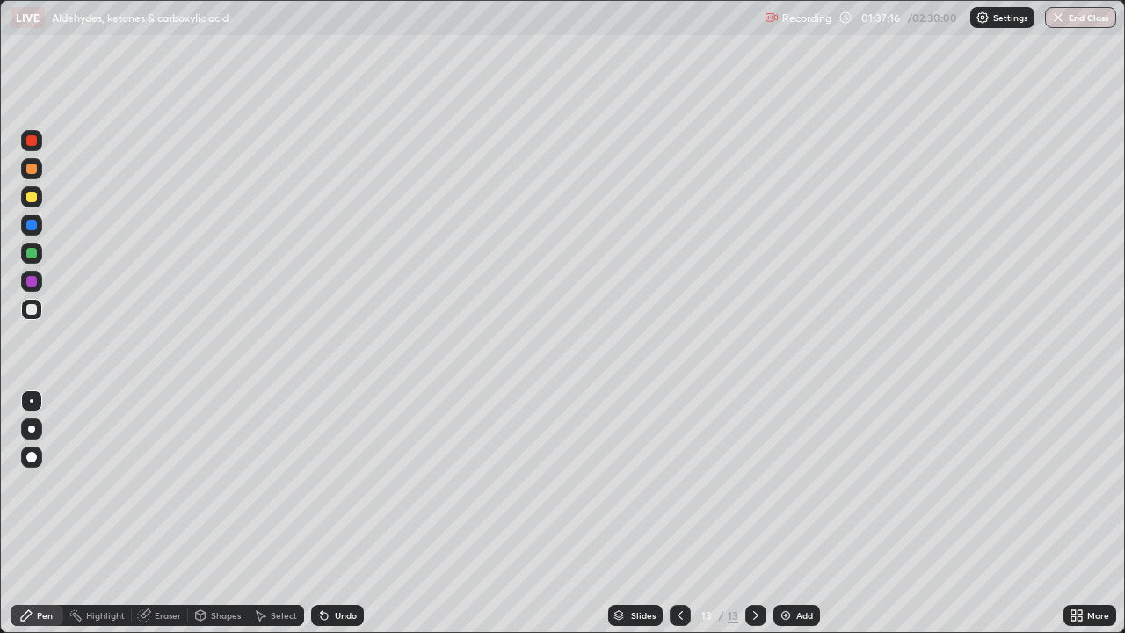
click at [322, 468] on icon at bounding box center [324, 616] width 7 height 7
click at [155, 468] on div "Eraser" at bounding box center [160, 615] width 56 height 21
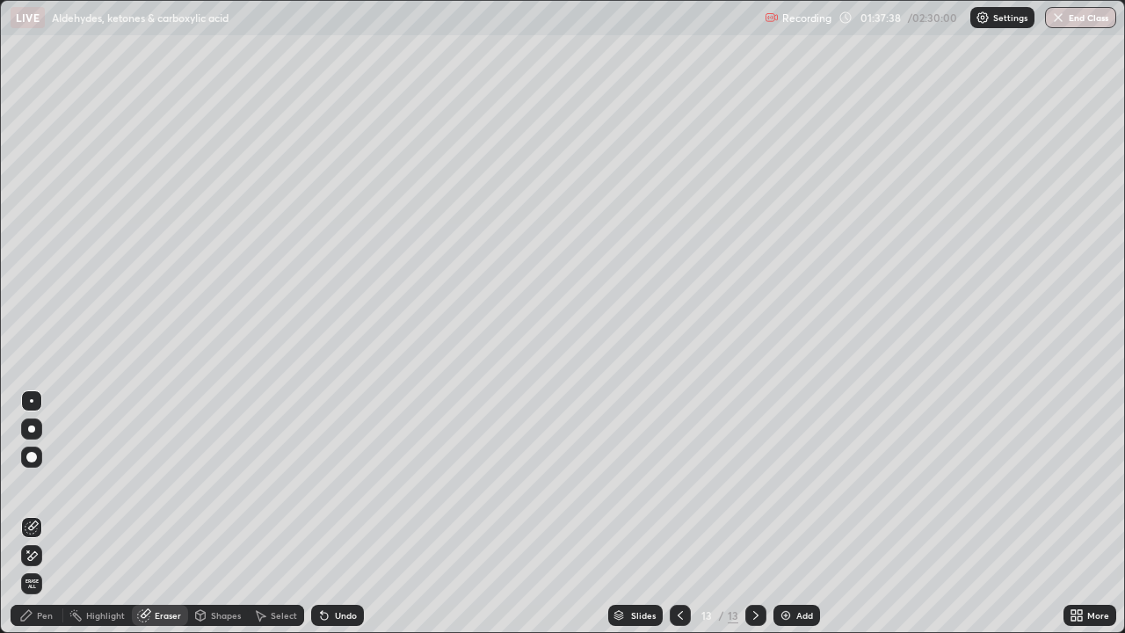
click at [30, 468] on icon at bounding box center [26, 615] width 11 height 11
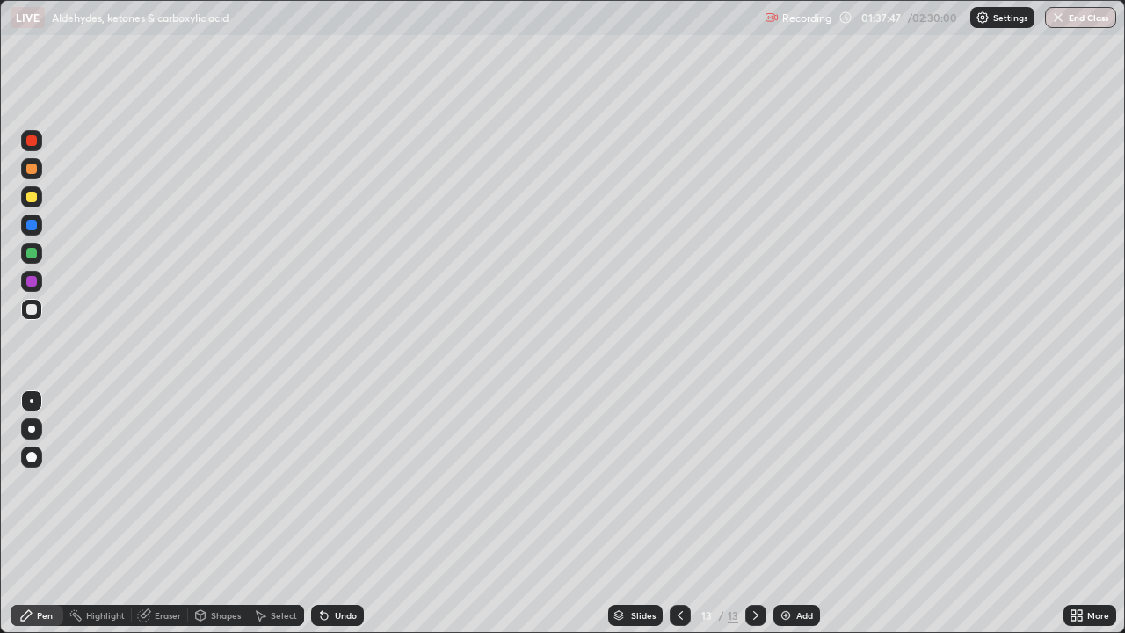
click at [675, 468] on div at bounding box center [680, 615] width 21 height 21
click at [750, 468] on div at bounding box center [756, 615] width 21 height 21
click at [174, 468] on div "Eraser" at bounding box center [168, 615] width 26 height 9
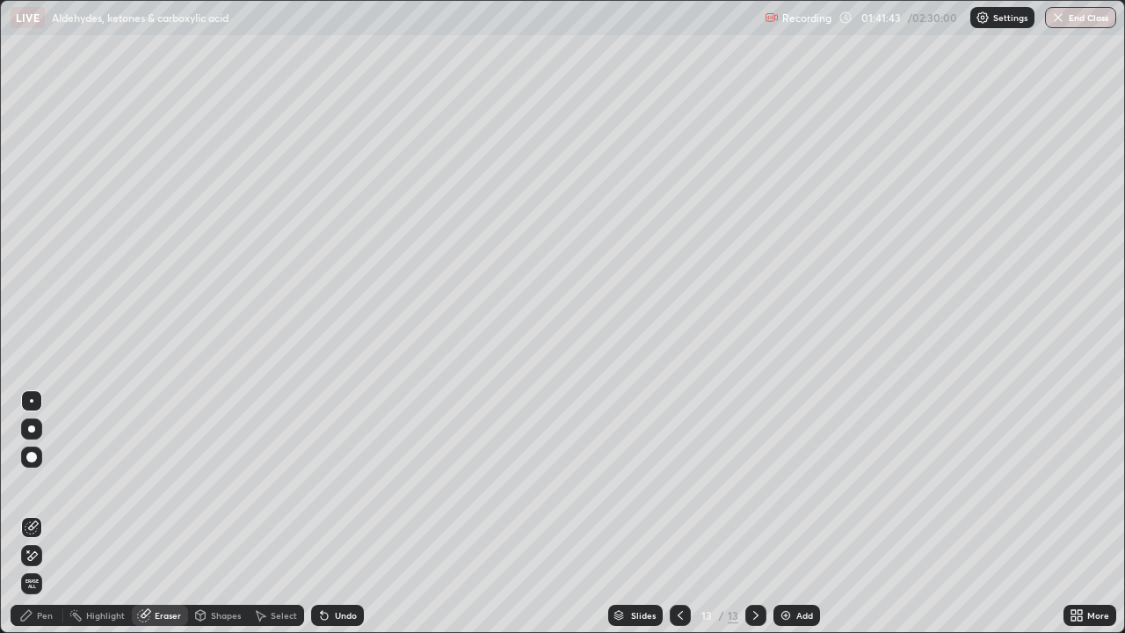
click at [287, 468] on div "Select" at bounding box center [284, 615] width 26 height 9
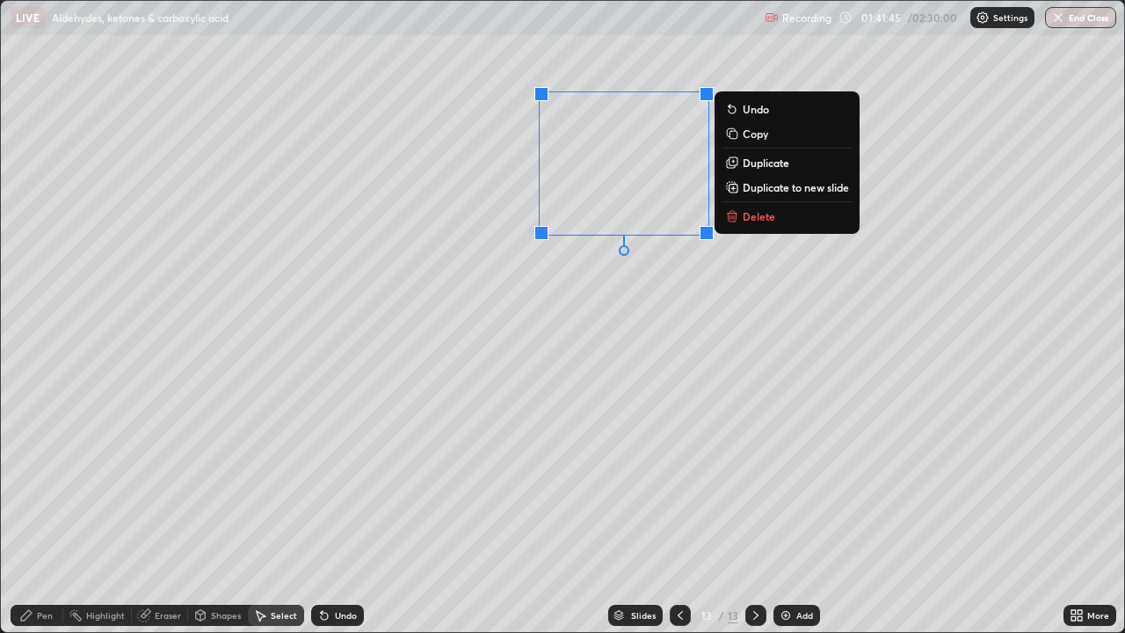
click at [770, 219] on p "Delete" at bounding box center [759, 216] width 33 height 14
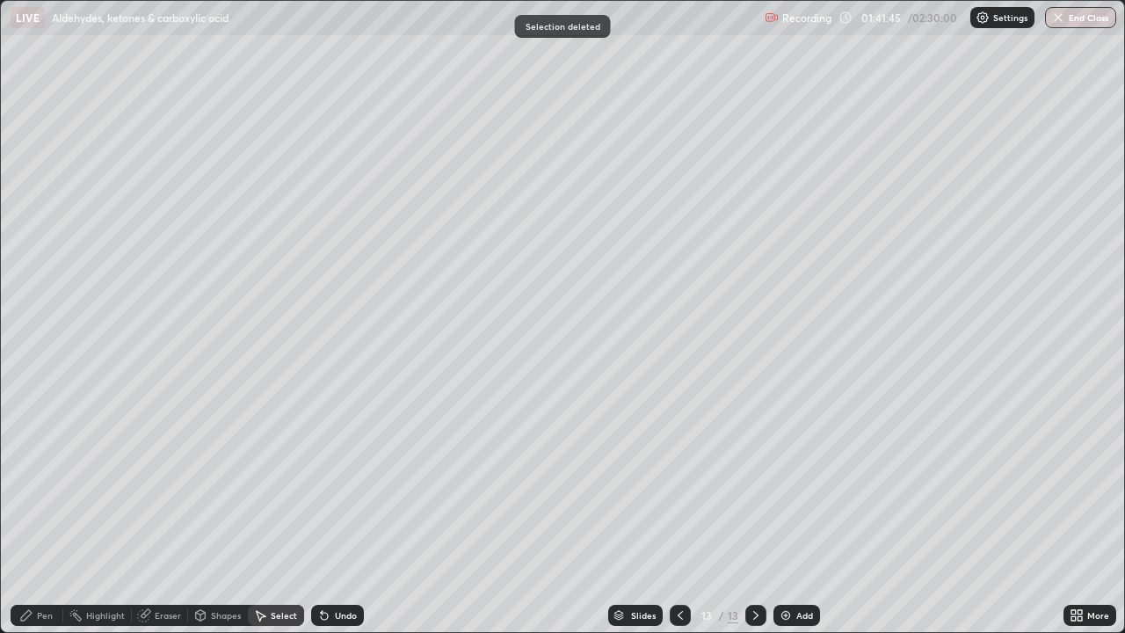
click at [42, 468] on div "Pen" at bounding box center [45, 615] width 16 height 9
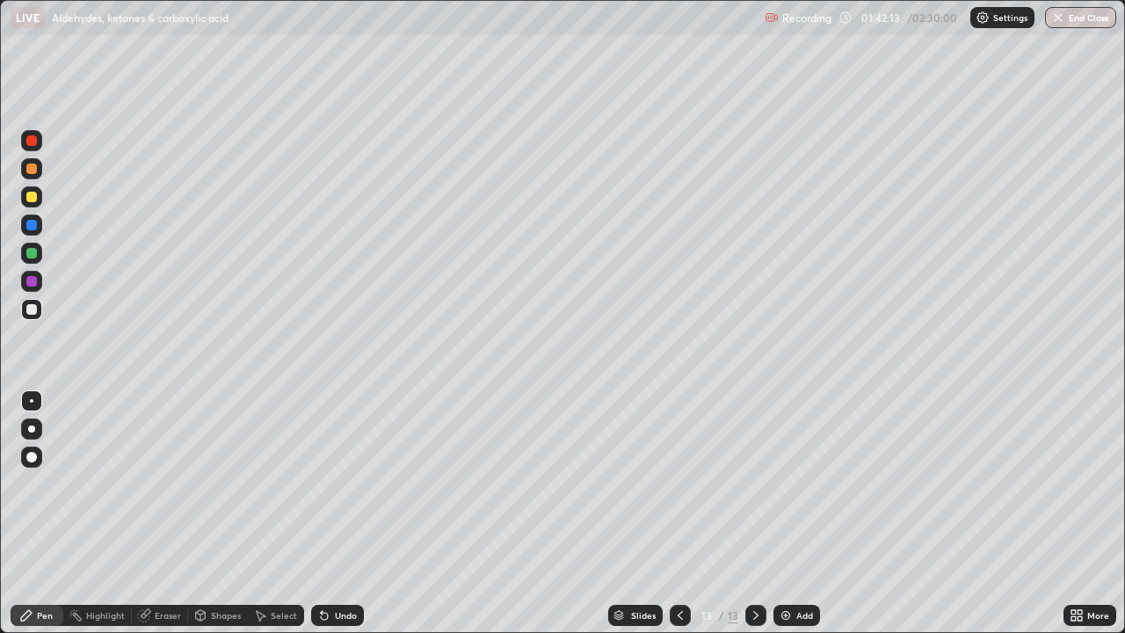
click at [33, 197] on div at bounding box center [31, 197] width 11 height 11
click at [33, 311] on div at bounding box center [31, 309] width 11 height 11
click at [28, 282] on div at bounding box center [31, 281] width 11 height 11
click at [33, 223] on div at bounding box center [31, 225] width 11 height 11
click at [787, 468] on img at bounding box center [786, 615] width 14 height 14
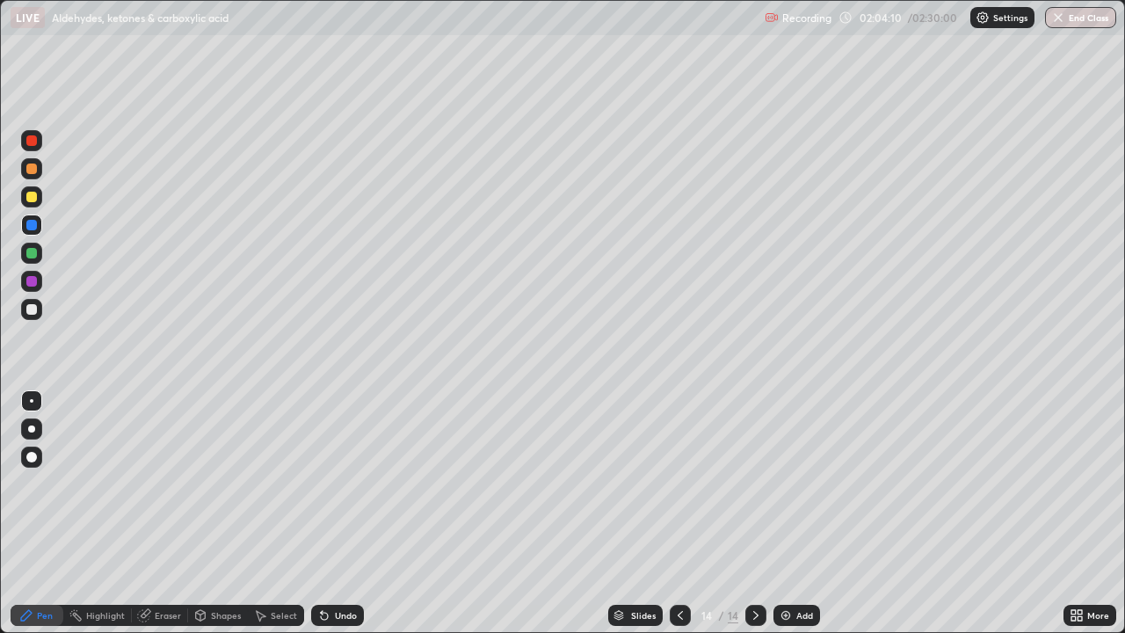
click at [30, 200] on div at bounding box center [31, 197] width 11 height 11
click at [33, 309] on div at bounding box center [31, 309] width 11 height 11
click at [32, 310] on div at bounding box center [31, 309] width 11 height 11
click at [31, 222] on div at bounding box center [31, 225] width 11 height 11
click at [35, 195] on div at bounding box center [31, 197] width 11 height 11
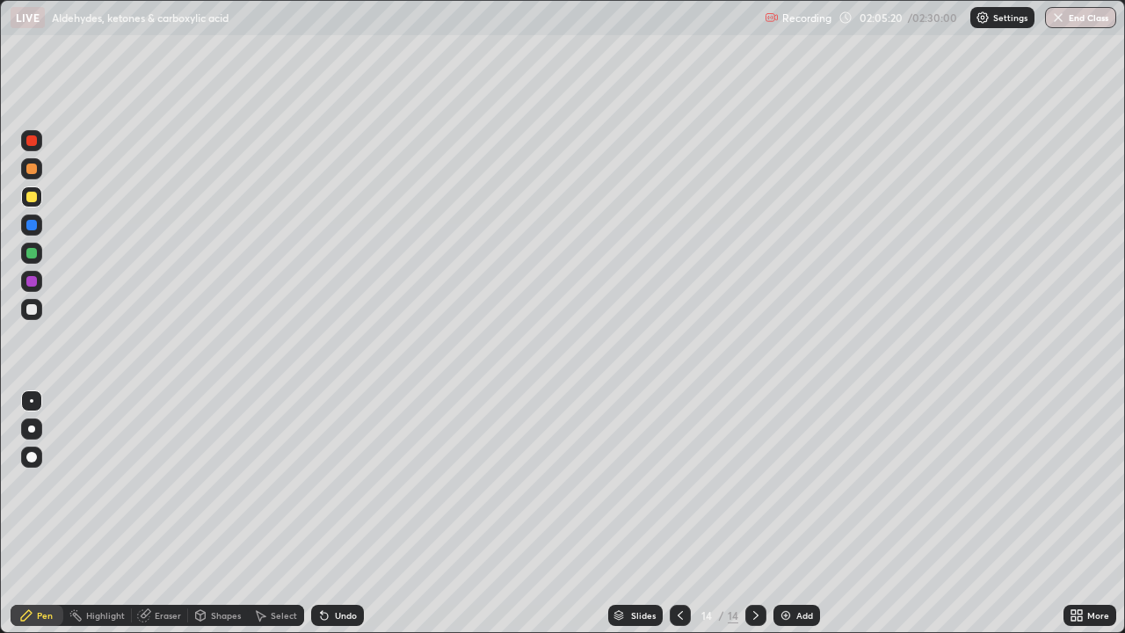
click at [25, 309] on div at bounding box center [31, 309] width 21 height 21
click at [157, 468] on div "Eraser" at bounding box center [168, 615] width 26 height 9
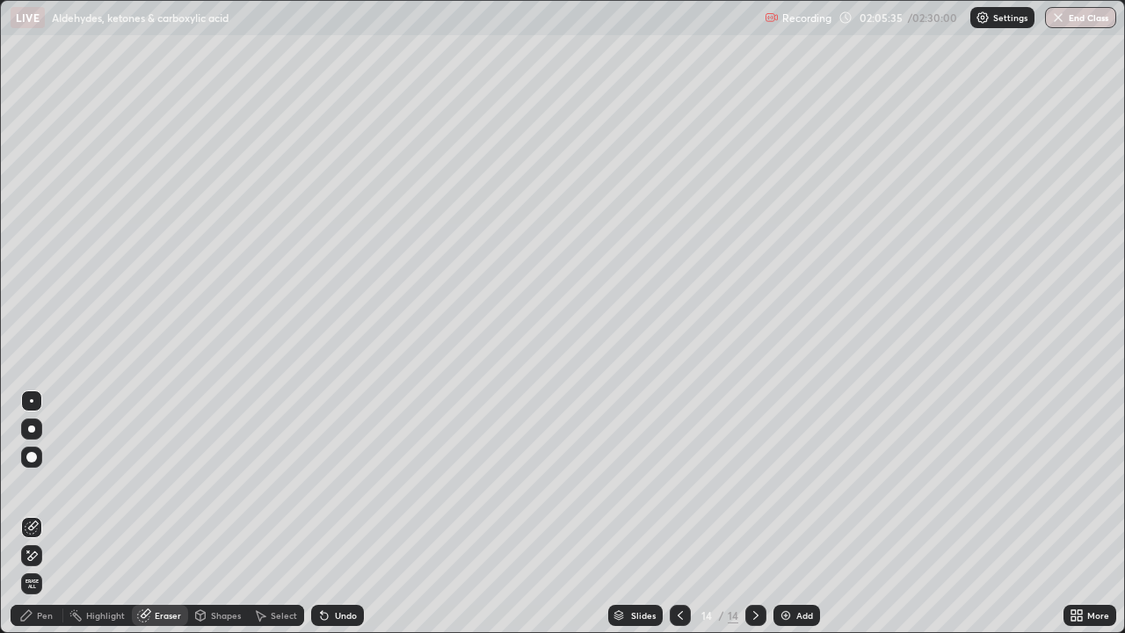
click at [49, 468] on div "Pen" at bounding box center [37, 615] width 53 height 21
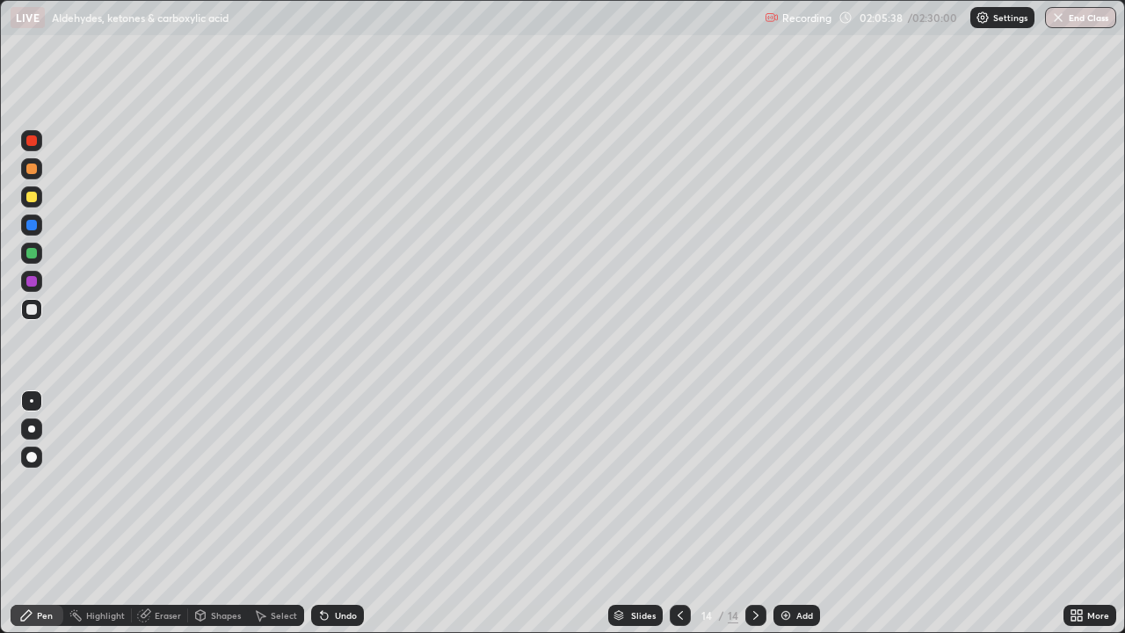
click at [161, 468] on div "Eraser" at bounding box center [168, 615] width 26 height 9
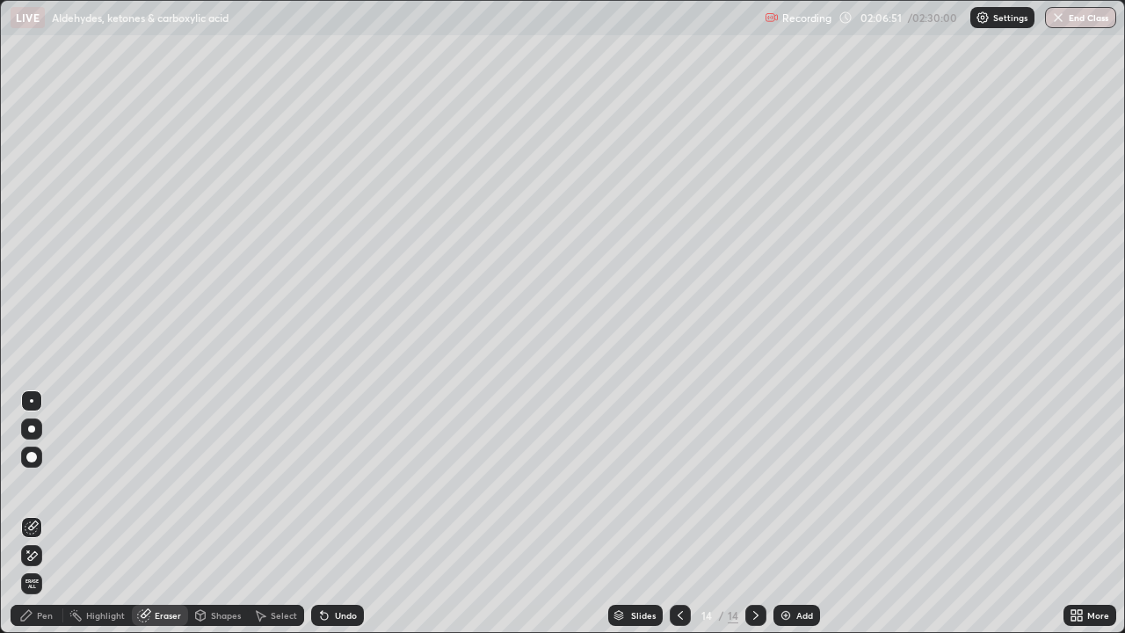
click at [786, 468] on img at bounding box center [786, 615] width 14 height 14
click at [50, 468] on div "Pen" at bounding box center [37, 615] width 53 height 21
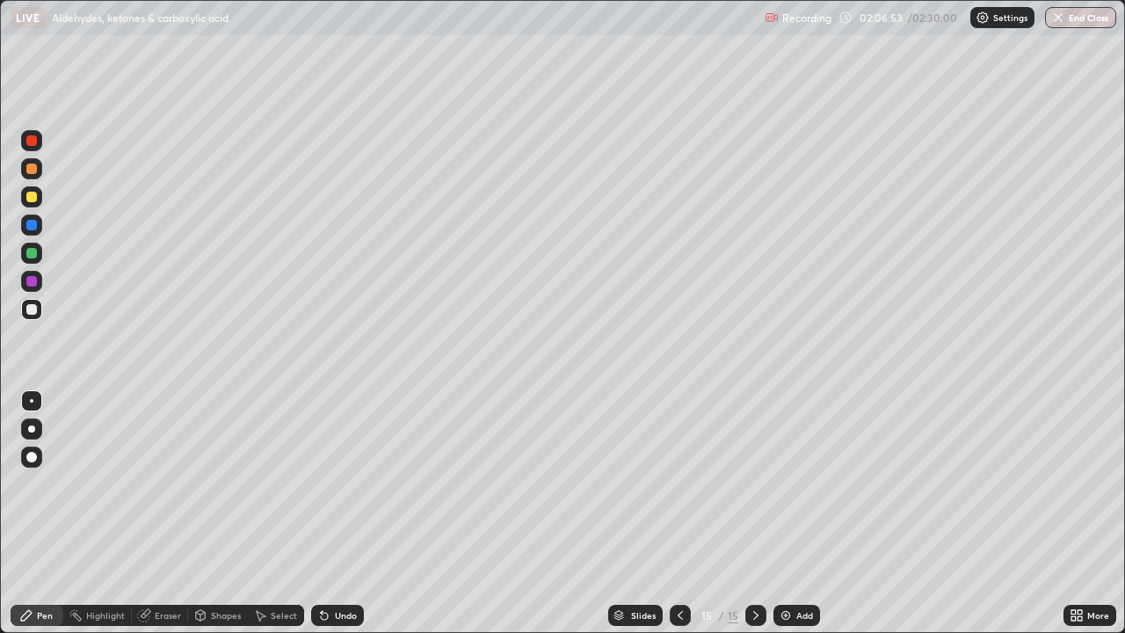
click at [37, 317] on div at bounding box center [31, 309] width 21 height 21
click at [47, 468] on div "Pen" at bounding box center [37, 615] width 53 height 21
click at [325, 468] on icon at bounding box center [324, 615] width 14 height 14
click at [207, 468] on div "Shapes" at bounding box center [218, 615] width 60 height 21
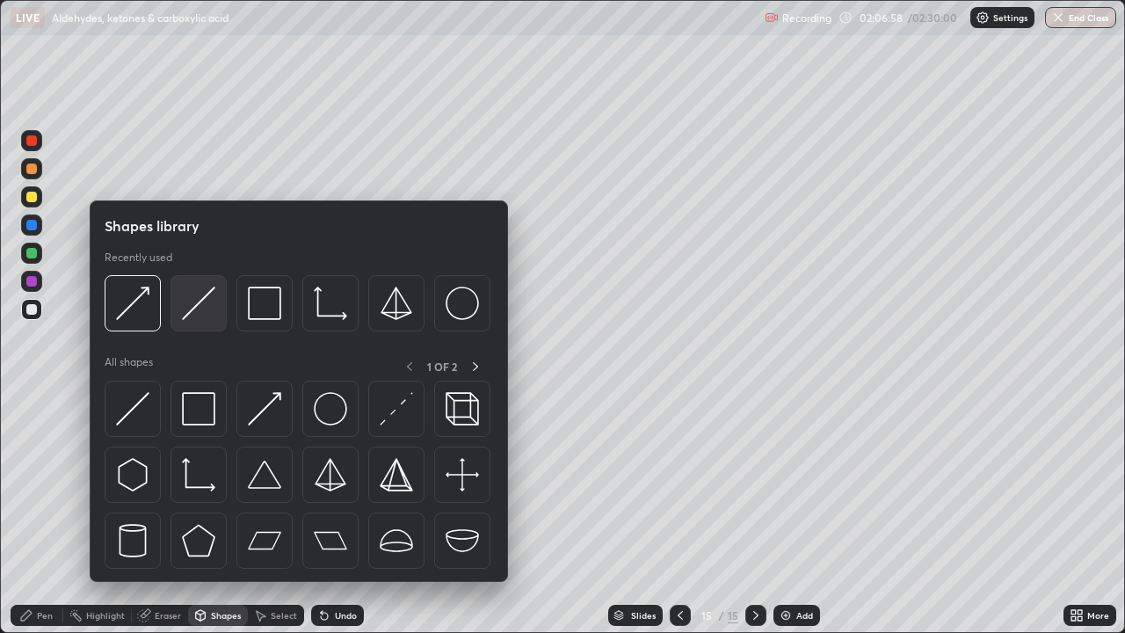
click at [204, 317] on img at bounding box center [198, 303] width 33 height 33
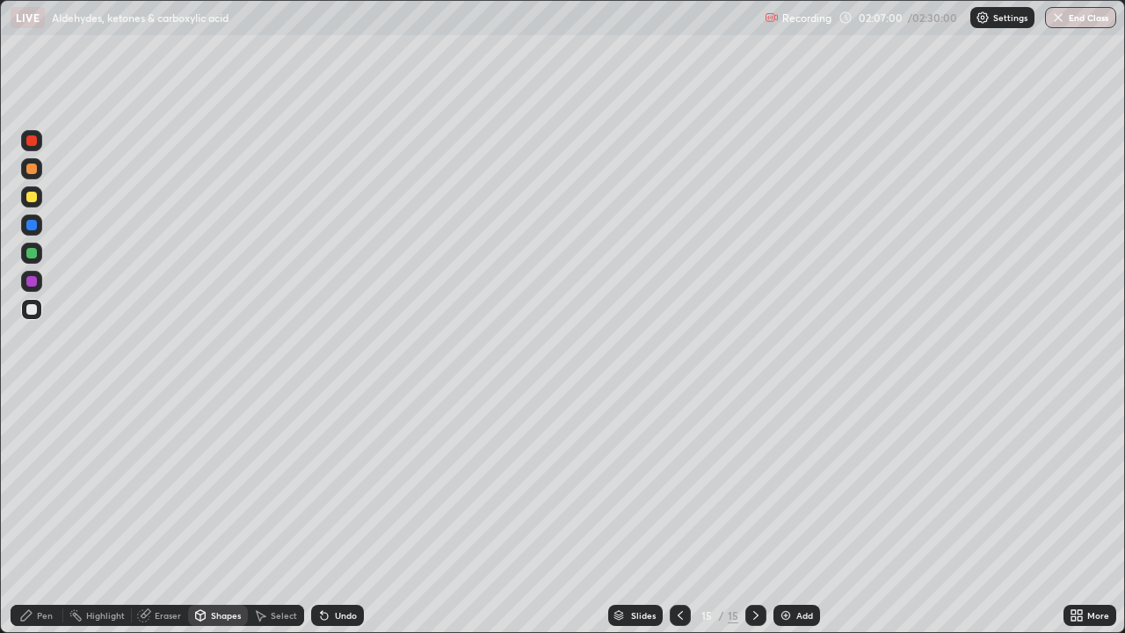
click at [71, 468] on circle at bounding box center [71, 616] width 2 height 2
click at [34, 468] on div "Pen" at bounding box center [37, 615] width 53 height 21
click at [34, 281] on div at bounding box center [31, 281] width 11 height 11
click at [29, 200] on div at bounding box center [31, 197] width 11 height 11
click at [39, 468] on div "Pen" at bounding box center [45, 615] width 16 height 9
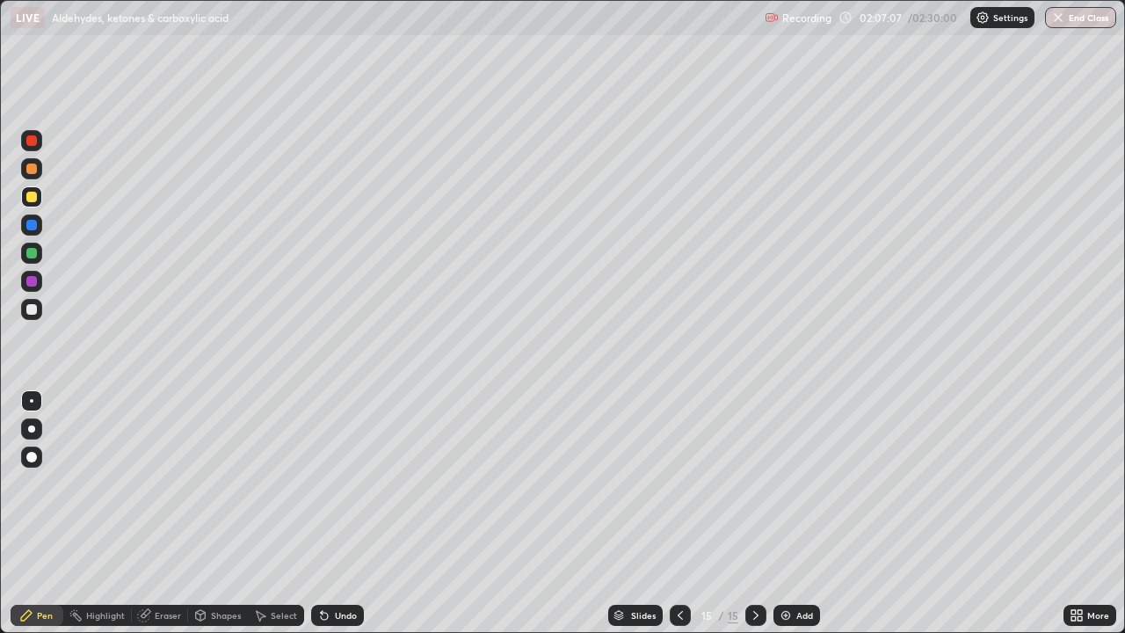
click at [35, 310] on div at bounding box center [31, 309] width 11 height 11
click at [29, 142] on div at bounding box center [31, 140] width 11 height 11
click at [34, 307] on div at bounding box center [31, 309] width 11 height 11
click at [39, 142] on div at bounding box center [31, 140] width 21 height 21
click at [32, 307] on div at bounding box center [31, 309] width 11 height 11
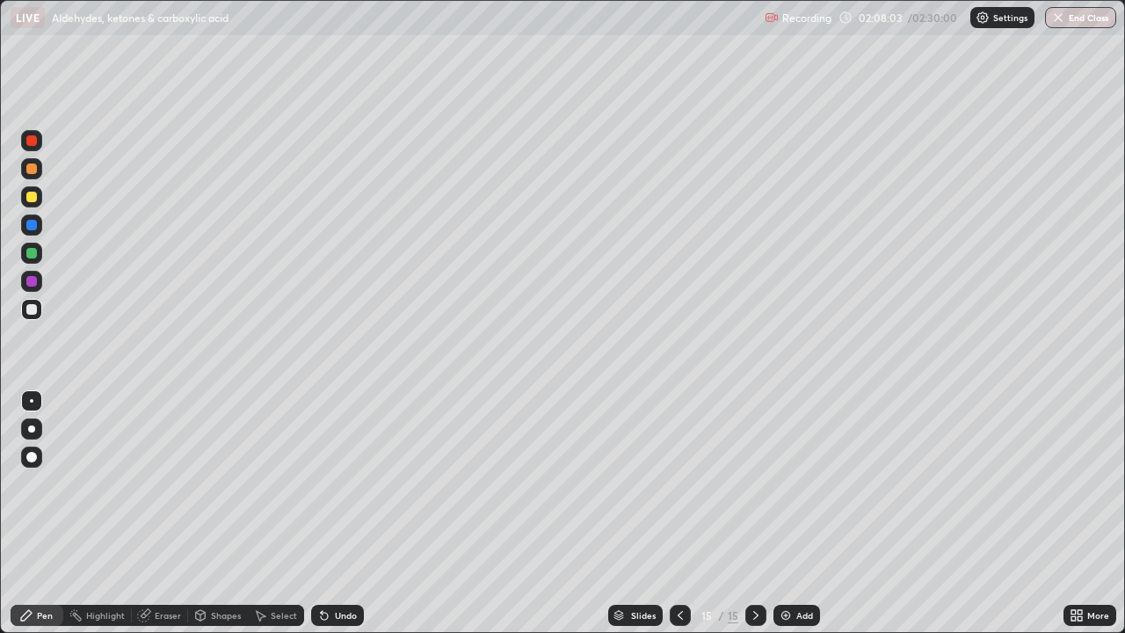
click at [32, 141] on div at bounding box center [31, 140] width 11 height 11
click at [33, 309] on div at bounding box center [31, 309] width 11 height 11
click at [33, 143] on div at bounding box center [31, 140] width 11 height 11
click at [33, 305] on div at bounding box center [31, 309] width 11 height 11
click at [35, 141] on div at bounding box center [31, 140] width 11 height 11
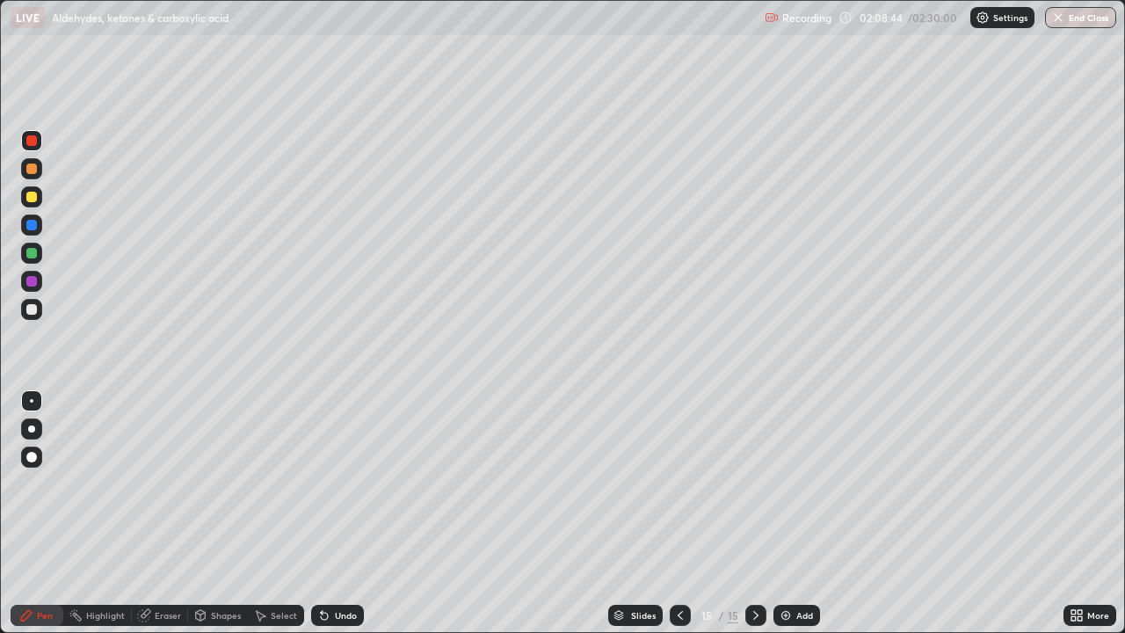
click at [33, 141] on div at bounding box center [31, 140] width 11 height 11
click at [30, 305] on div at bounding box center [31, 309] width 11 height 11
click at [30, 139] on div at bounding box center [31, 140] width 11 height 11
click at [341, 468] on div "Undo" at bounding box center [337, 615] width 53 height 21
click at [338, 468] on div "Undo" at bounding box center [337, 615] width 53 height 21
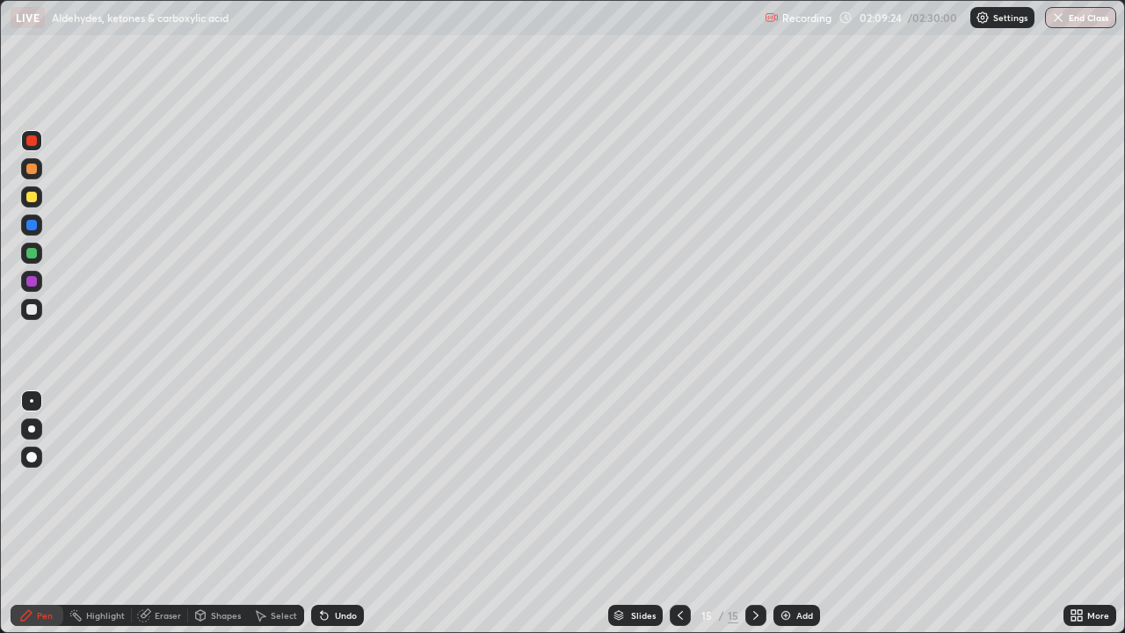
click at [33, 304] on div at bounding box center [31, 309] width 11 height 11
click at [40, 195] on div at bounding box center [31, 196] width 21 height 21
click at [32, 142] on div at bounding box center [31, 140] width 11 height 11
click at [40, 165] on div at bounding box center [31, 168] width 21 height 21
click at [35, 143] on div at bounding box center [31, 140] width 11 height 11
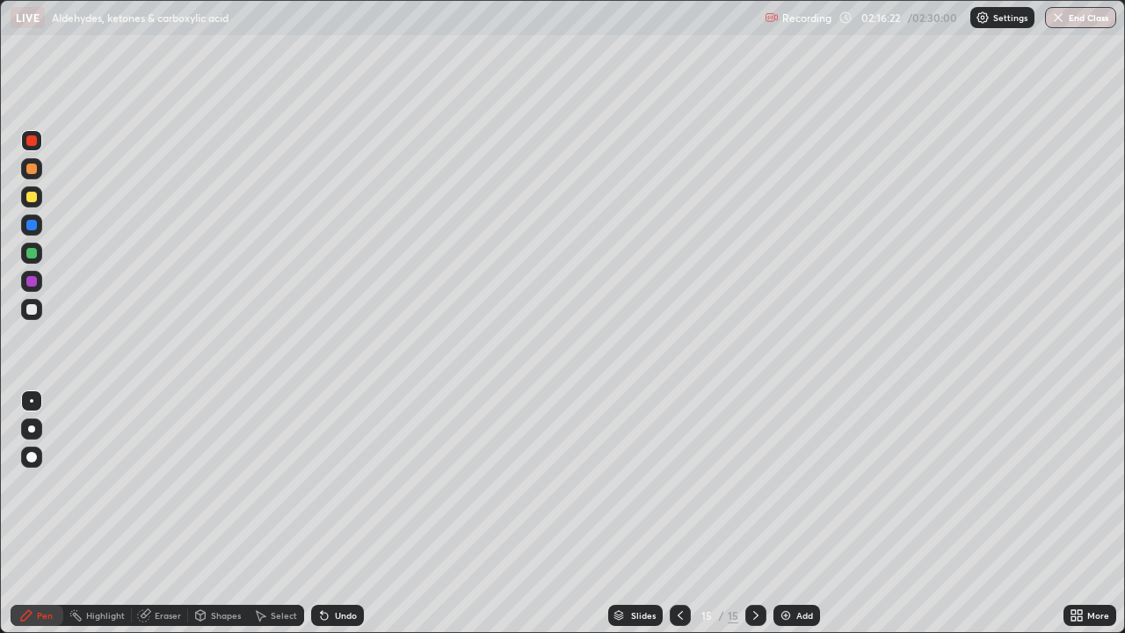
click at [33, 225] on div at bounding box center [31, 225] width 11 height 11
click at [790, 468] on img at bounding box center [786, 615] width 14 height 14
click at [35, 317] on div at bounding box center [31, 309] width 21 height 21
click at [327, 468] on icon at bounding box center [324, 615] width 14 height 14
click at [326, 468] on icon at bounding box center [324, 615] width 14 height 14
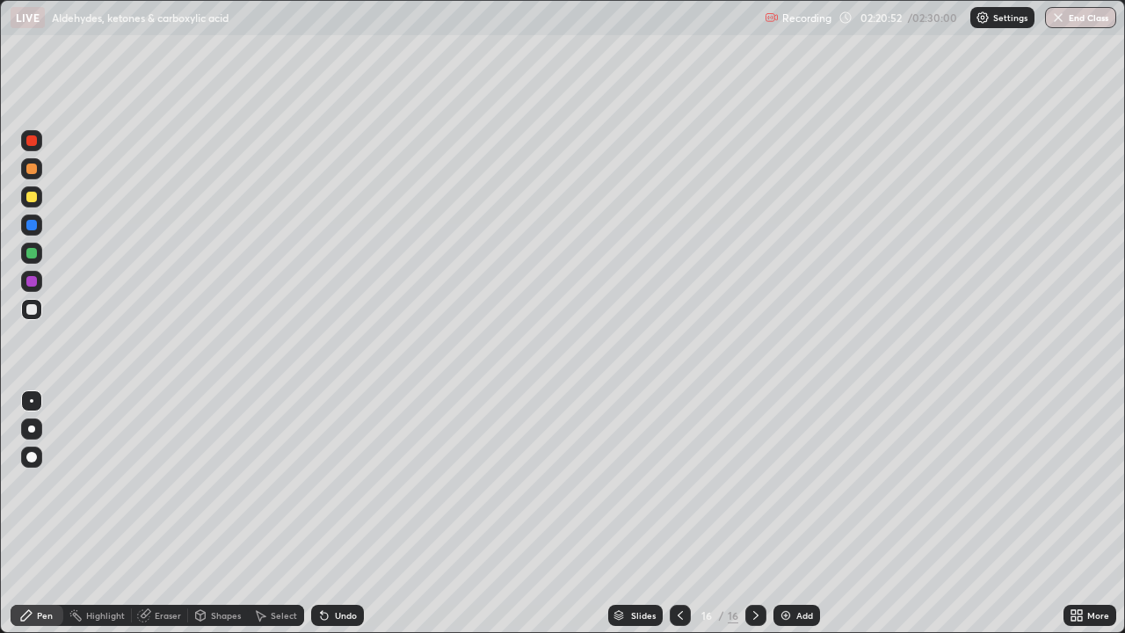
click at [322, 468] on icon at bounding box center [324, 616] width 7 height 7
click at [327, 468] on icon at bounding box center [324, 615] width 14 height 14
click at [30, 281] on div at bounding box center [31, 281] width 11 height 11
click at [335, 468] on div "Undo" at bounding box center [346, 615] width 22 height 9
click at [162, 468] on div "Eraser" at bounding box center [168, 615] width 26 height 9
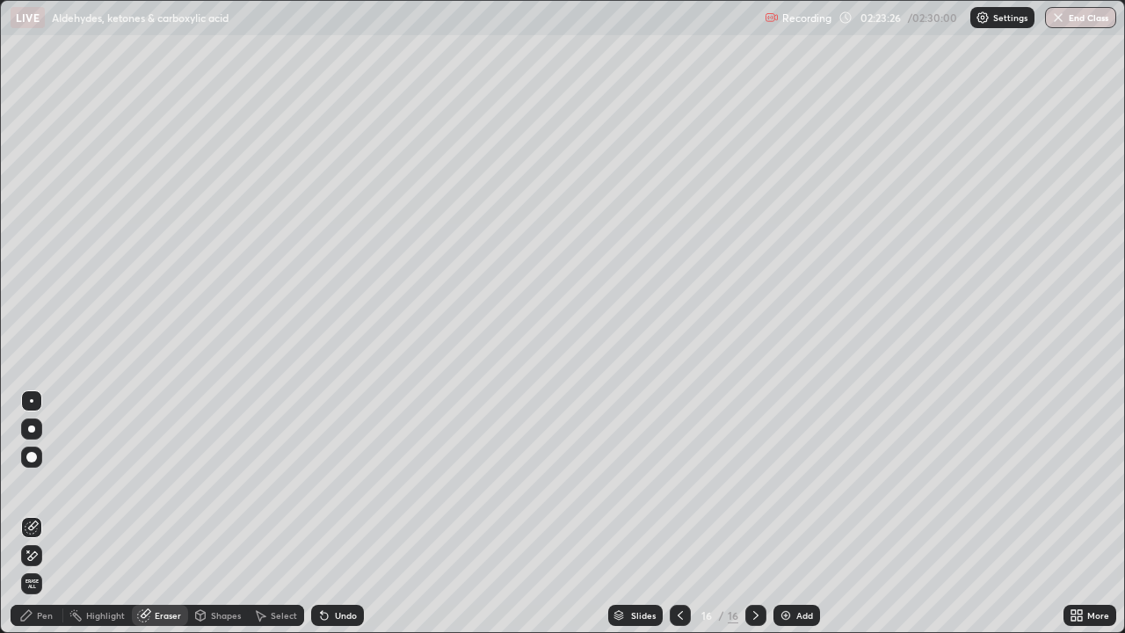
click at [33, 468] on div "Pen" at bounding box center [37, 615] width 53 height 21
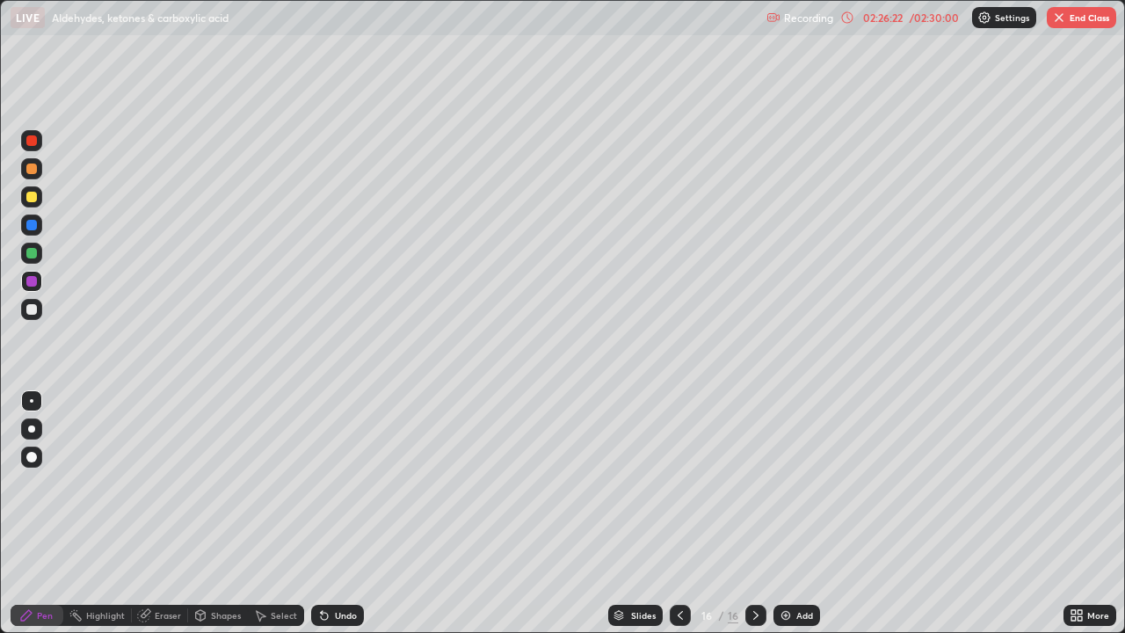
click at [1057, 14] on img "button" at bounding box center [1059, 18] width 14 height 14
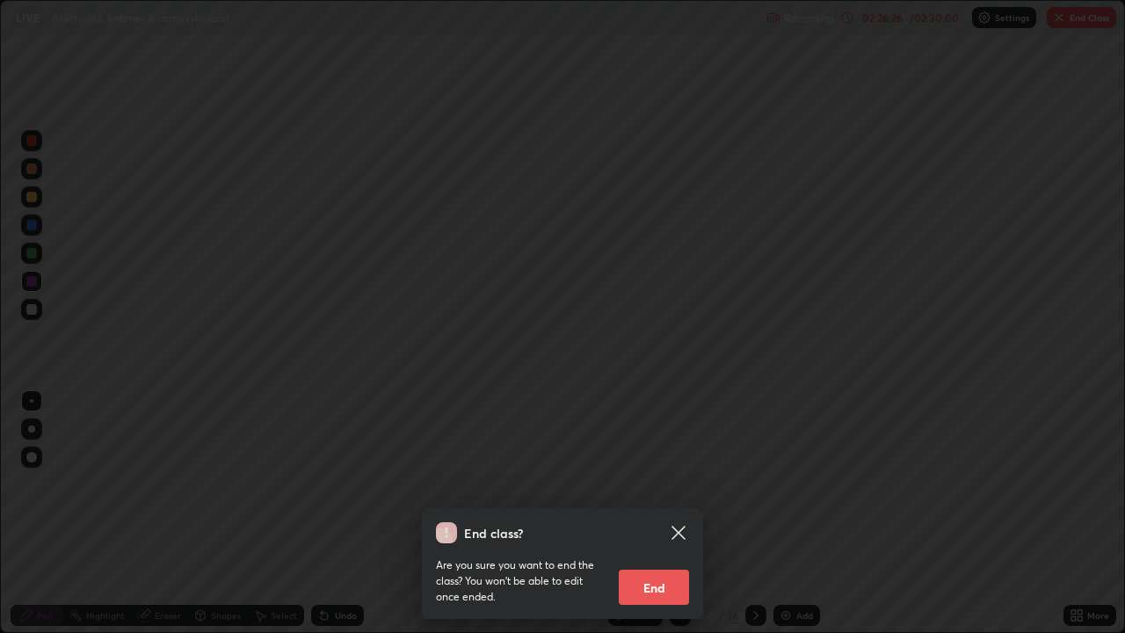
click at [667, 468] on button "End" at bounding box center [654, 587] width 70 height 35
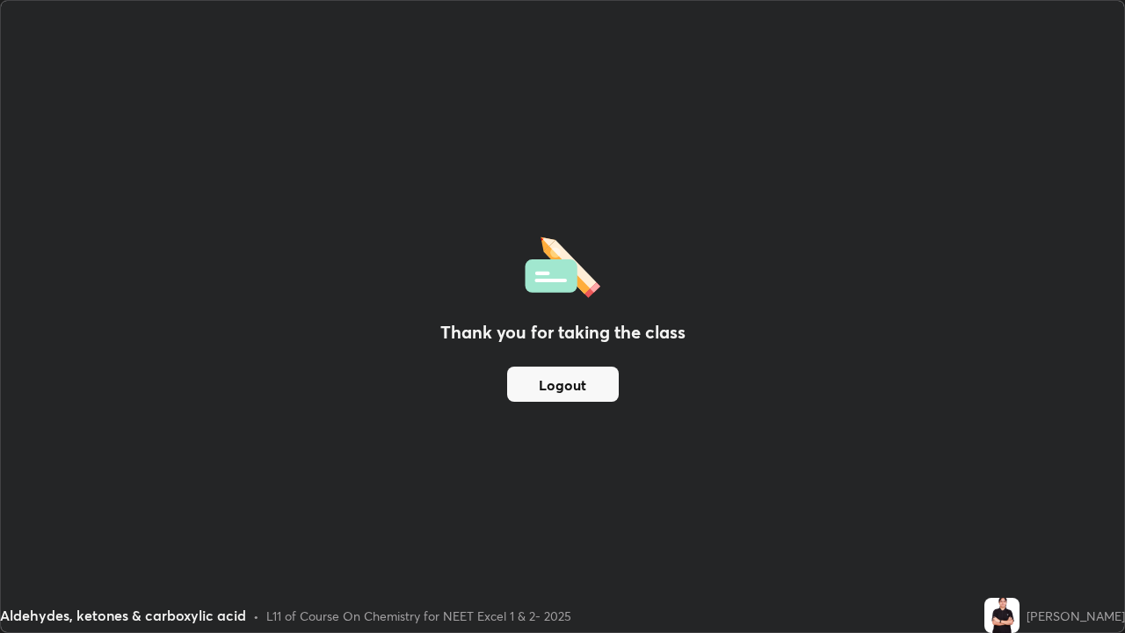
click at [596, 383] on button "Logout" at bounding box center [563, 384] width 112 height 35
